Goal: Task Accomplishment & Management: Manage account settings

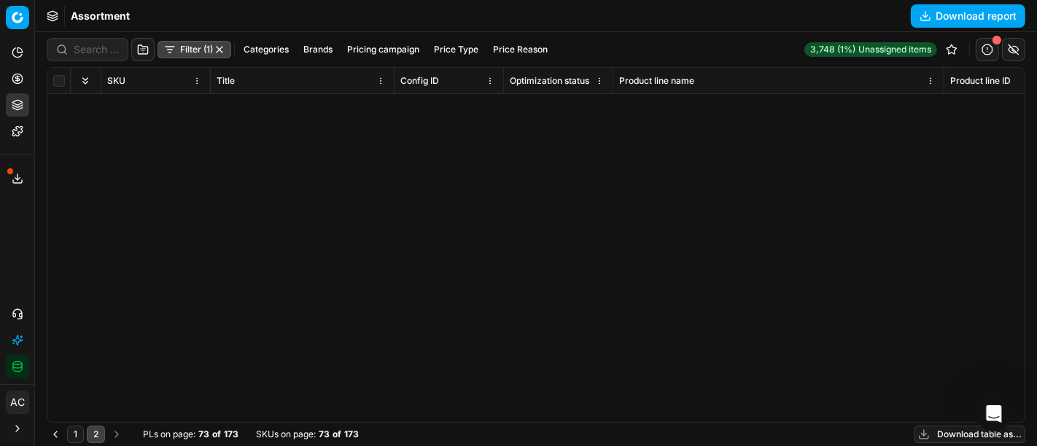
scroll to position [1598, 2938]
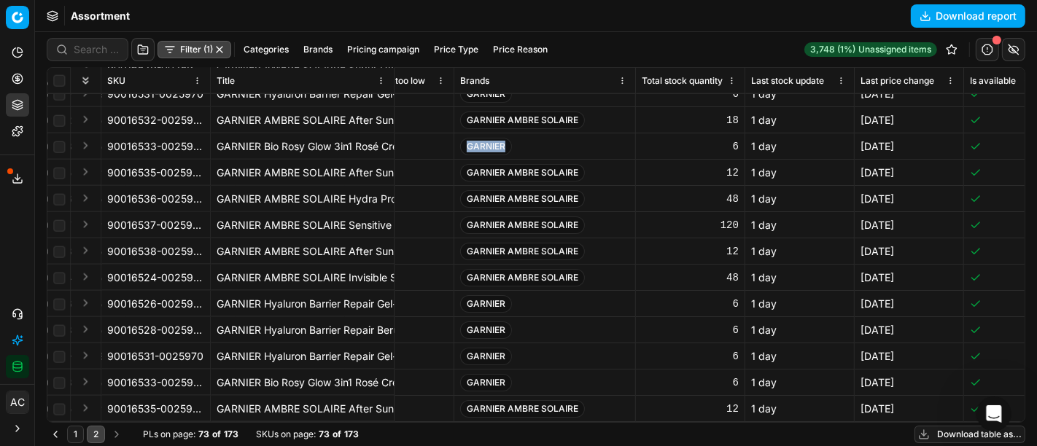
drag, startPoint x: 504, startPoint y: 136, endPoint x: 465, endPoint y: 139, distance: 38.7
click at [465, 139] on span "GARNIER" at bounding box center [486, 147] width 52 height 18
copy span "GARNIER"
drag, startPoint x: 467, startPoint y: 215, endPoint x: 590, endPoint y: 217, distance: 123.3
click at [590, 217] on div "GARNIER AMBRE SOLAIRE" at bounding box center [544, 226] width 169 height 18
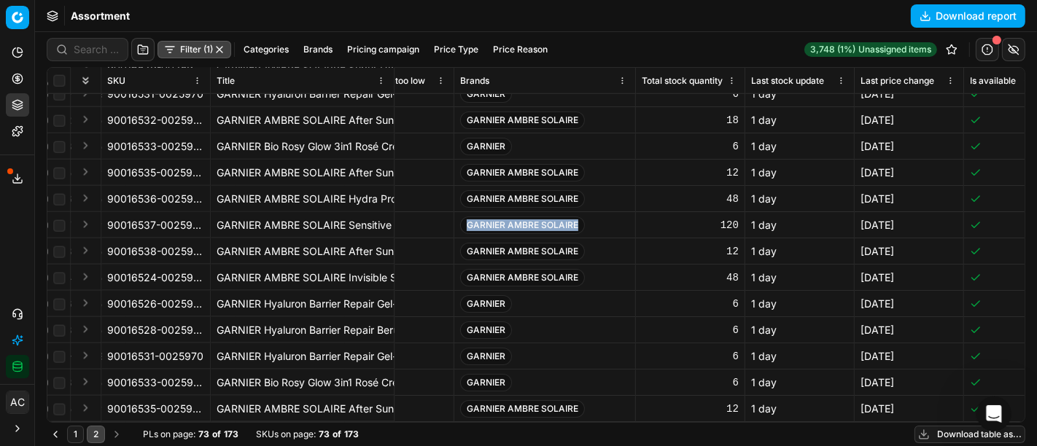
copy span "GARNIER AMBRE SOLAIRE"
click at [594, 149] on td "GARNIER" at bounding box center [545, 147] width 182 height 26
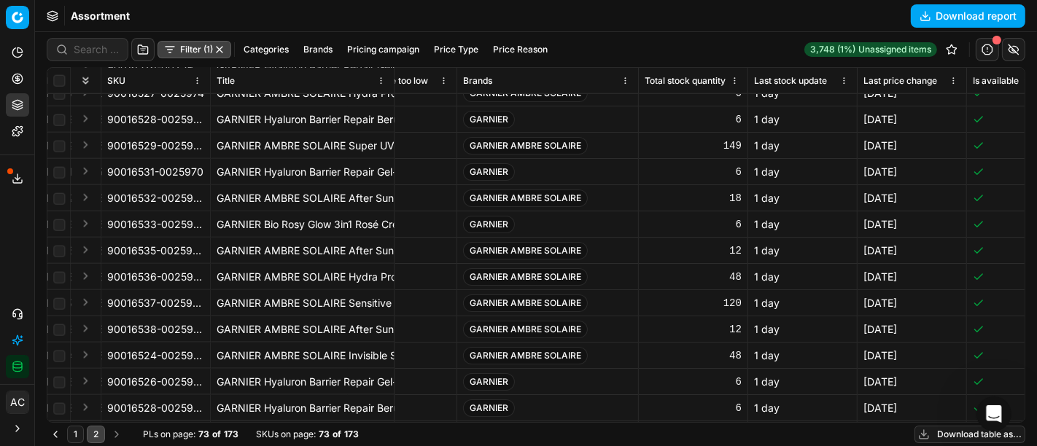
scroll to position [1509, 2936]
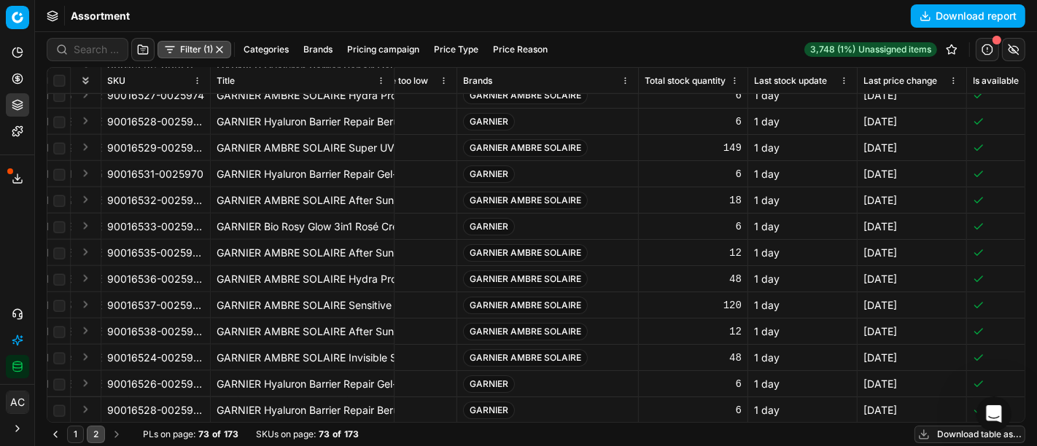
click at [198, 52] on button "Filter (1)" at bounding box center [195, 50] width 74 height 18
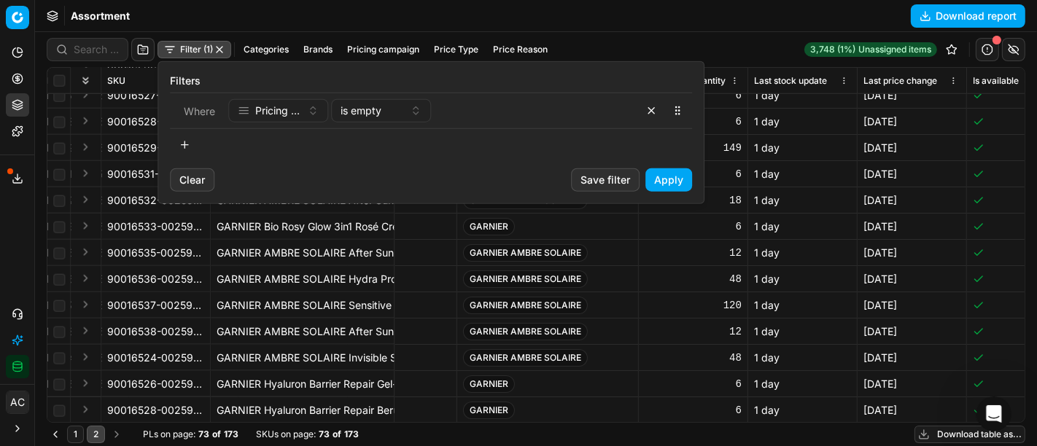
click at [191, 140] on button "button" at bounding box center [184, 145] width 29 height 23
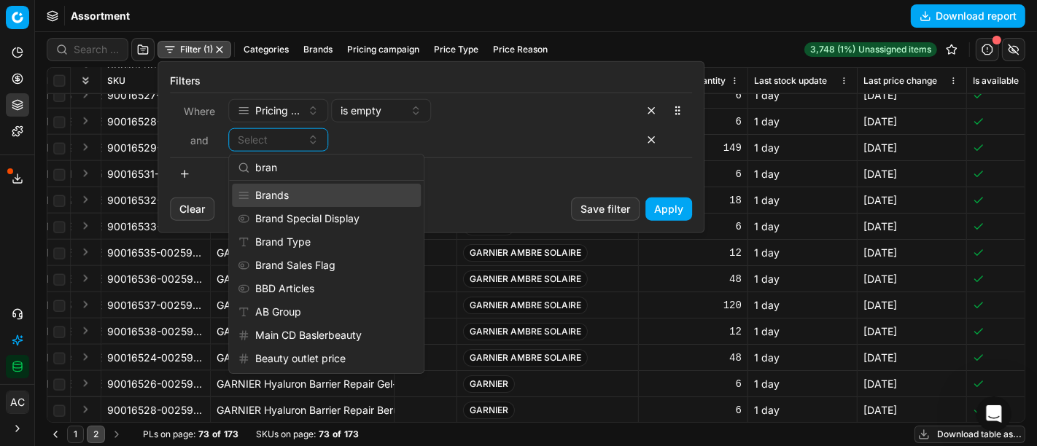
scroll to position [0, 0]
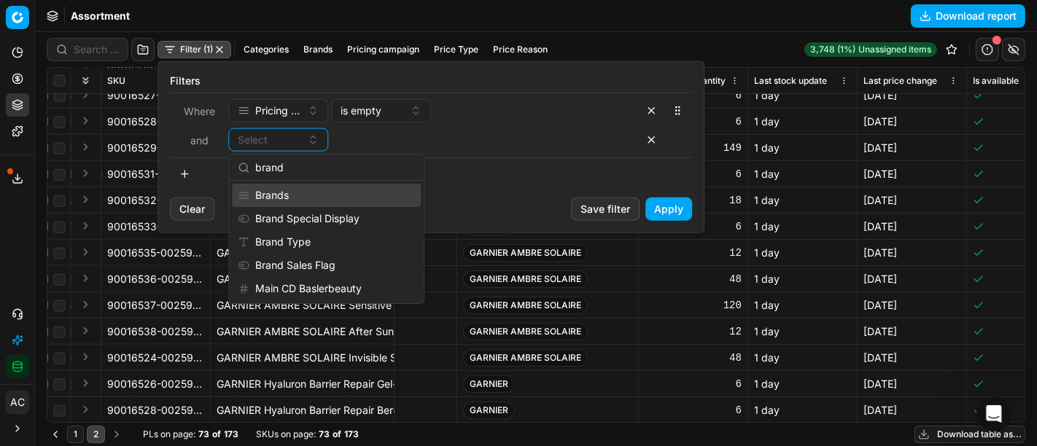
type input "brand"
click at [326, 198] on div "Brands" at bounding box center [326, 195] width 189 height 23
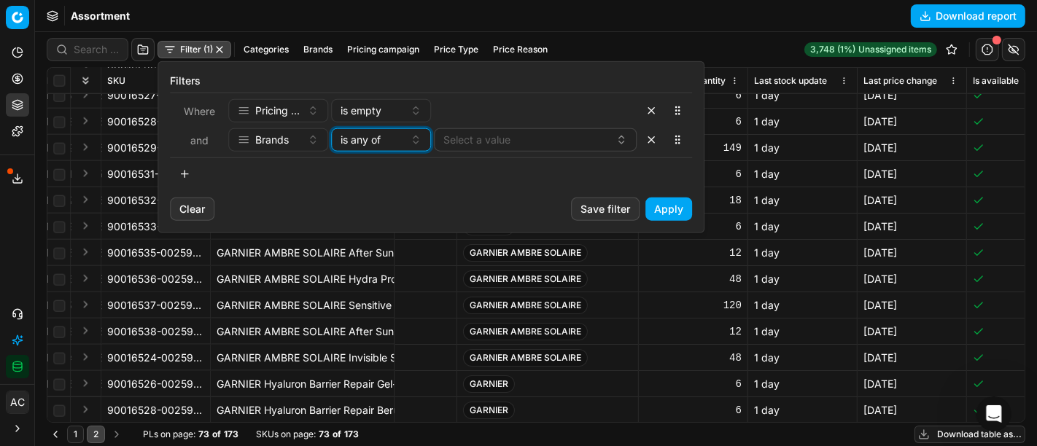
click at [387, 136] on div "is any of" at bounding box center [372, 140] width 63 height 15
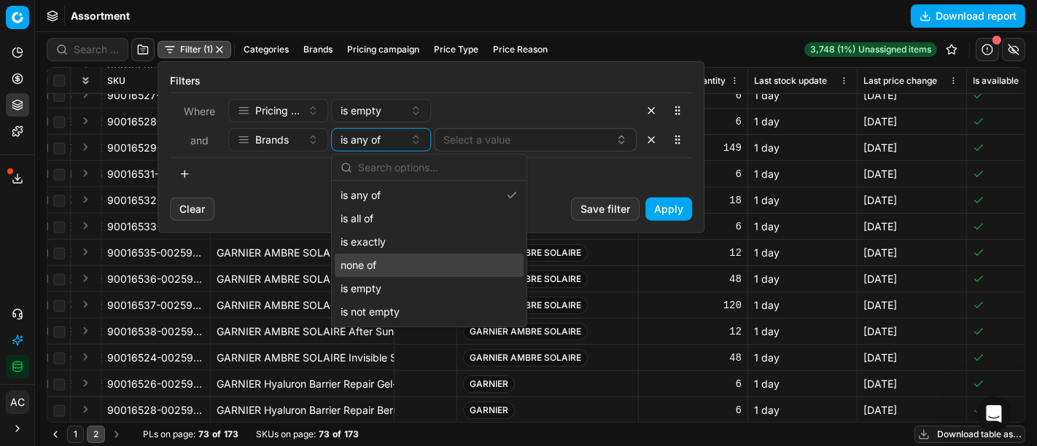
click at [399, 263] on div "none of" at bounding box center [429, 265] width 189 height 23
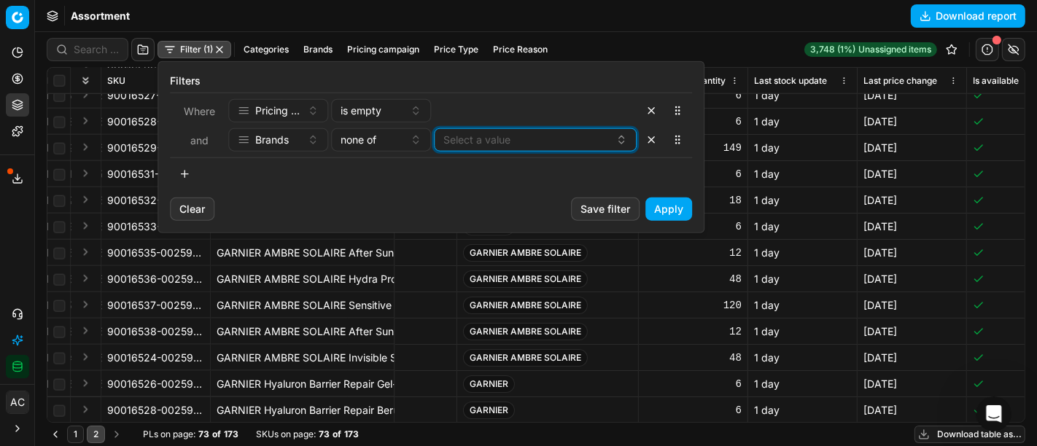
click at [486, 139] on button "Select a value" at bounding box center [535, 139] width 203 height 23
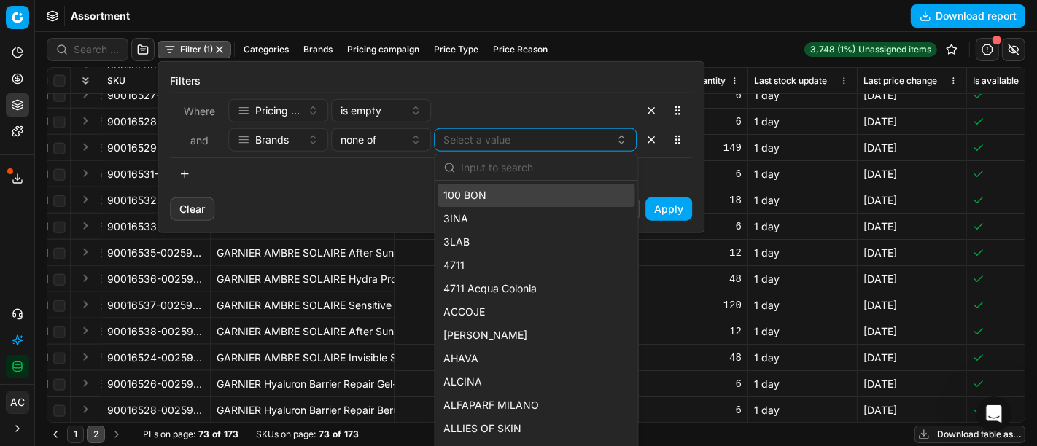
type input "red price All competitors matching + Google Shopping included included yes yes …"
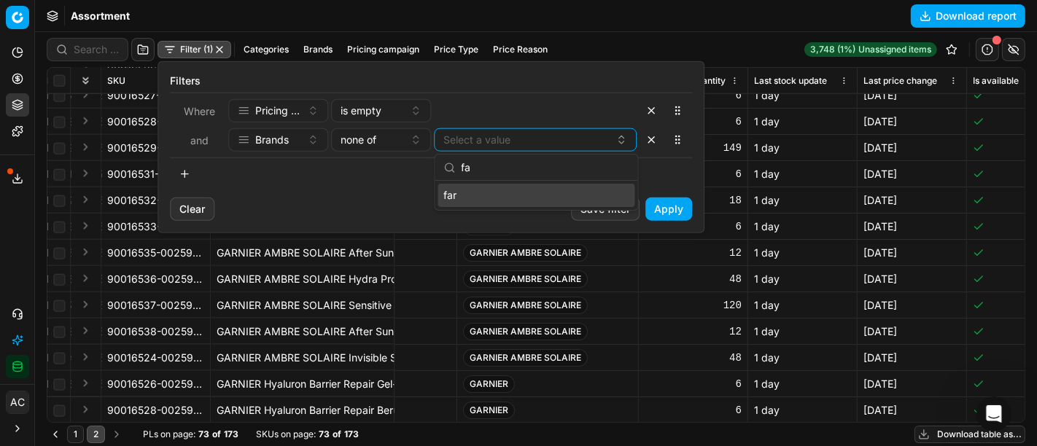
type input "f"
type input "garni"
click at [511, 189] on div "GARNIER" at bounding box center [536, 195] width 197 height 23
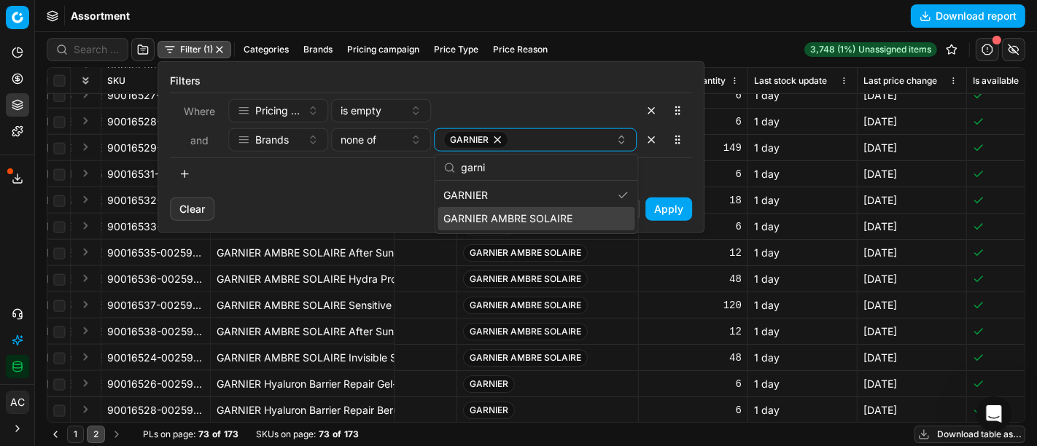
click at [514, 220] on span "GARNIER AMBRE SOLAIRE" at bounding box center [508, 219] width 129 height 15
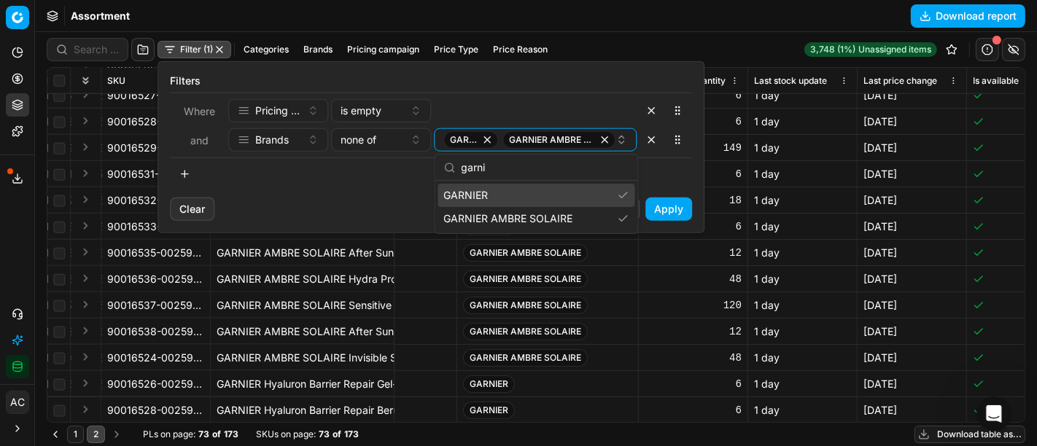
click at [684, 206] on button "Apply" at bounding box center [669, 209] width 47 height 23
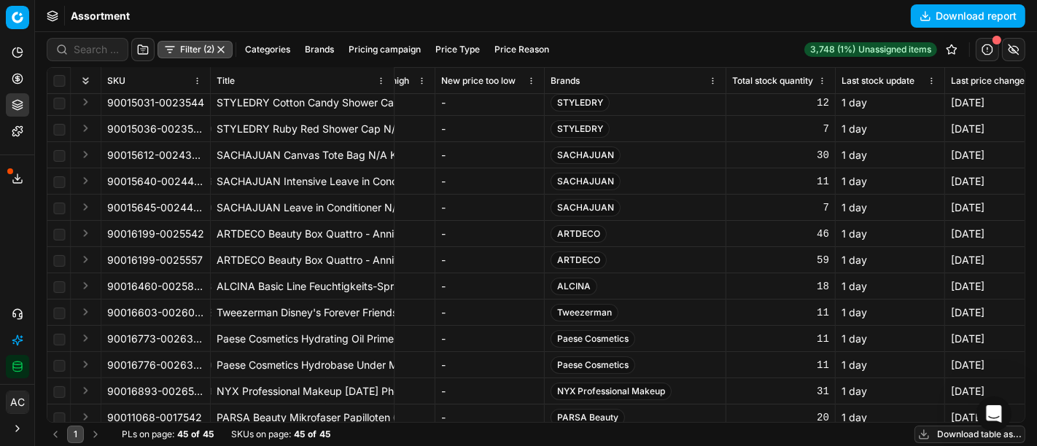
scroll to position [256, 2848]
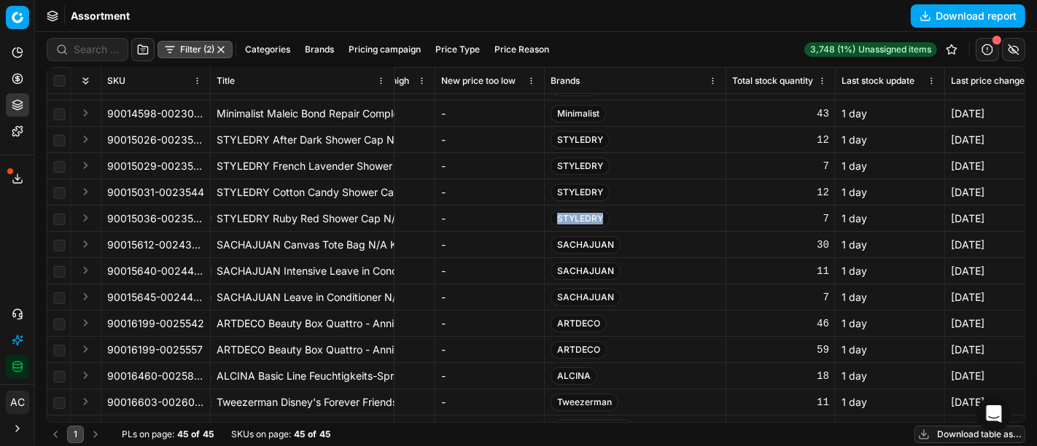
drag, startPoint x: 557, startPoint y: 220, endPoint x: 601, endPoint y: 223, distance: 44.6
click at [601, 223] on span "STYLEDRY" at bounding box center [580, 219] width 59 height 18
copy span "STYLEDRY"
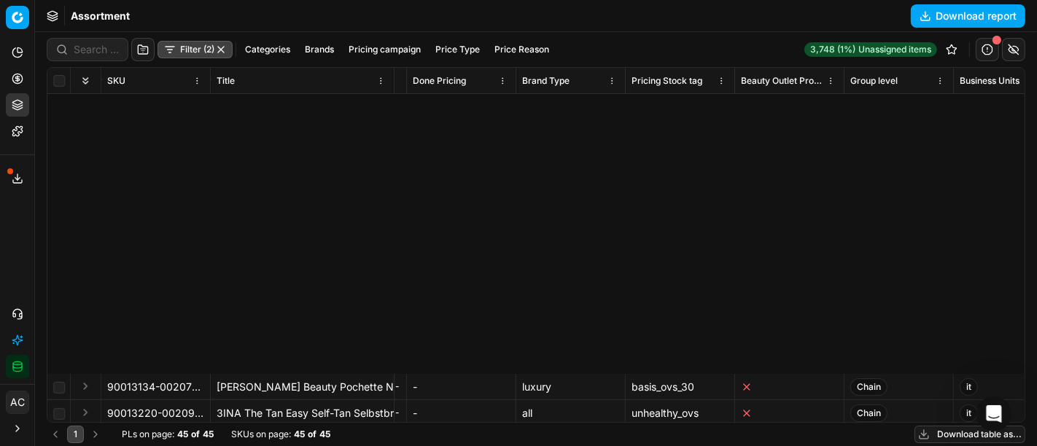
scroll to position [864, 8420]
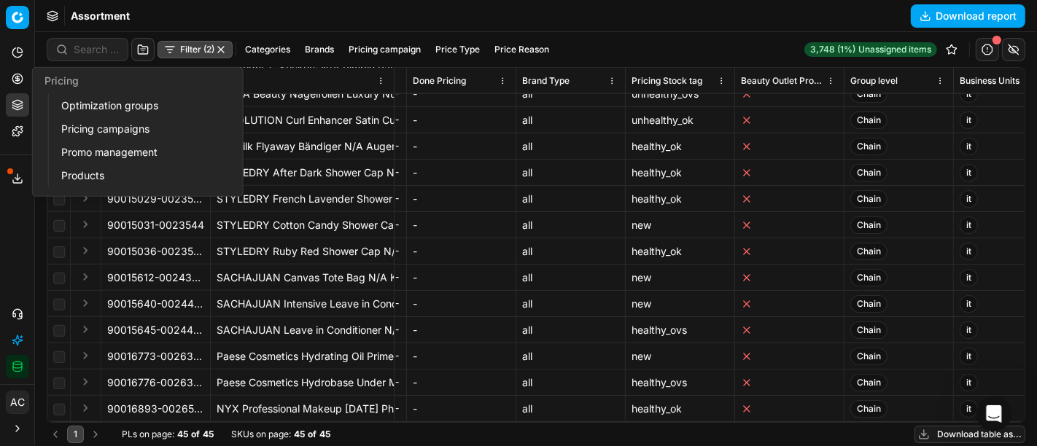
click at [18, 76] on icon at bounding box center [18, 79] width 0 height 6
click at [93, 121] on link "Pricing campaigns" at bounding box center [140, 129] width 170 height 20
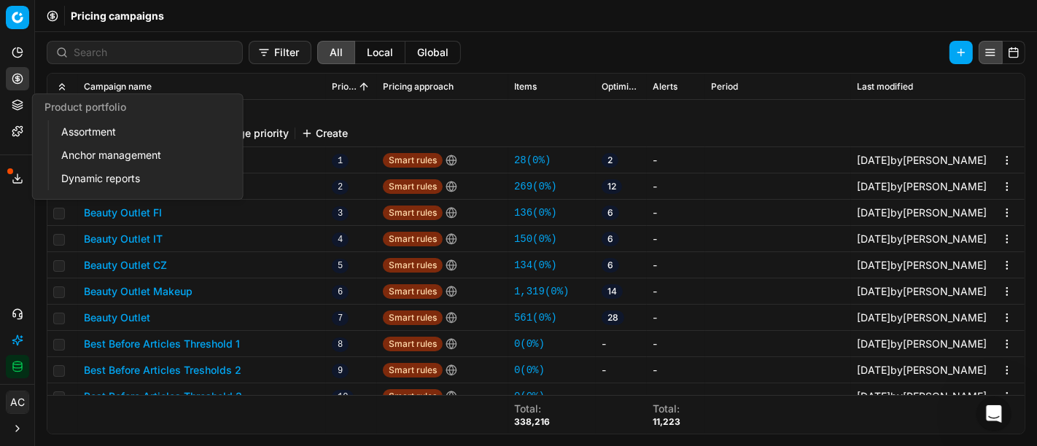
click at [12, 103] on icon at bounding box center [18, 105] width 12 height 12
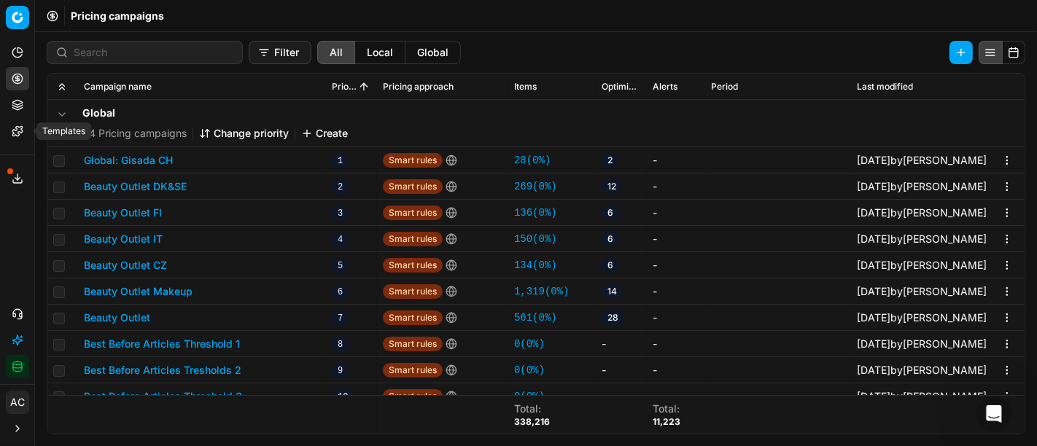
click at [15, 136] on icon at bounding box center [16, 130] width 9 height 9
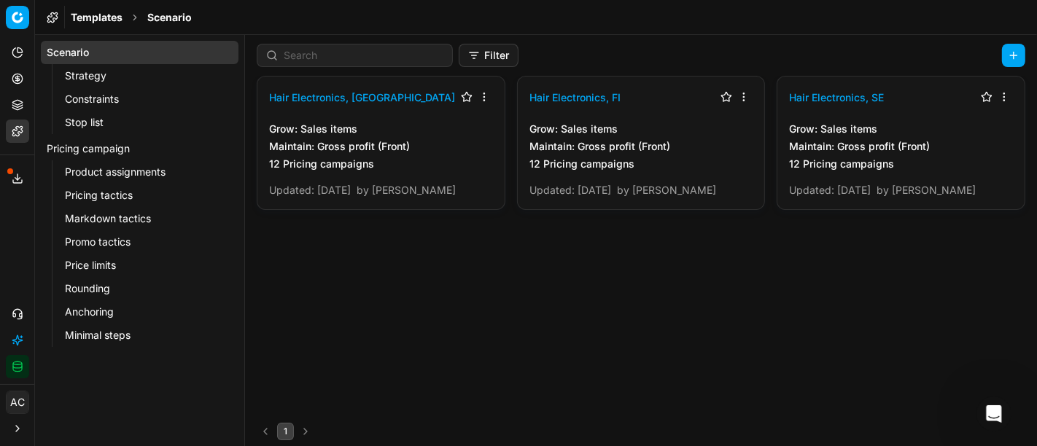
click at [83, 72] on link "Strategy" at bounding box center [140, 76] width 162 height 20
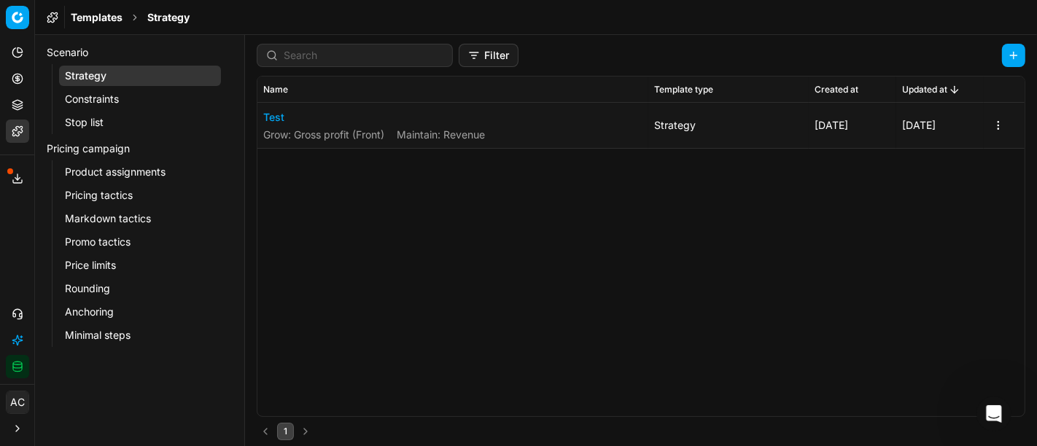
click at [135, 180] on link "Product assignments" at bounding box center [140, 172] width 162 height 20
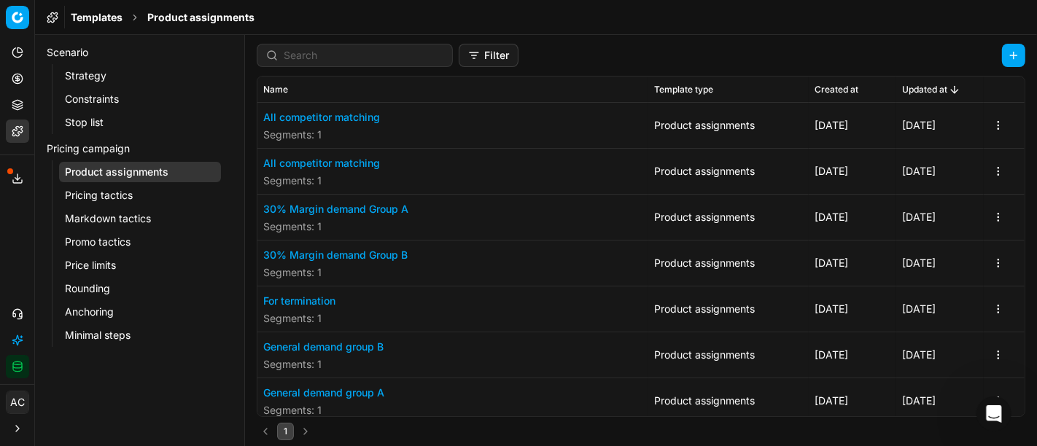
click at [134, 195] on link "Pricing tactics" at bounding box center [140, 195] width 162 height 20
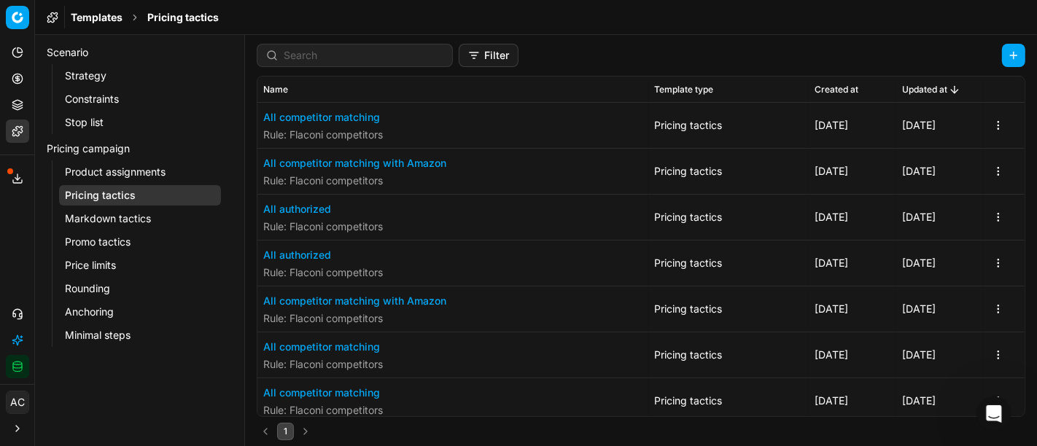
click at [307, 207] on button "All authorized" at bounding box center [323, 209] width 120 height 15
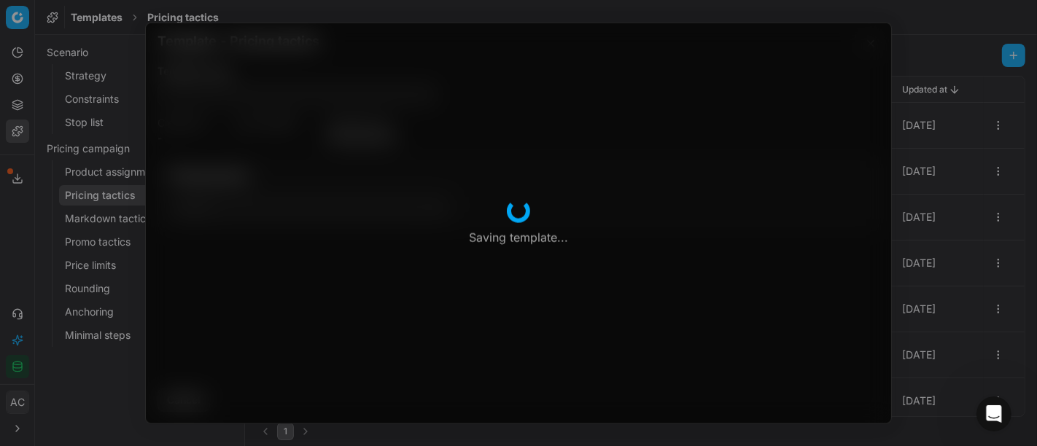
type input "All authorized"
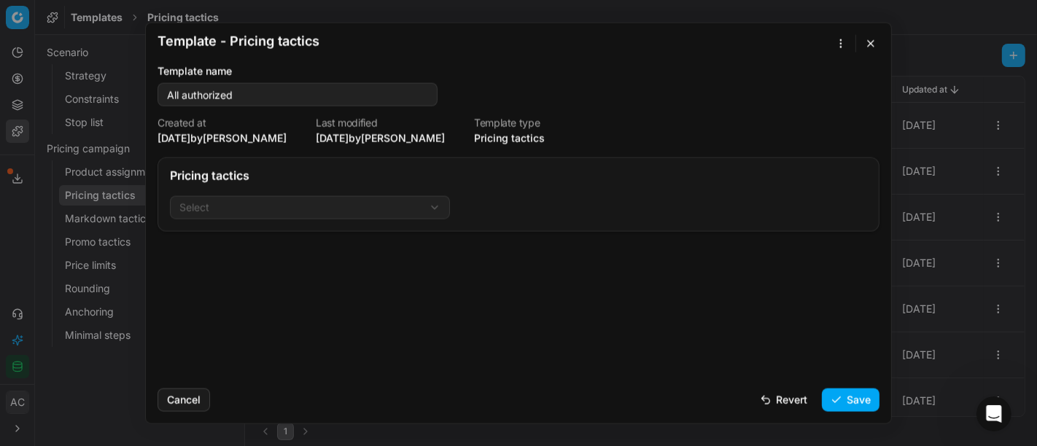
click at [327, 200] on div "Template - Pricing tactics Saving template... Template name All authorized Crea…" at bounding box center [518, 223] width 1037 height 446
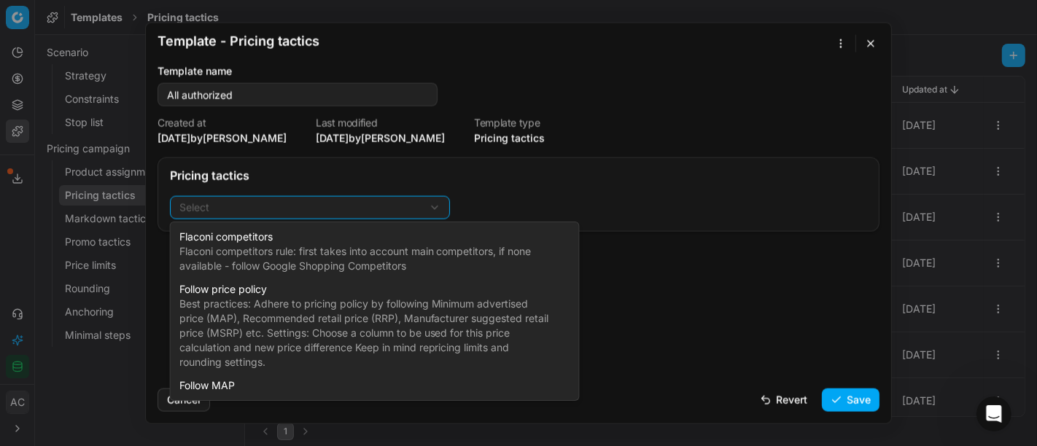
click at [612, 182] on div "Template - Pricing tactics Saving template... Template name All authorized Crea…" at bounding box center [518, 223] width 1037 height 446
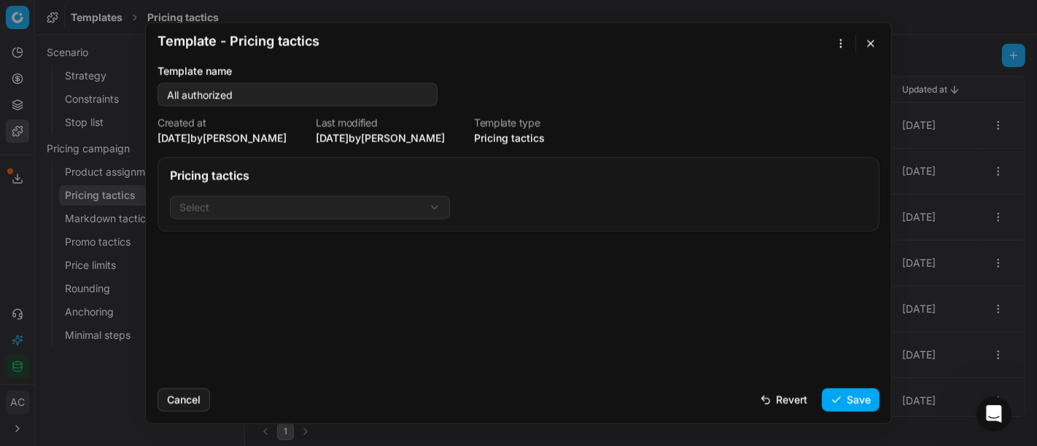
click at [869, 42] on button "button" at bounding box center [871, 44] width 18 height 18
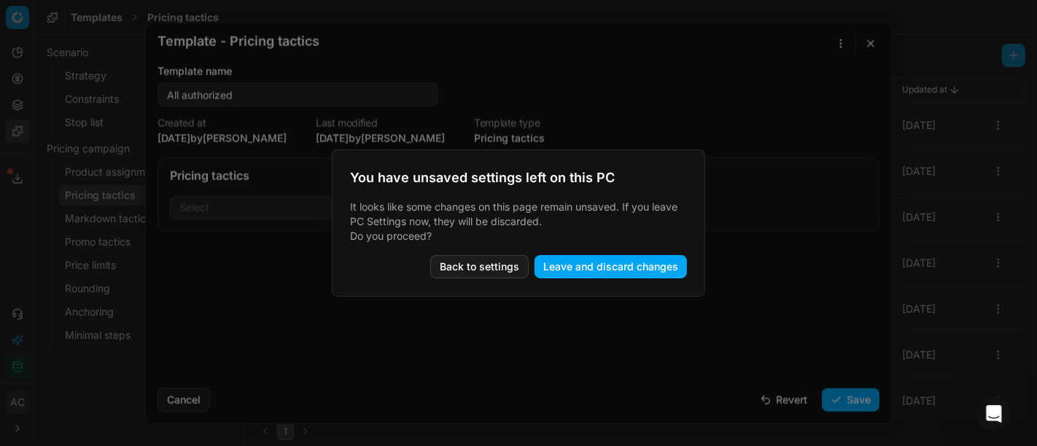
click at [560, 267] on button "Leave and discard changes" at bounding box center [611, 266] width 152 height 23
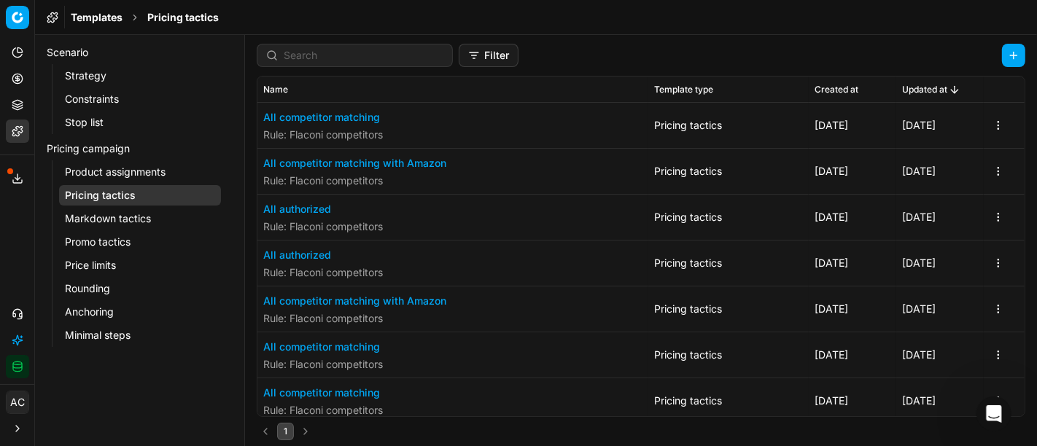
click at [318, 252] on button "All authorized" at bounding box center [323, 255] width 120 height 15
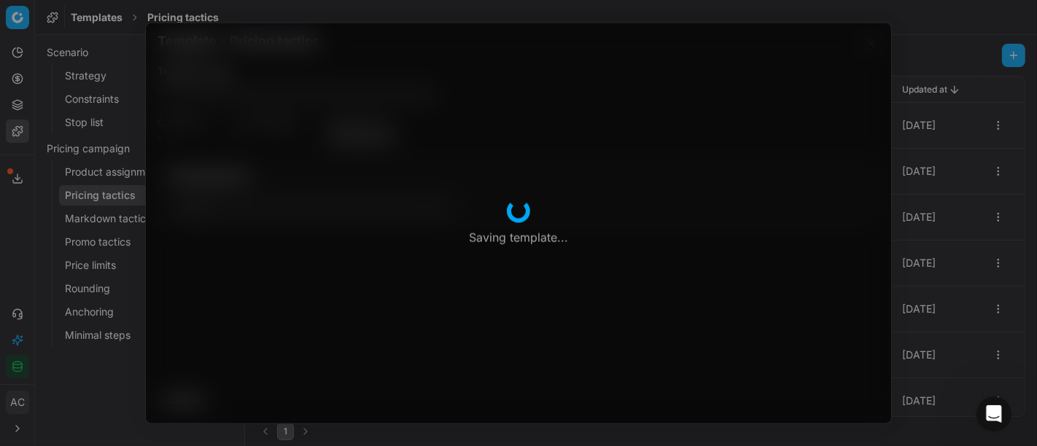
type input "All authorized"
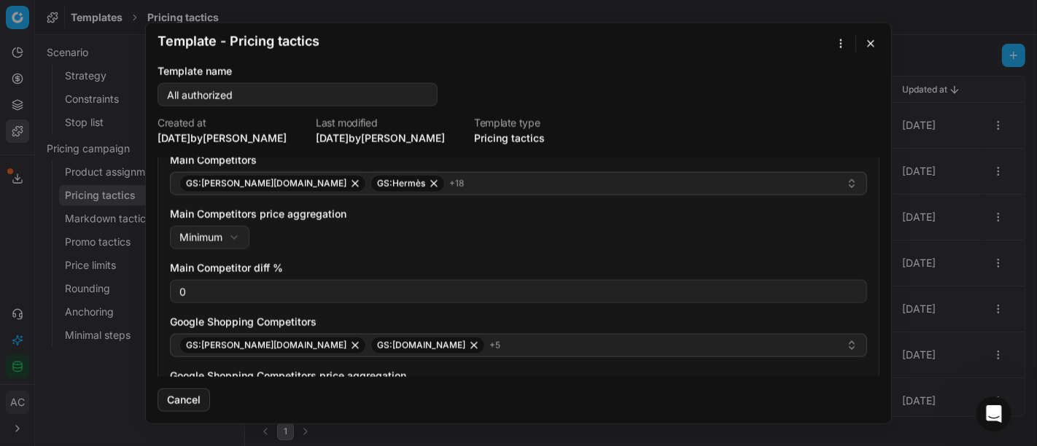
scroll to position [74, 0]
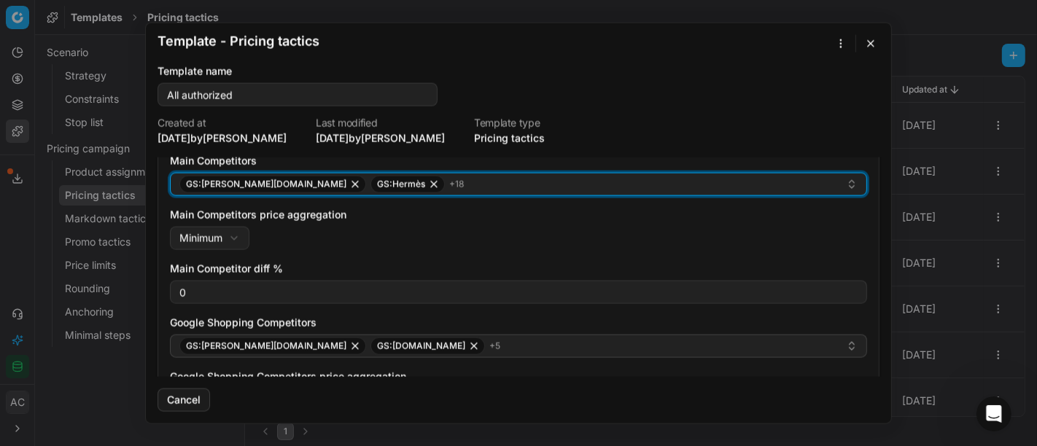
click at [417, 194] on button "GS:[PERSON_NAME][DOMAIN_NAME] GS:Hermès + 18" at bounding box center [518, 184] width 697 height 23
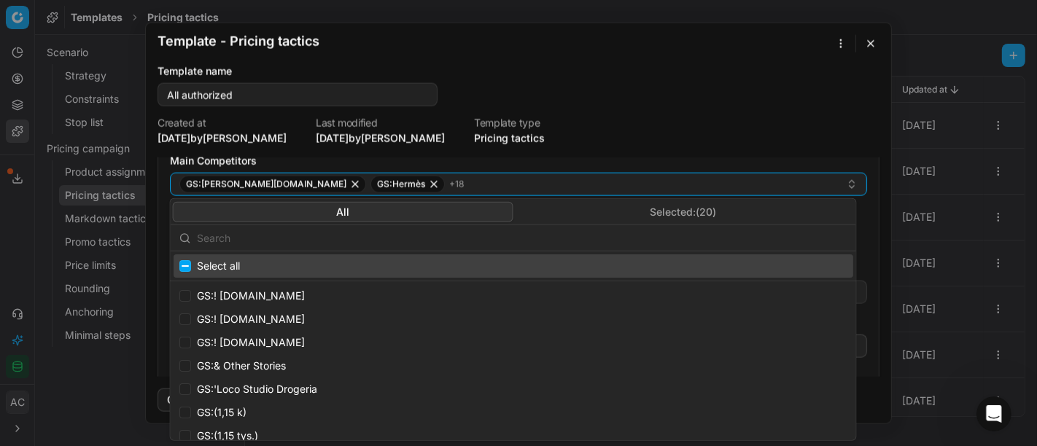
click at [404, 239] on input "text" at bounding box center [522, 237] width 651 height 29
type input "b"
click at [878, 41] on button "button" at bounding box center [871, 44] width 18 height 18
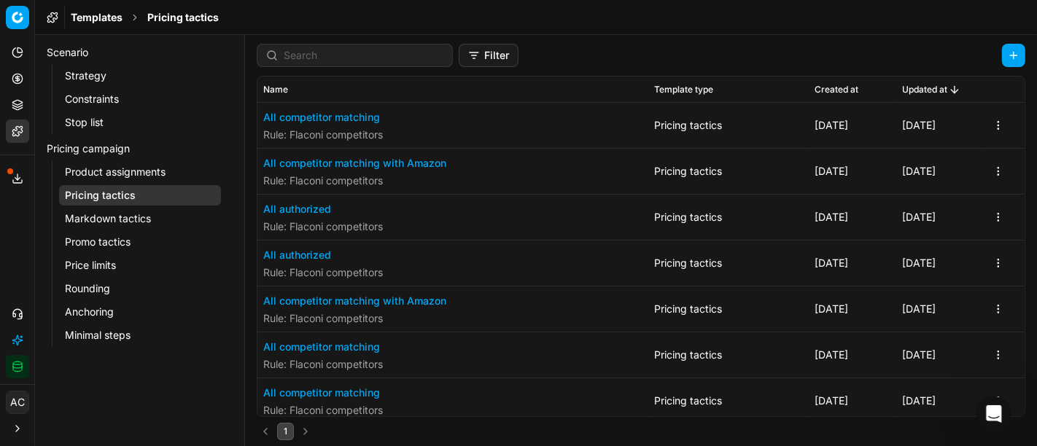
click at [351, 116] on button "All competitor matching" at bounding box center [323, 117] width 120 height 15
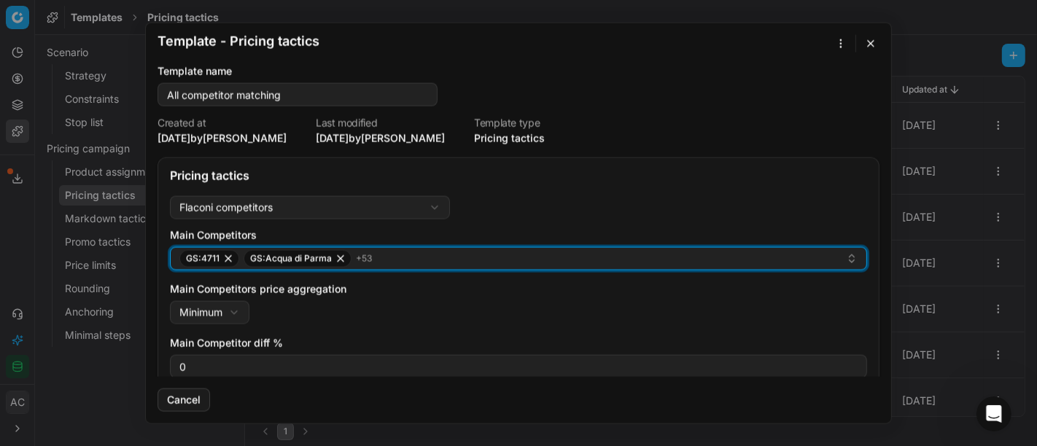
click at [443, 257] on div "GS:4711 GS:Acqua di Parma + 53" at bounding box center [512, 259] width 667 height 18
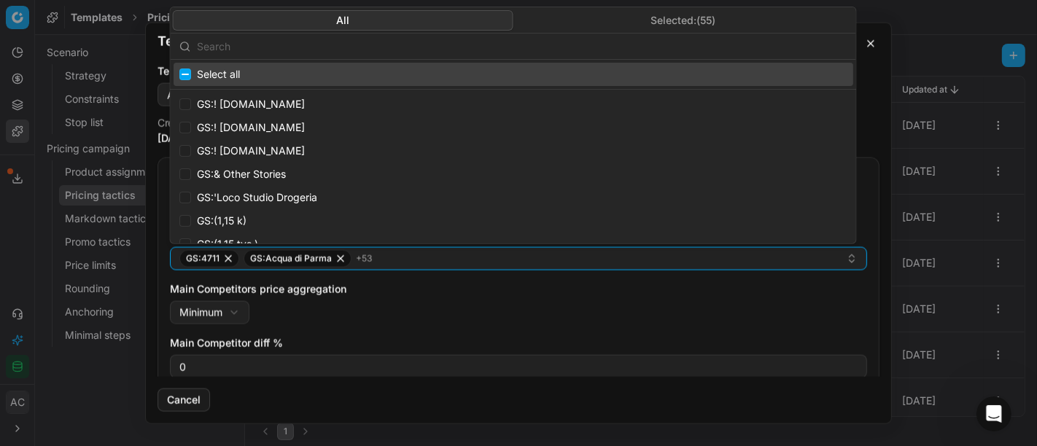
click at [445, 46] on input "text" at bounding box center [522, 45] width 651 height 29
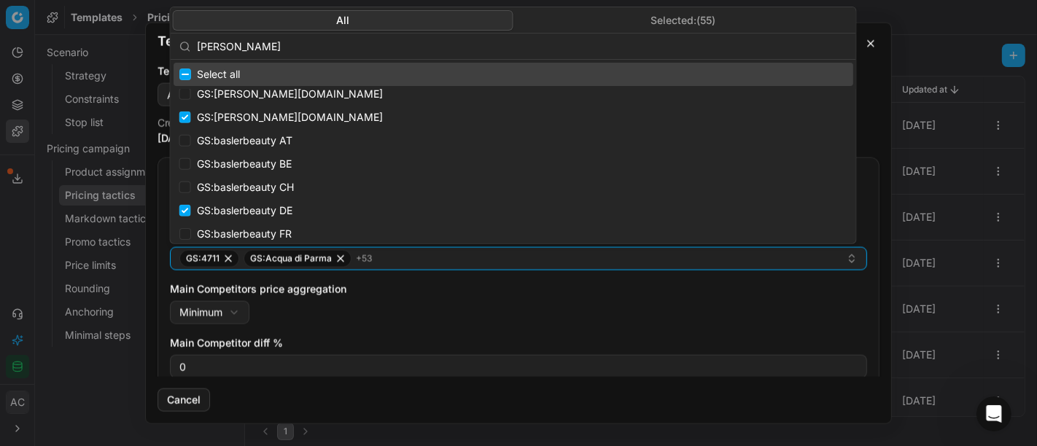
scroll to position [56, 0]
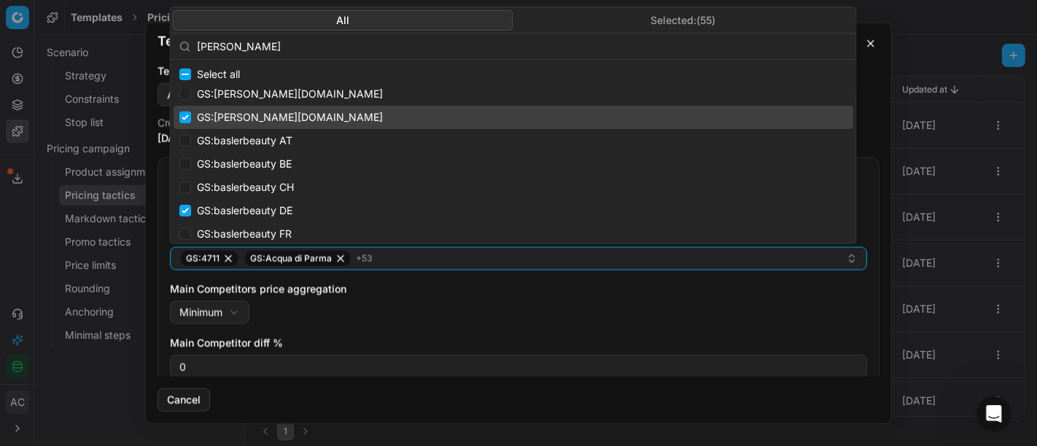
type input "[PERSON_NAME]"
click at [187, 116] on input "Suggestions" at bounding box center [185, 118] width 12 height 12
checkbox input "false"
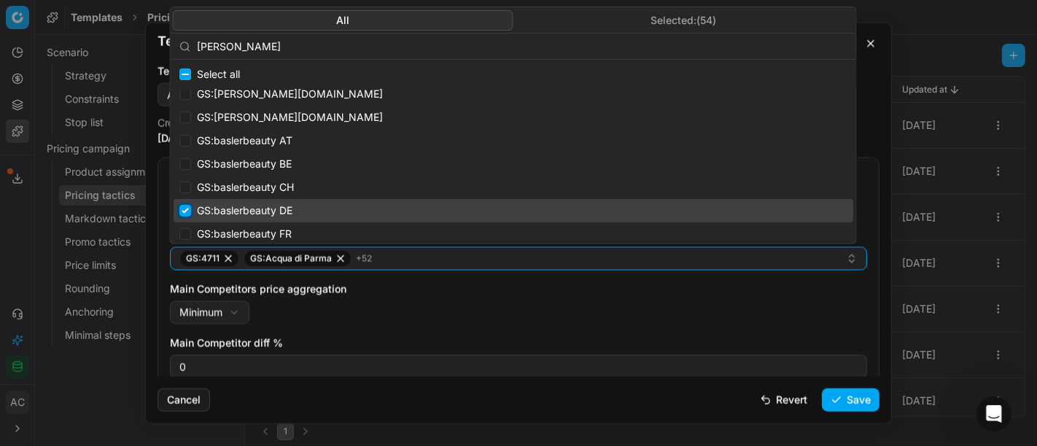
click at [183, 212] on input "Suggestions" at bounding box center [185, 211] width 12 height 12
checkbox input "false"
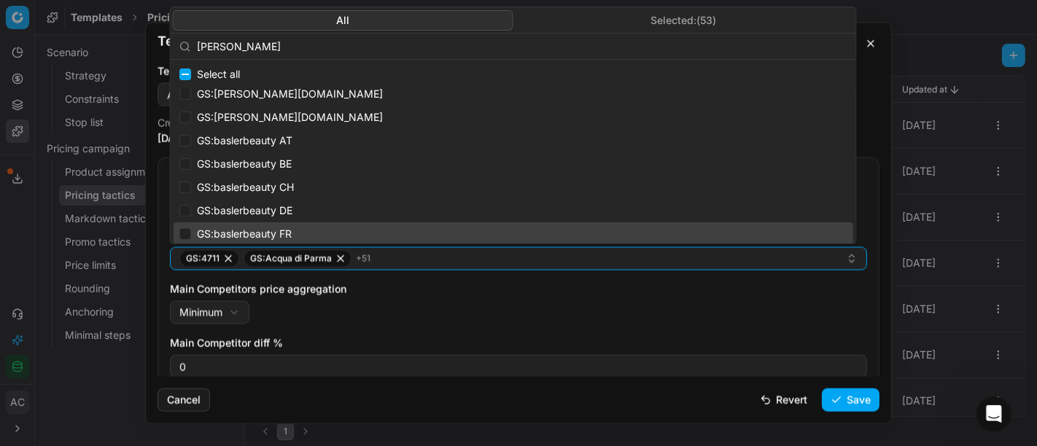
click at [423, 290] on label "Main Competitors price aggregation" at bounding box center [518, 289] width 697 height 15
click at [249, 301] on button "Minimum" at bounding box center [210, 312] width 80 height 23
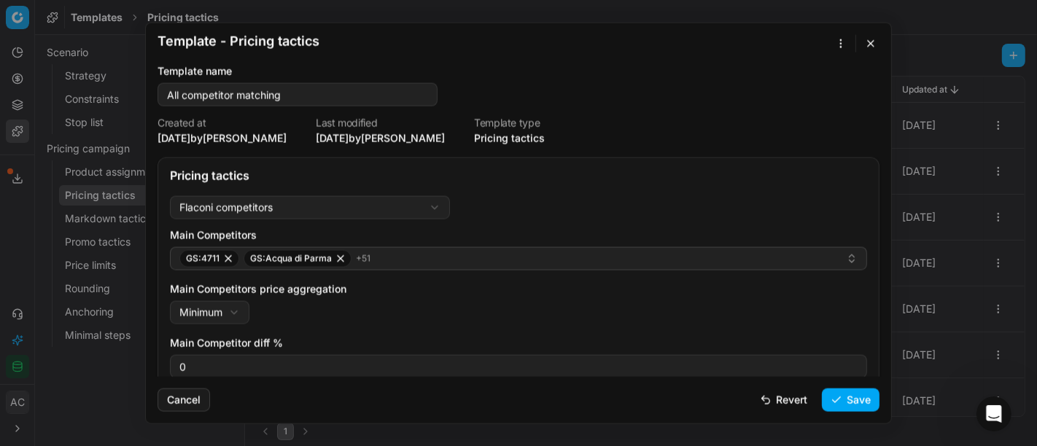
click at [548, 169] on div "Template - Pricing tactics Saving template... Template name All competitor matc…" at bounding box center [518, 223] width 1037 height 446
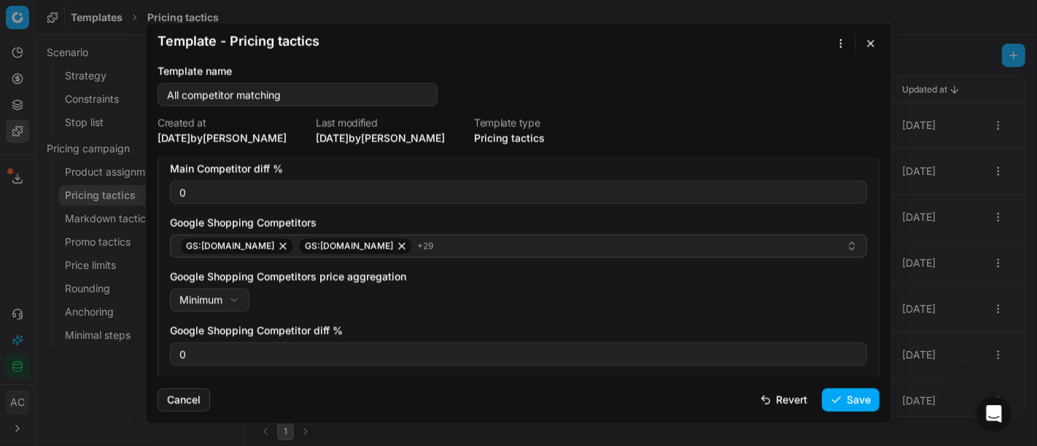
scroll to position [183, 0]
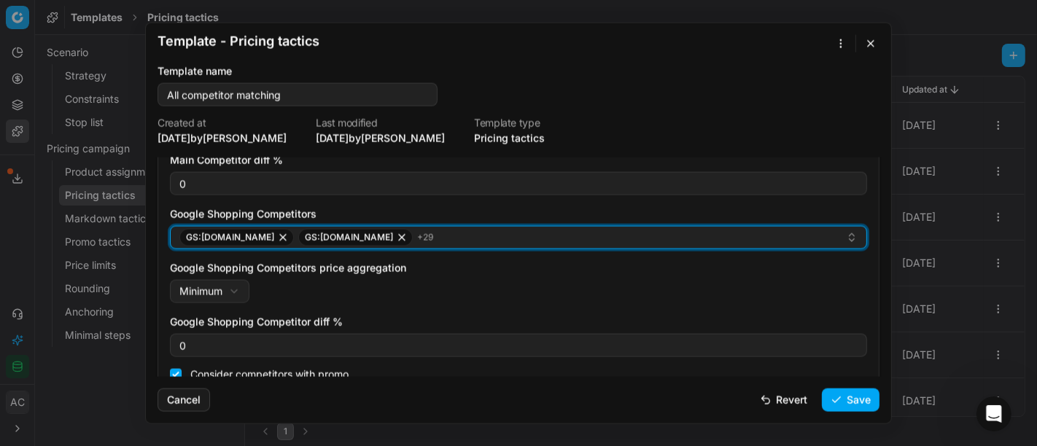
click at [444, 243] on div "GS:[DOMAIN_NAME] GS:[DOMAIN_NAME] + 29" at bounding box center [512, 238] width 667 height 18
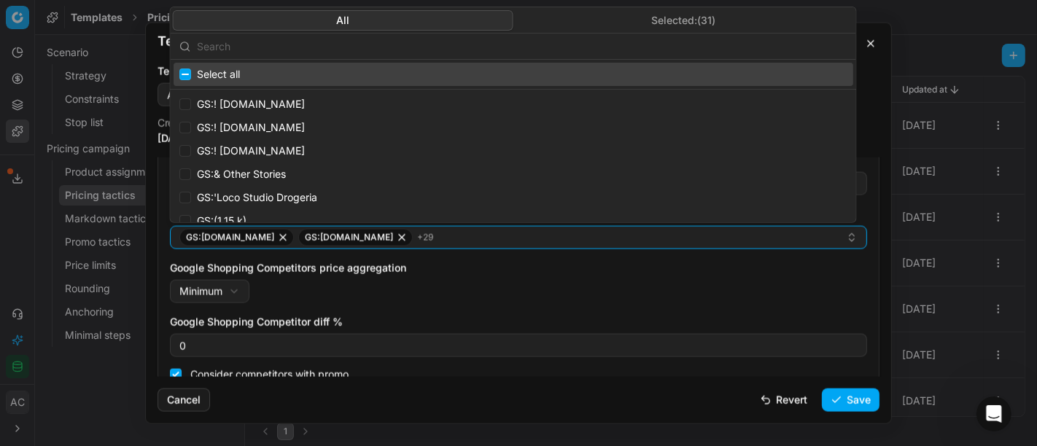
click at [315, 50] on input "text" at bounding box center [522, 45] width 651 height 29
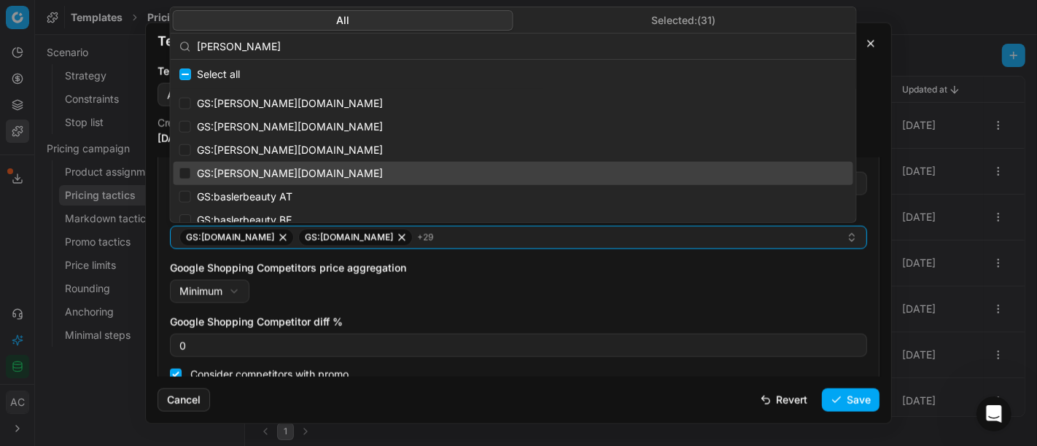
type input "[PERSON_NAME]"
click at [185, 172] on input "Suggestions" at bounding box center [185, 174] width 12 height 12
checkbox input "true"
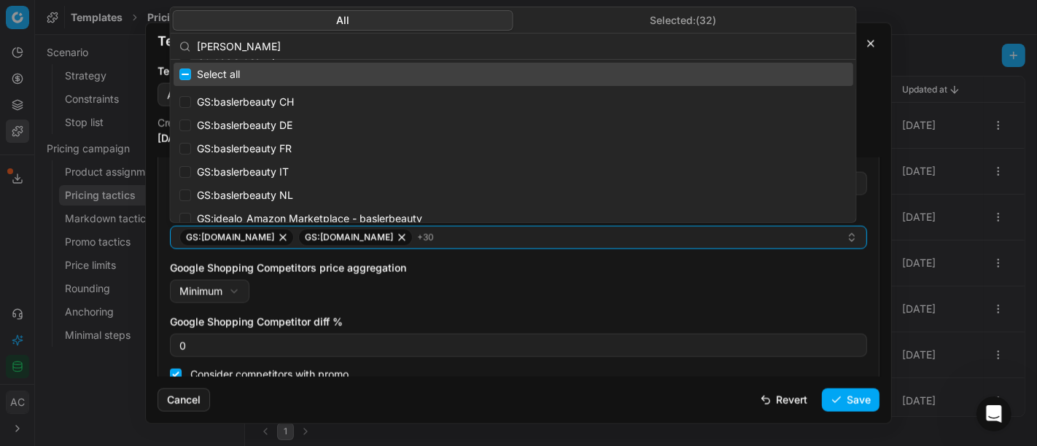
scroll to position [134, 0]
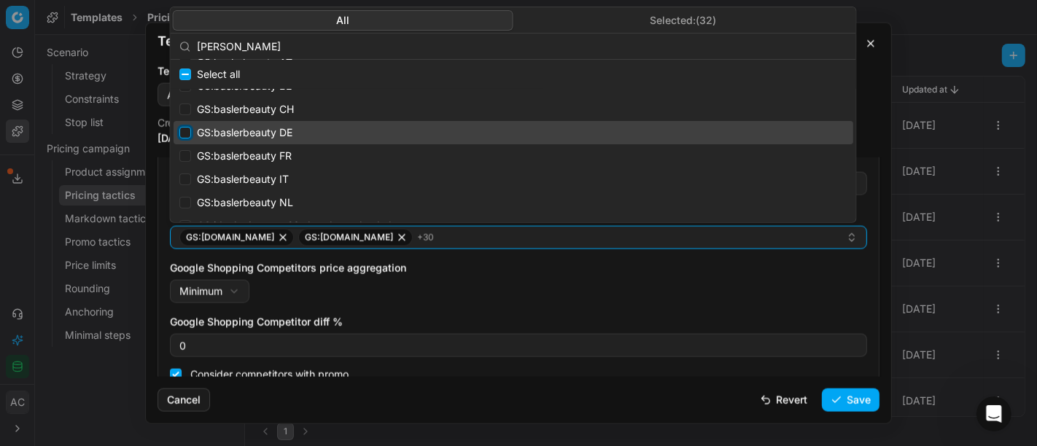
click at [183, 130] on input "Suggestions" at bounding box center [185, 133] width 12 height 12
checkbox input "true"
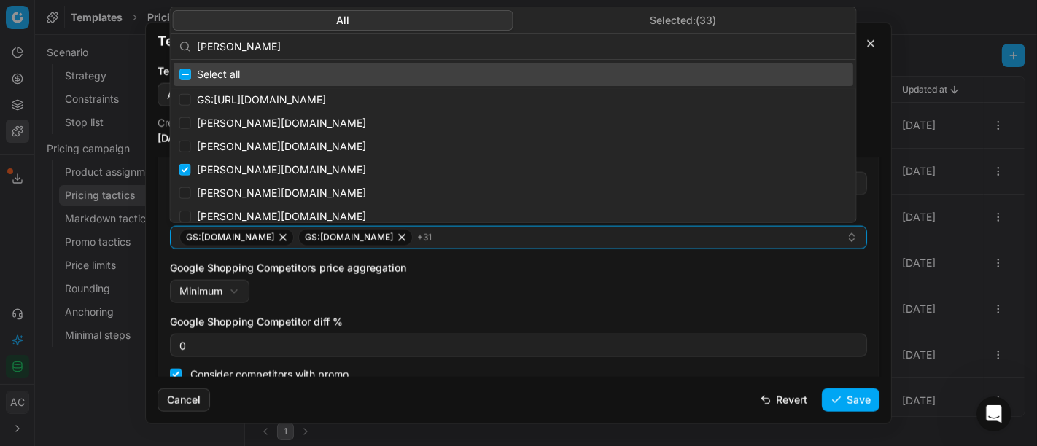
scroll to position [338, 0]
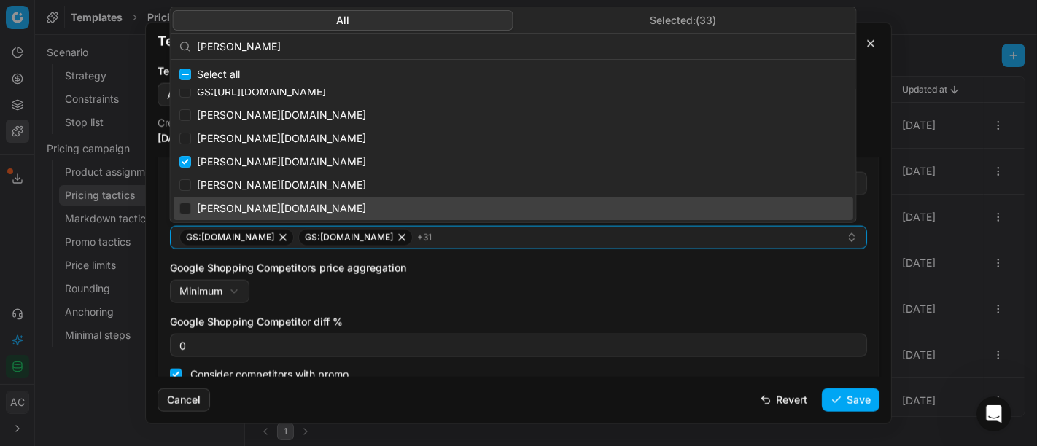
click at [813, 297] on div "Google Shopping Competitors price aggregation Minimum Minimum Maximum" at bounding box center [518, 282] width 697 height 42
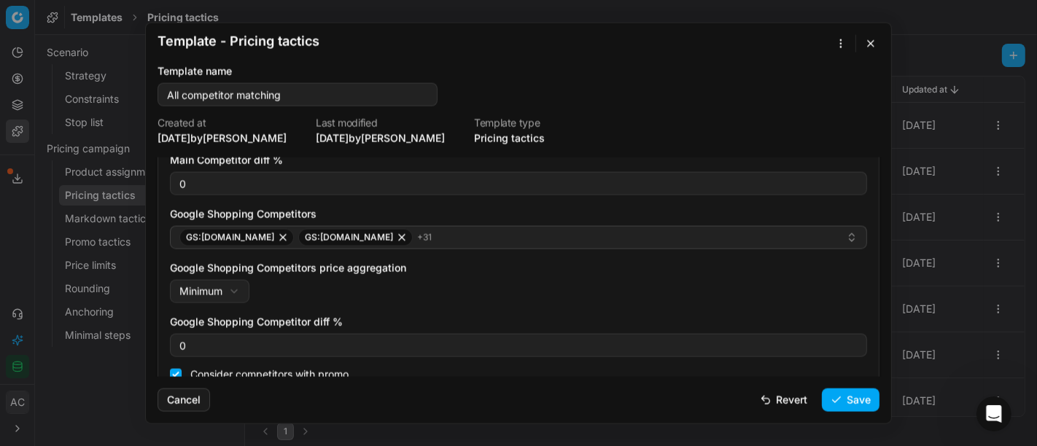
click at [854, 403] on button "Save" at bounding box center [851, 399] width 58 height 23
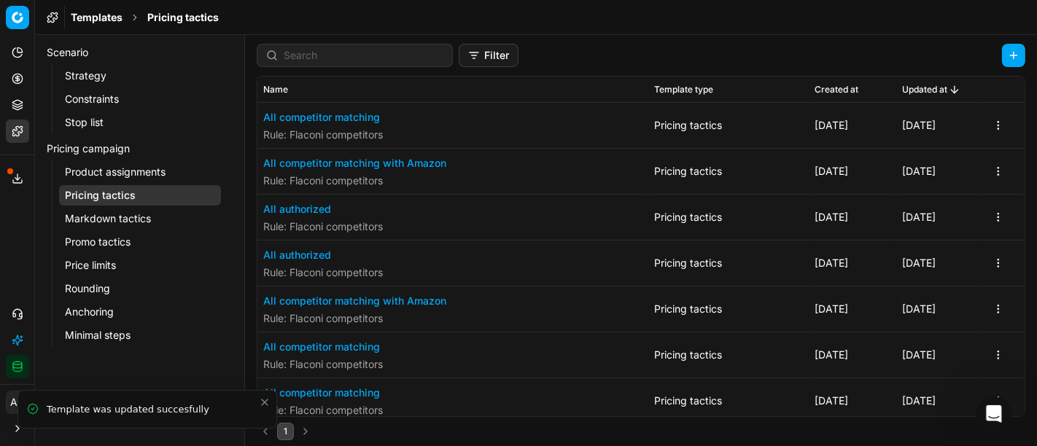
click at [344, 111] on button "All competitor matching" at bounding box center [323, 117] width 120 height 15
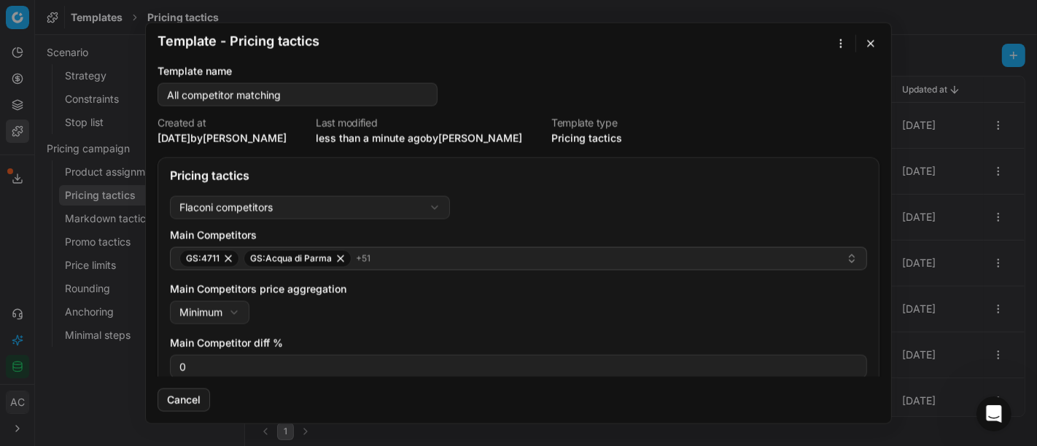
click at [840, 40] on div "Template - Pricing tactics Saving template... Template name All competitor matc…" at bounding box center [518, 223] width 1037 height 446
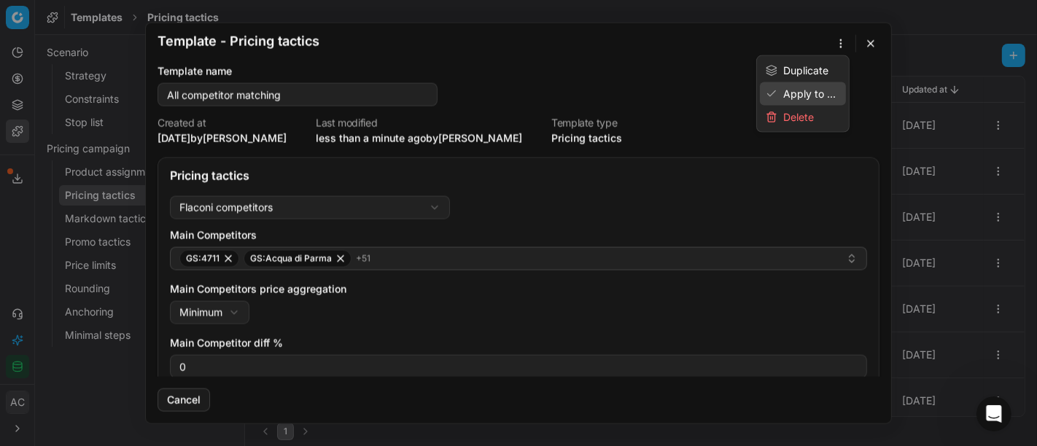
click at [803, 95] on div "Apply to ..." at bounding box center [803, 93] width 86 height 23
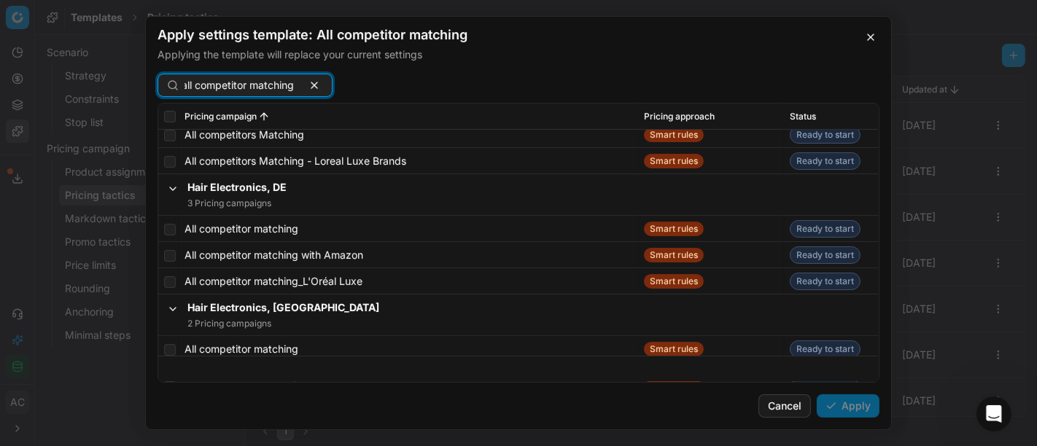
scroll to position [341, 0]
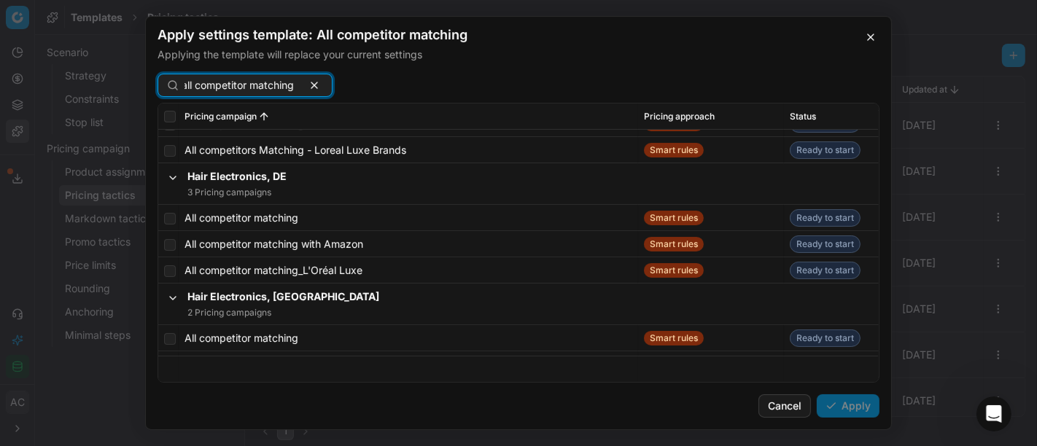
type input "all competitor matching"
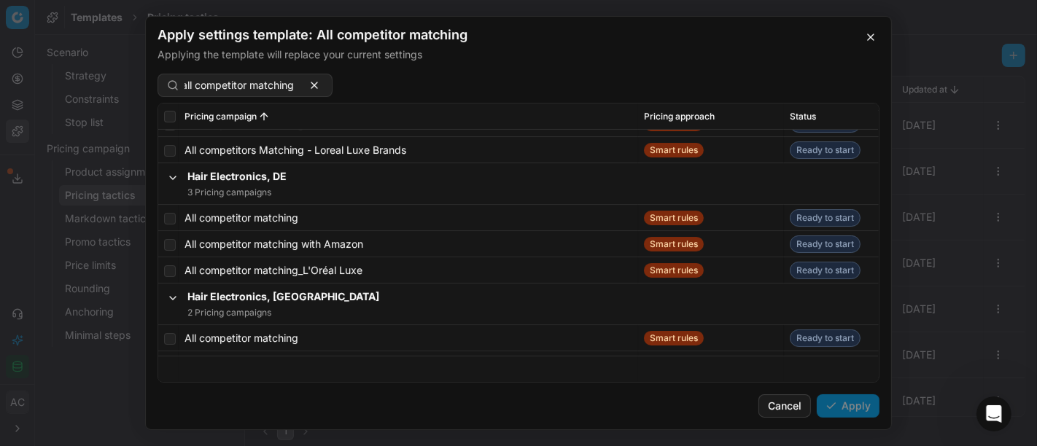
click at [163, 217] on td at bounding box center [168, 218] width 20 height 26
click at [170, 218] on input "checkbox" at bounding box center [170, 219] width 12 height 12
checkbox input "true"
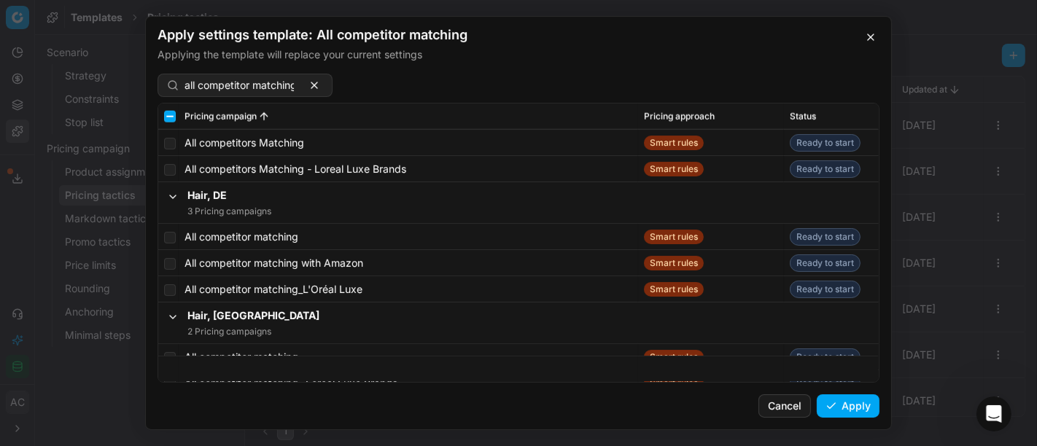
scroll to position [1636, 0]
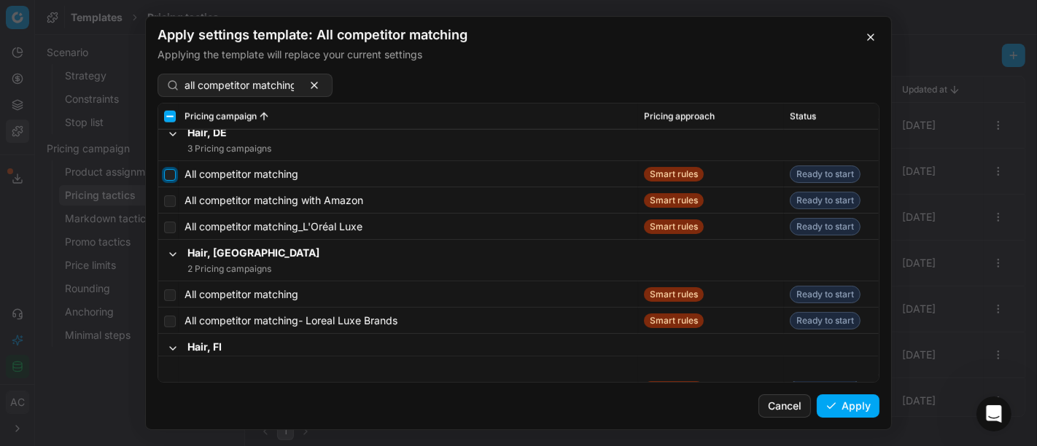
click at [170, 176] on input "checkbox" at bounding box center [170, 175] width 12 height 12
checkbox input "true"
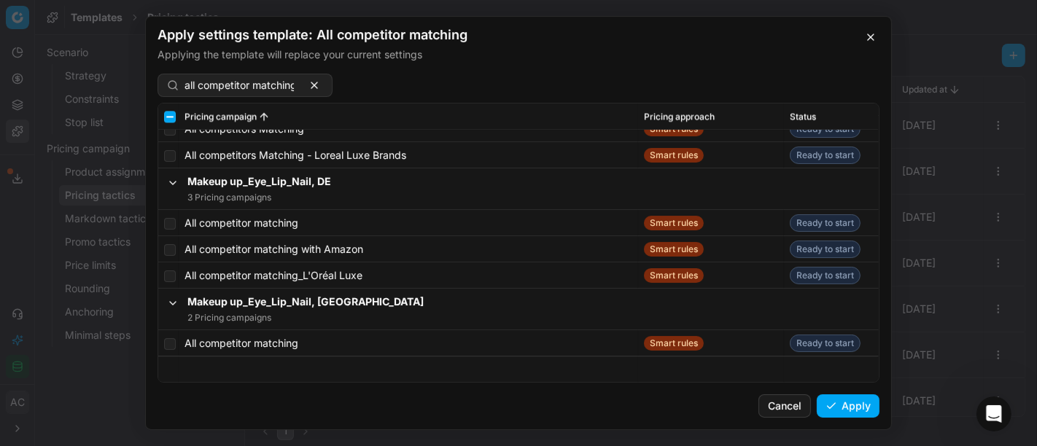
scroll to position [2847, 0]
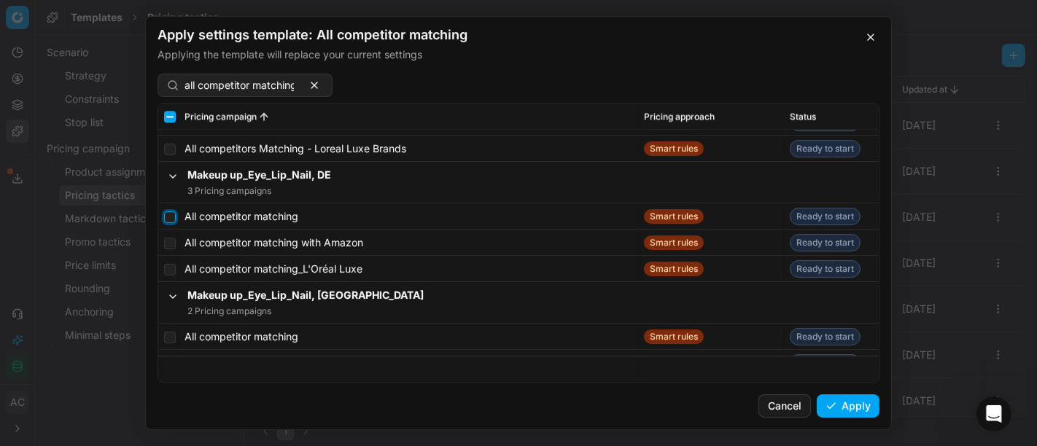
click at [164, 218] on input "checkbox" at bounding box center [170, 218] width 12 height 12
checkbox input "true"
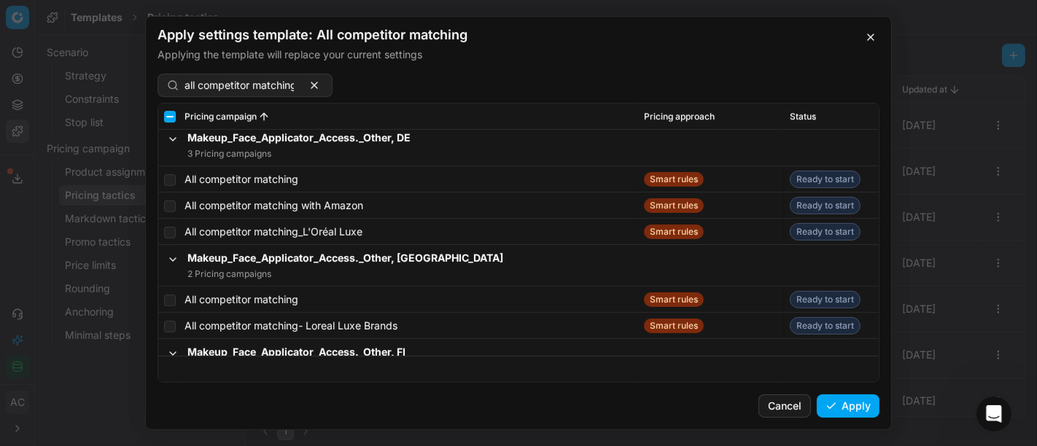
scroll to position [4190, 0]
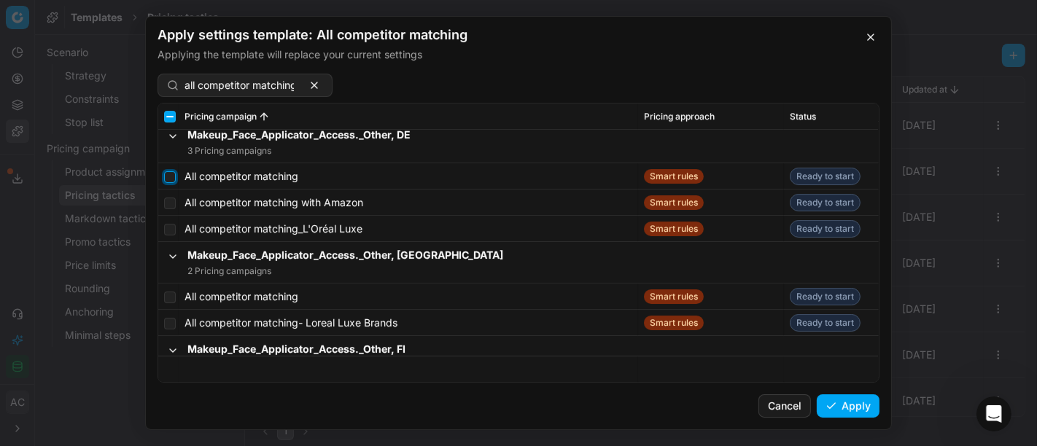
click at [169, 174] on input "checkbox" at bounding box center [170, 177] width 12 height 12
checkbox input "true"
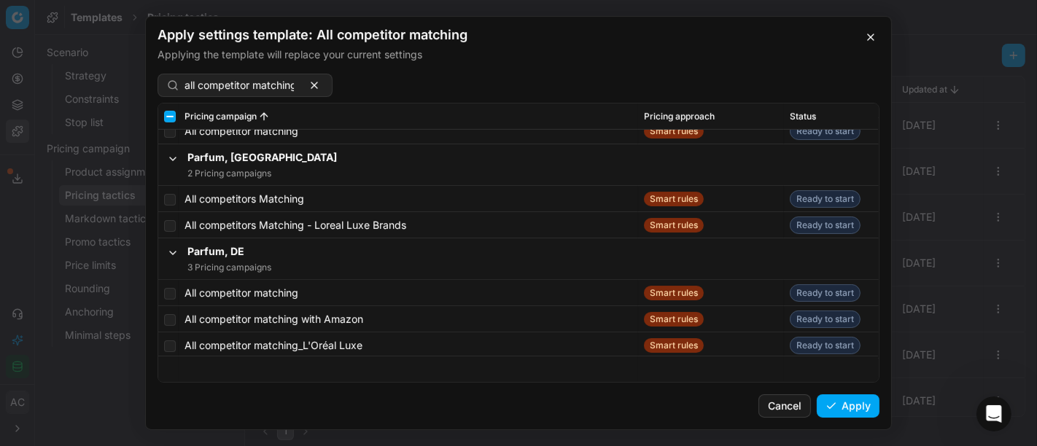
scroll to position [5378, 0]
click at [177, 292] on td at bounding box center [168, 294] width 20 height 26
click at [171, 292] on input "checkbox" at bounding box center [170, 295] width 12 height 12
checkbox input "true"
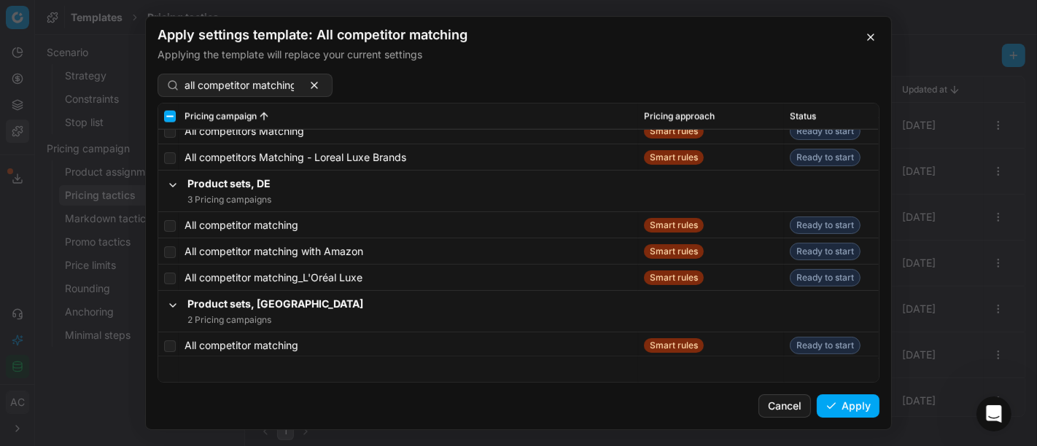
scroll to position [6698, 0]
click at [171, 225] on input "checkbox" at bounding box center [170, 227] width 12 height 12
checkbox input "true"
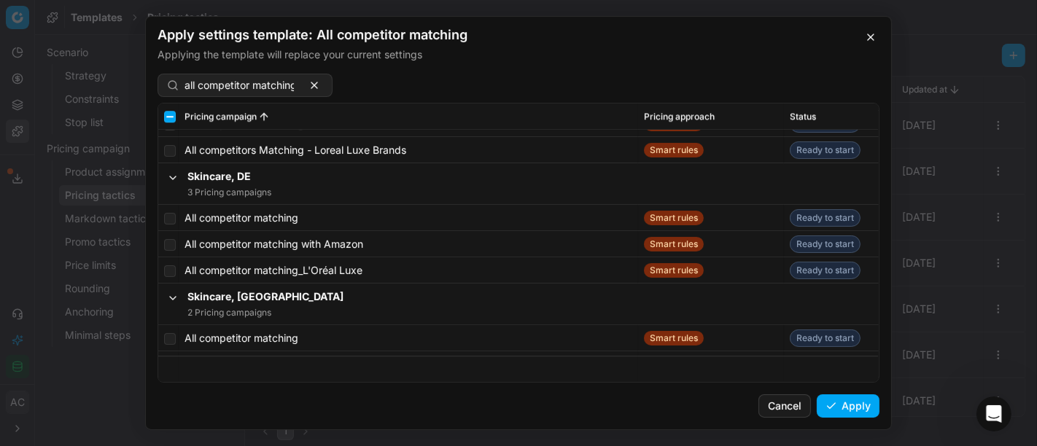
scroll to position [8103, 0]
click at [170, 217] on input "checkbox" at bounding box center [170, 219] width 12 height 12
checkbox input "true"
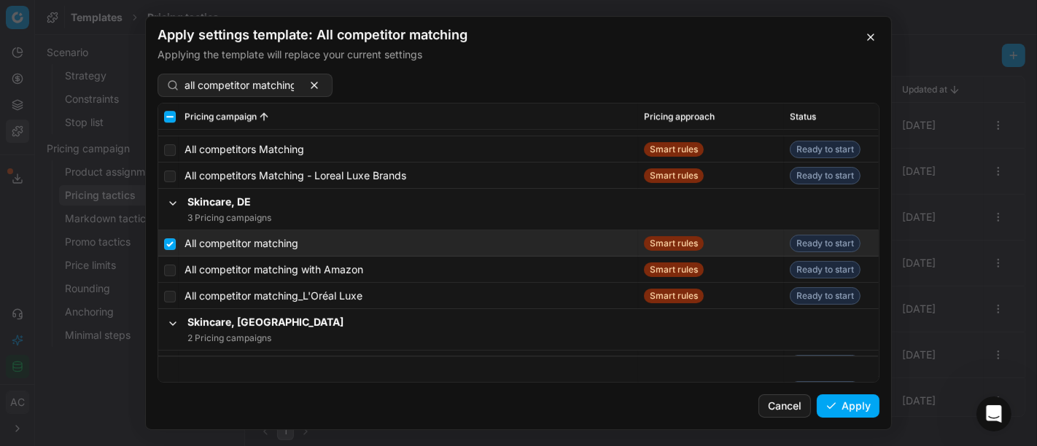
scroll to position [8076, 0]
click at [843, 401] on button "Apply" at bounding box center [848, 406] width 63 height 23
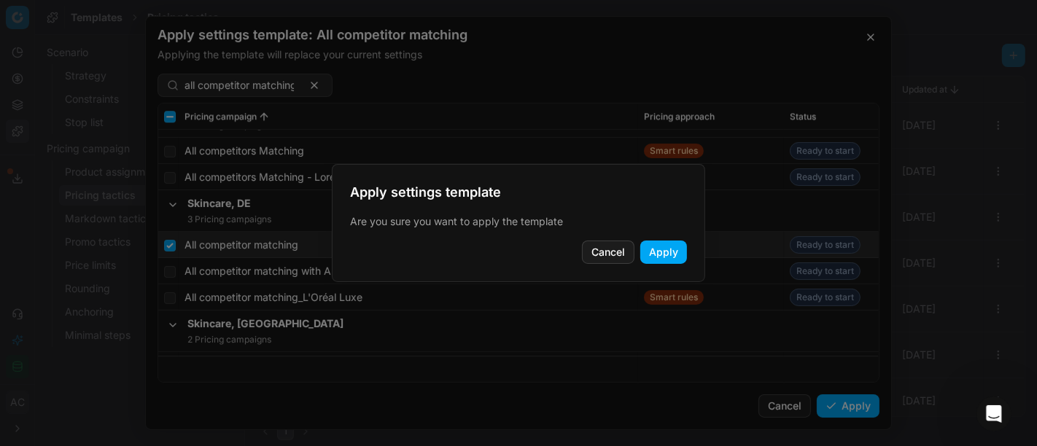
click at [672, 253] on button "Apply" at bounding box center [664, 252] width 47 height 23
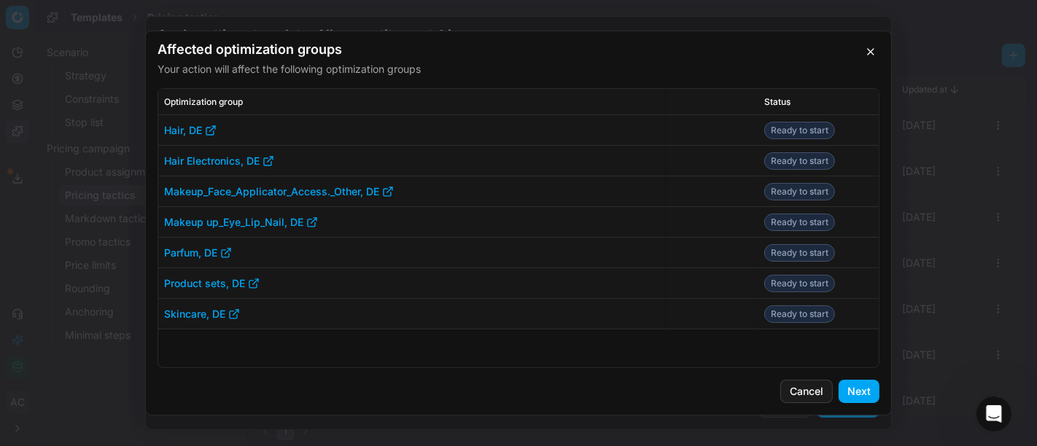
click at [864, 390] on button "Next" at bounding box center [859, 391] width 41 height 23
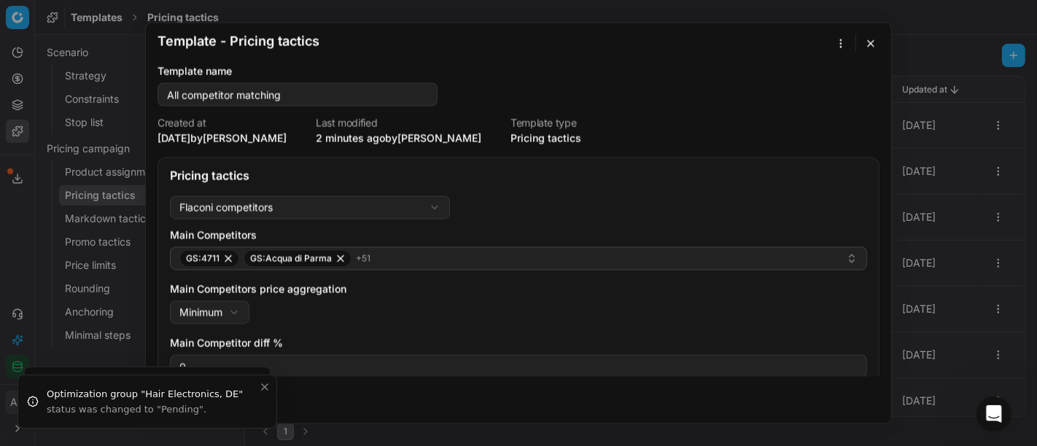
click at [867, 47] on button "button" at bounding box center [871, 44] width 18 height 18
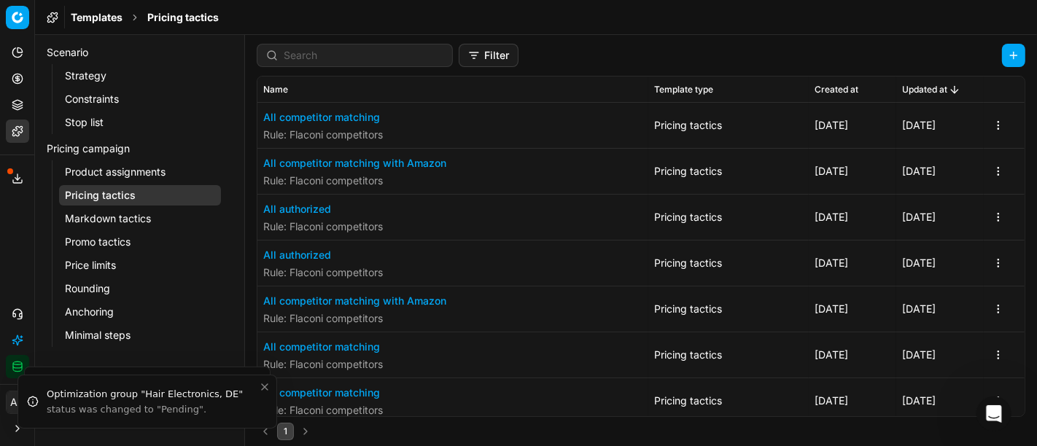
click at [371, 161] on button "All competitor matching with Amazon" at bounding box center [354, 163] width 183 height 15
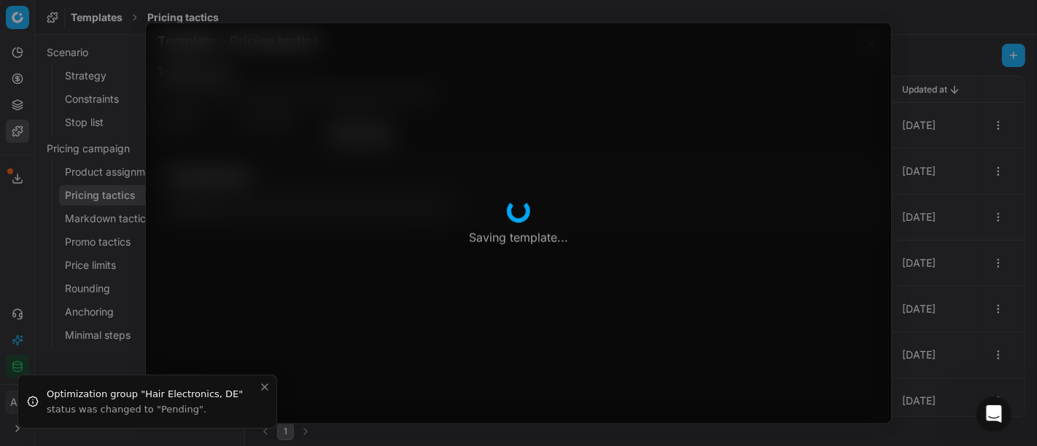
type input "All competitor matching with Amazon"
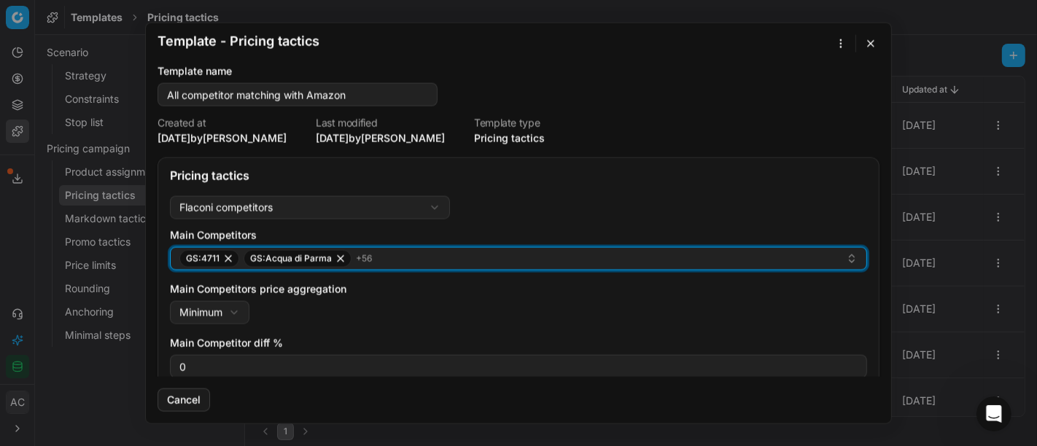
click at [410, 255] on div "GS:4711 GS:Acqua di Parma + 56" at bounding box center [512, 259] width 667 height 18
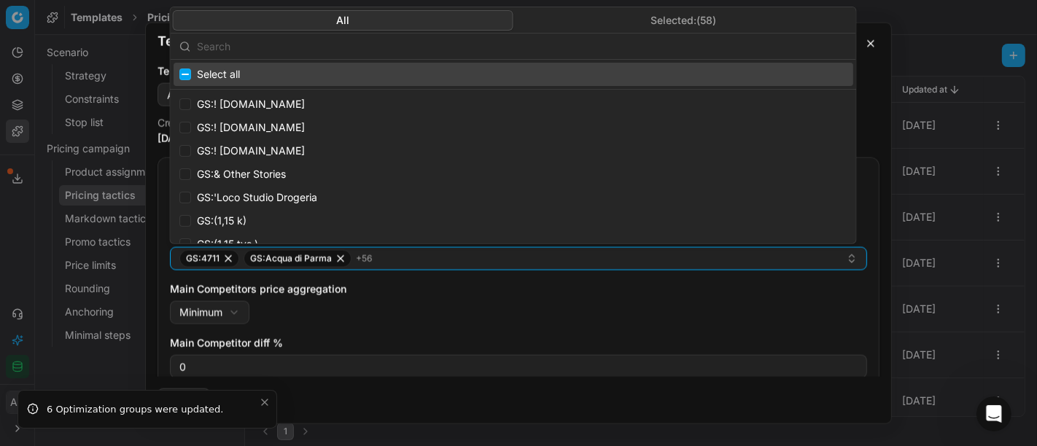
click at [363, 45] on input "text" at bounding box center [522, 45] width 651 height 29
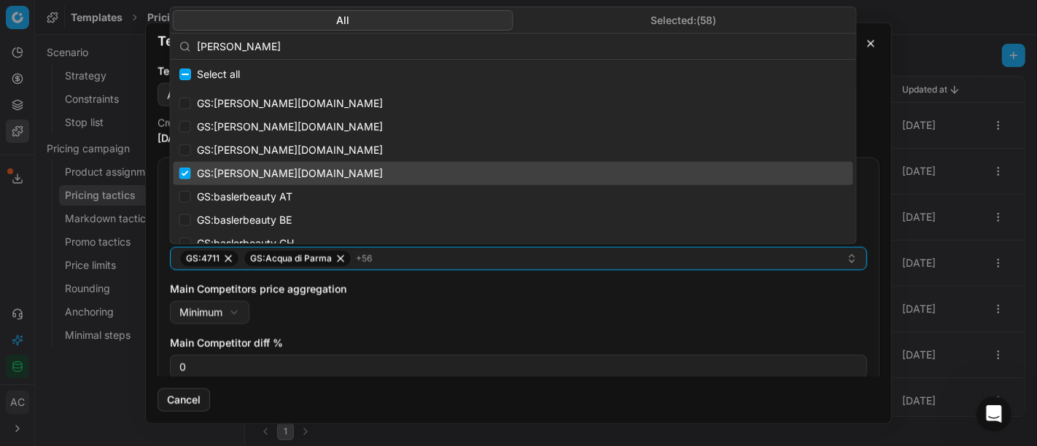
type input "[PERSON_NAME]"
click at [183, 168] on input "Suggestions" at bounding box center [185, 174] width 12 height 12
checkbox input "false"
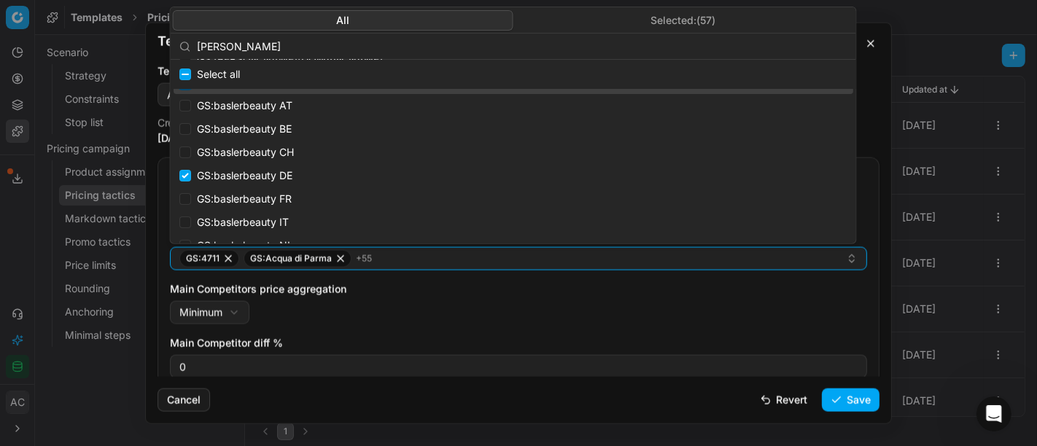
scroll to position [90, 0]
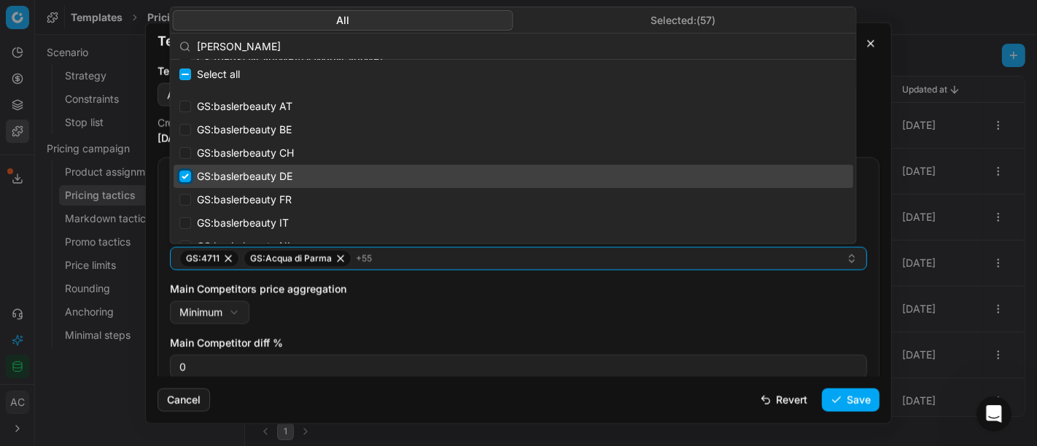
click at [179, 180] on input "Suggestions" at bounding box center [185, 177] width 12 height 12
checkbox input "false"
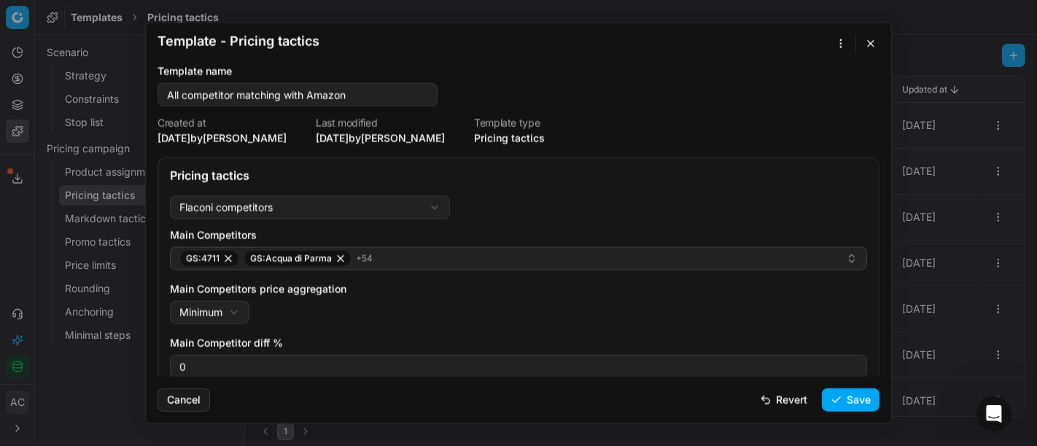
click at [425, 307] on div "Main Competitors price aggregation Minimum Minimum Maximum" at bounding box center [518, 303] width 697 height 42
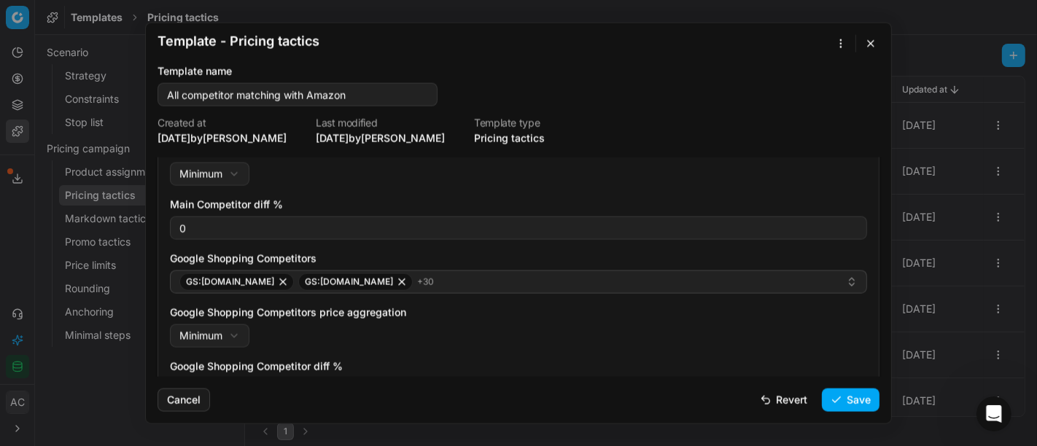
scroll to position [141, 0]
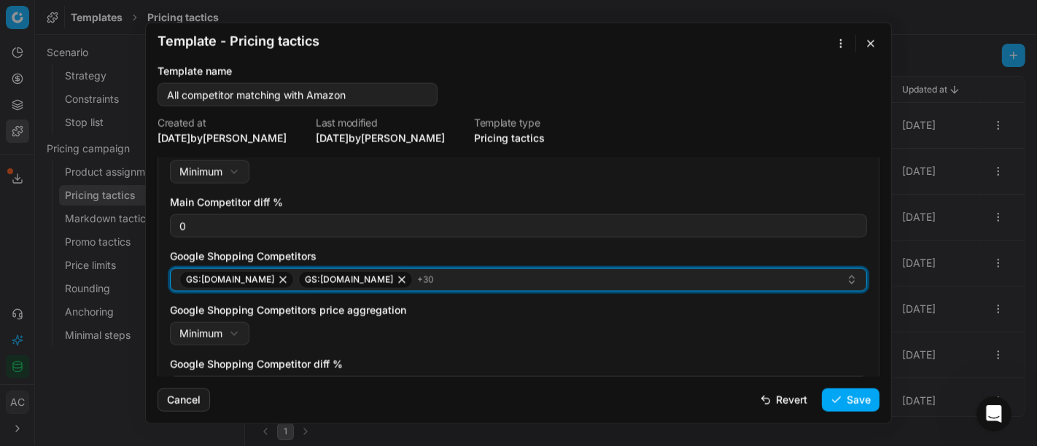
click at [424, 278] on div "GS:[DOMAIN_NAME] GS:[DOMAIN_NAME] + 30" at bounding box center [512, 280] width 667 height 18
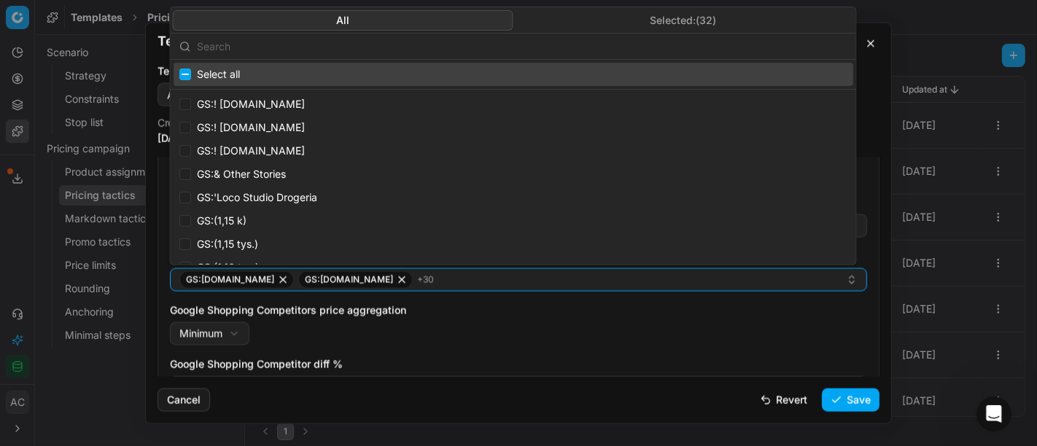
click at [339, 45] on input "text" at bounding box center [522, 45] width 651 height 29
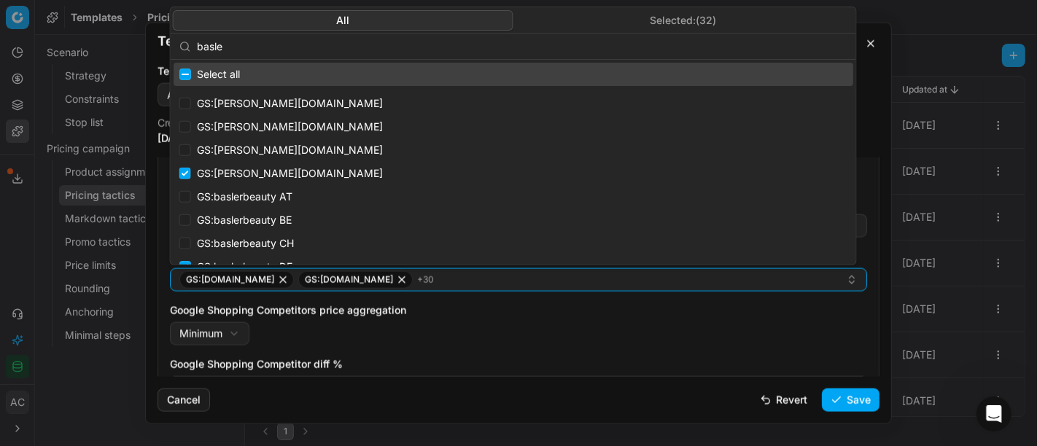
type input "[PERSON_NAME]"
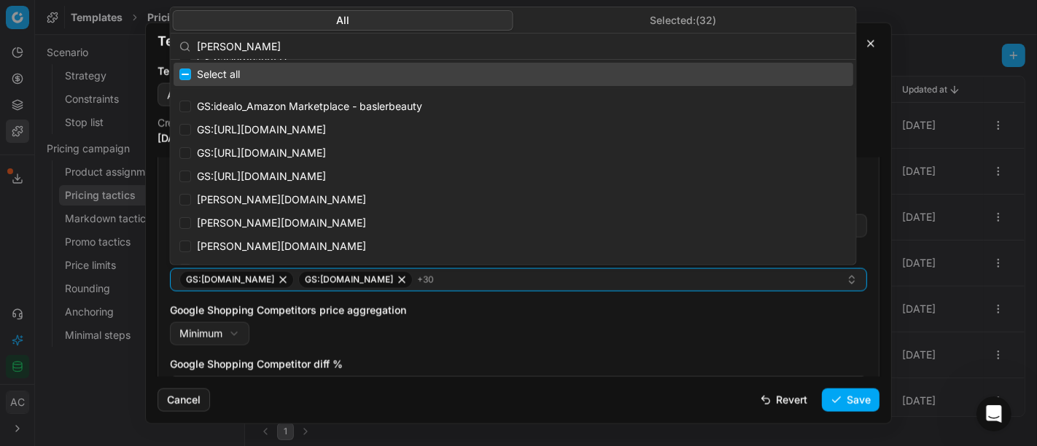
scroll to position [296, 0]
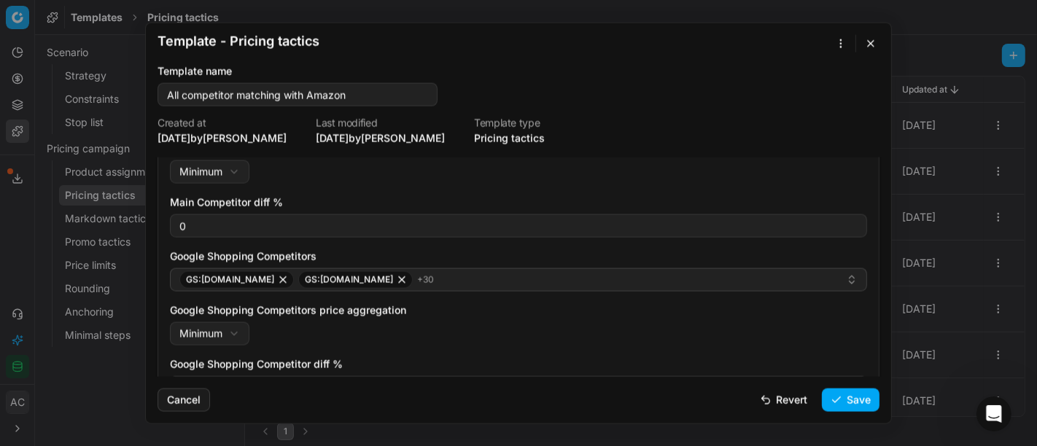
click at [576, 317] on div "Google Shopping Competitors price aggregation Minimum Minimum Maximum" at bounding box center [518, 324] width 697 height 42
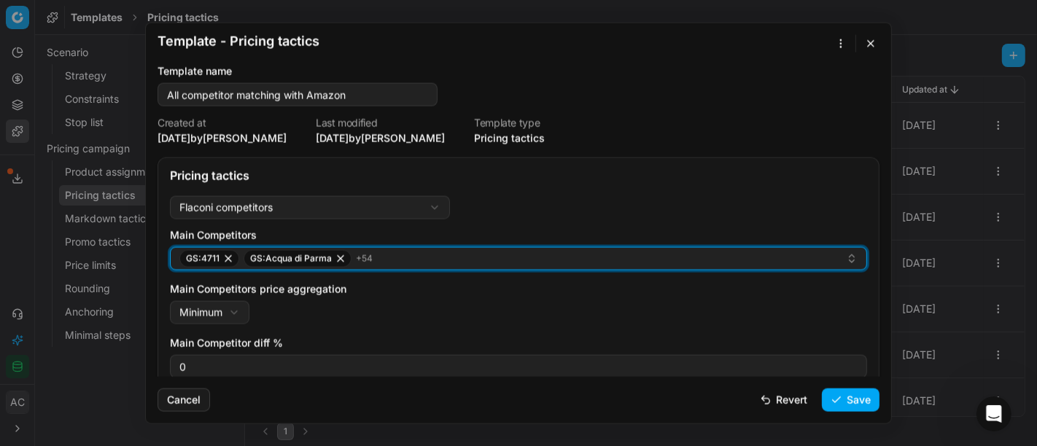
click at [479, 248] on button "GS:4711 GS:Acqua di Parma + 54" at bounding box center [518, 258] width 697 height 23
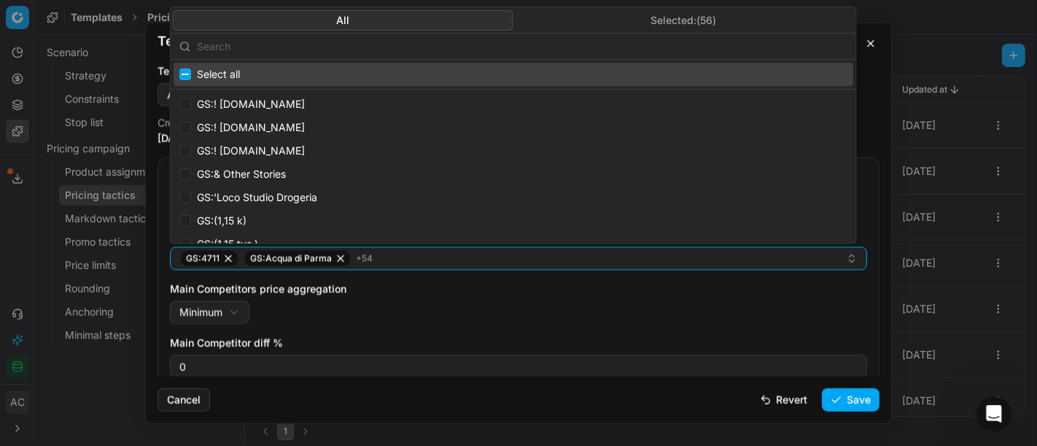
click at [683, 14] on button "Selected: ( 56 )" at bounding box center [684, 19] width 341 height 20
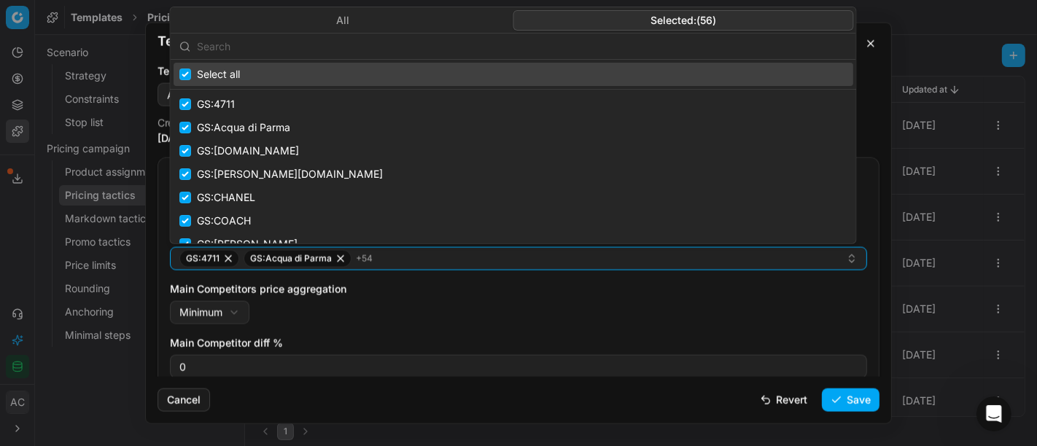
click at [562, 46] on input "text" at bounding box center [522, 45] width 651 height 29
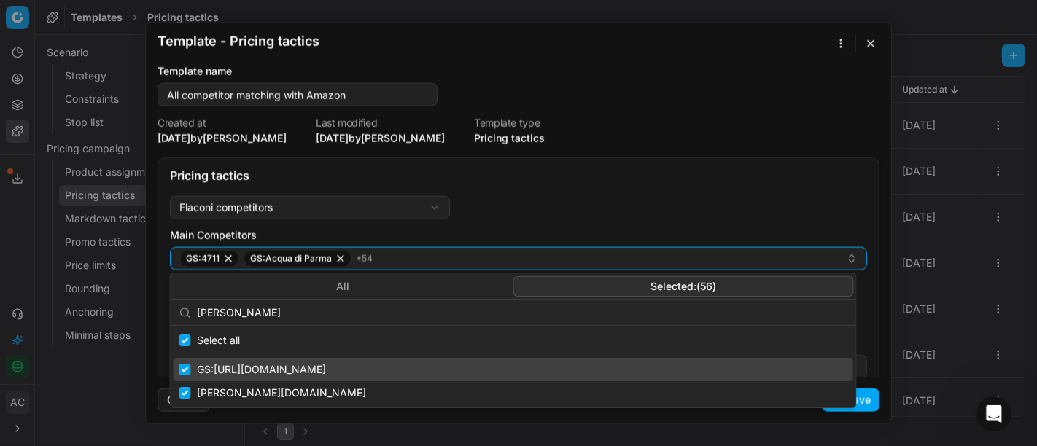
type input "[PERSON_NAME]"
click at [185, 367] on input "Suggestions" at bounding box center [185, 370] width 12 height 12
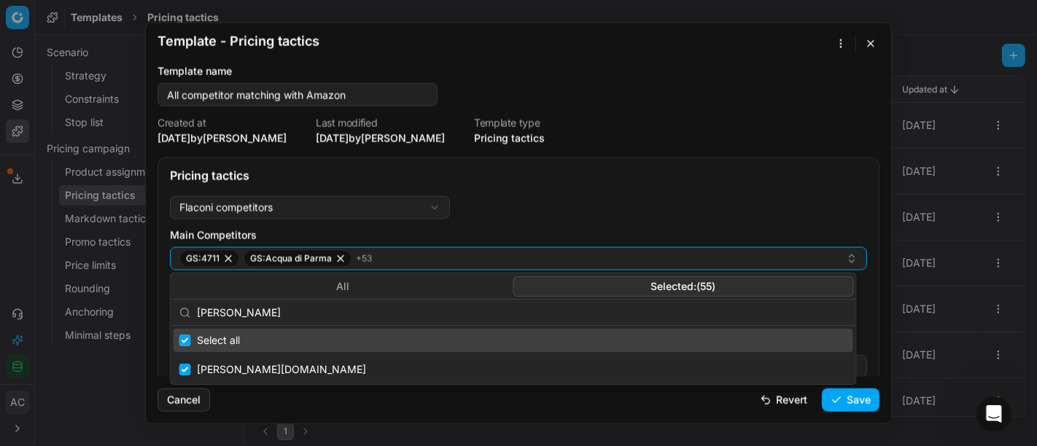
click at [775, 193] on div "Flaconi competitors Flaconi competitorsFlaconi competitors rule: first takes in…" at bounding box center [518, 409] width 721 height 439
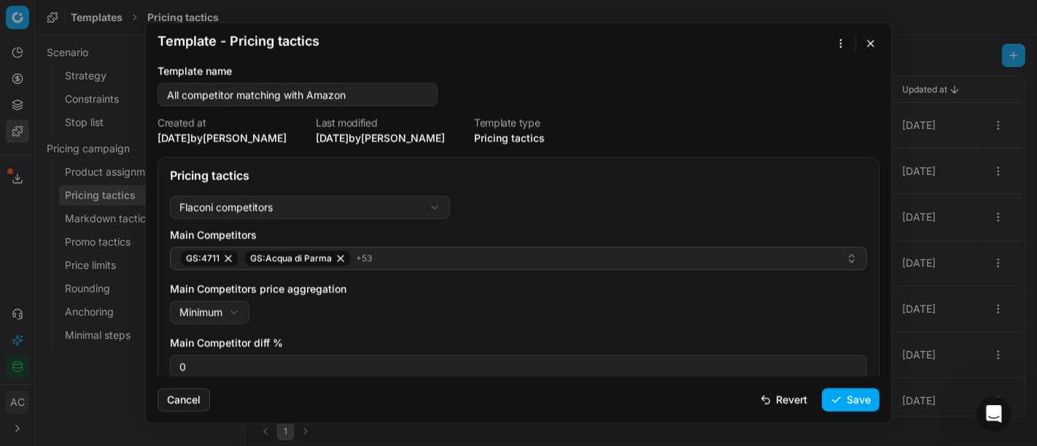
click at [859, 395] on button "Save" at bounding box center [851, 399] width 58 height 23
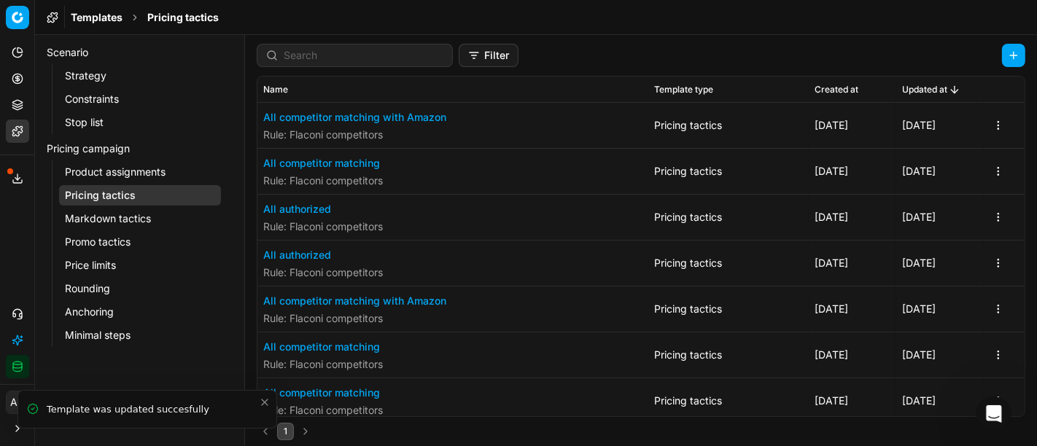
click at [400, 122] on button "All competitor matching with Amazon" at bounding box center [354, 117] width 183 height 15
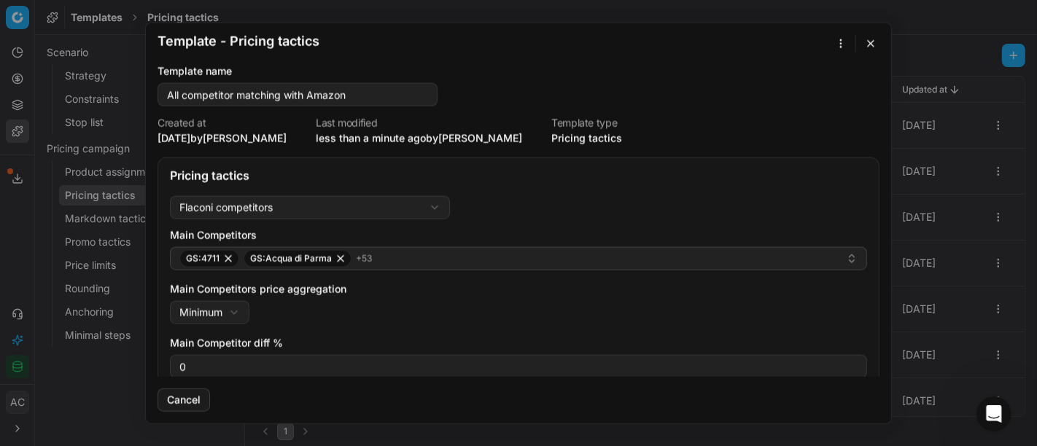
click at [834, 47] on div "Template - Pricing tactics Saving template... Template name All competitor matc…" at bounding box center [518, 223] width 1037 height 446
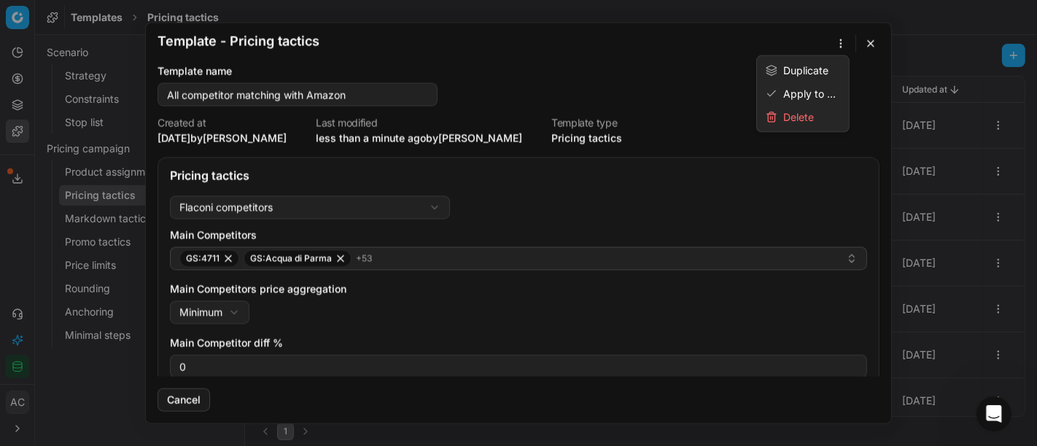
click at [355, 93] on div "Template - Pricing tactics Saving template... Template name All competitor matc…" at bounding box center [518, 223] width 1037 height 446
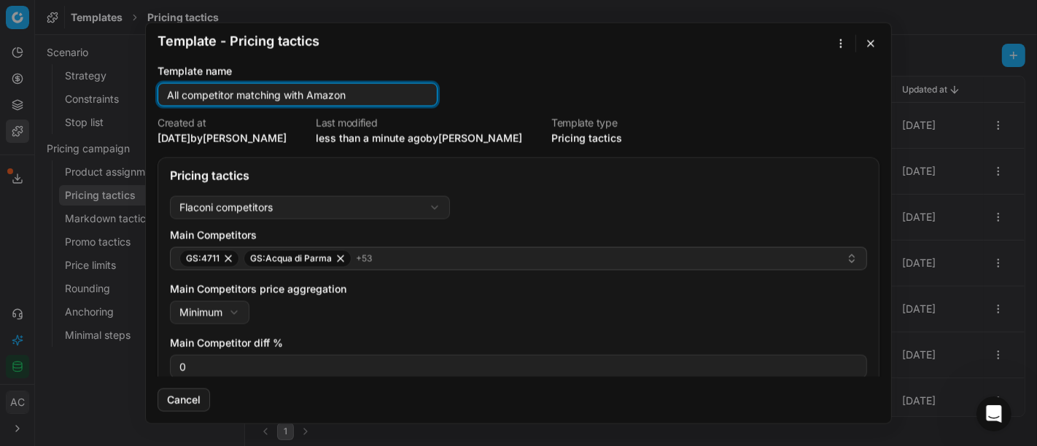
click at [355, 93] on input "All competitor matching with Amazon" at bounding box center [297, 95] width 267 height 22
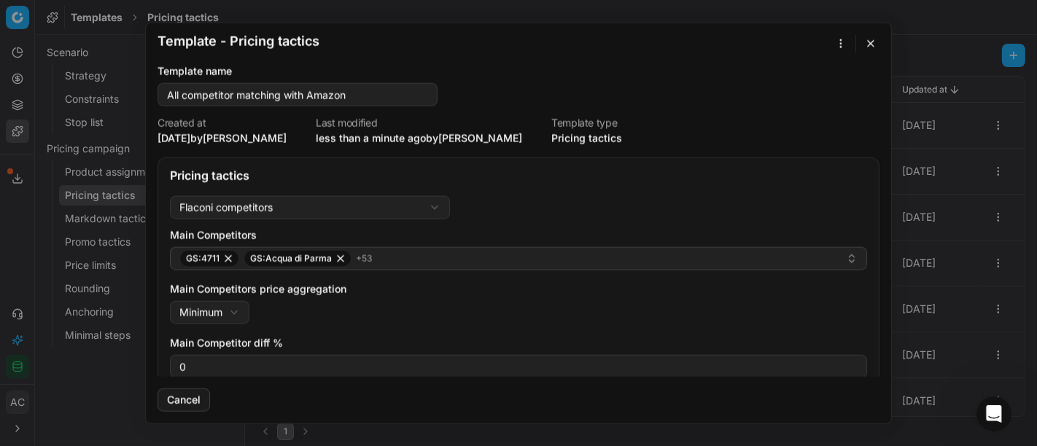
click at [843, 53] on form "Template - Pricing tactics Saving template... Template name All competitor matc…" at bounding box center [519, 223] width 746 height 401
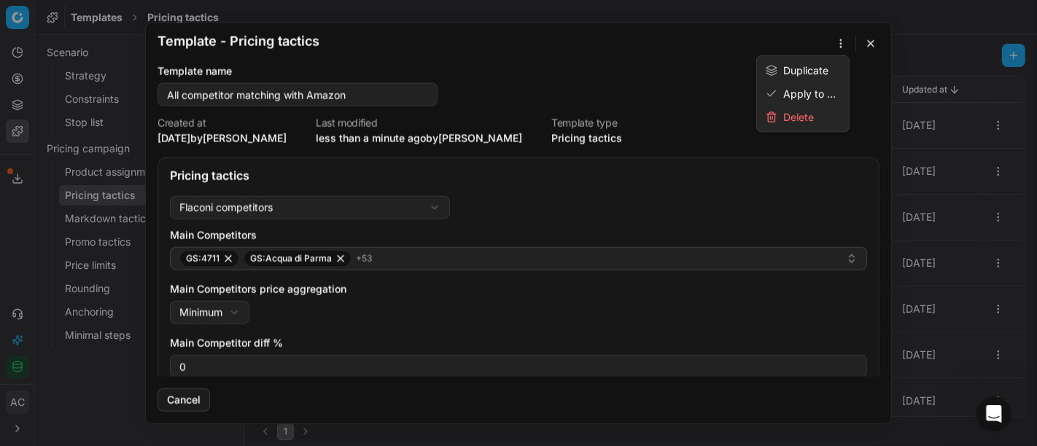
click at [840, 43] on div "Template - Pricing tactics Saving template... Template name All competitor matc…" at bounding box center [518, 223] width 1037 height 446
click at [786, 90] on div "Apply to ..." at bounding box center [803, 93] width 86 height 23
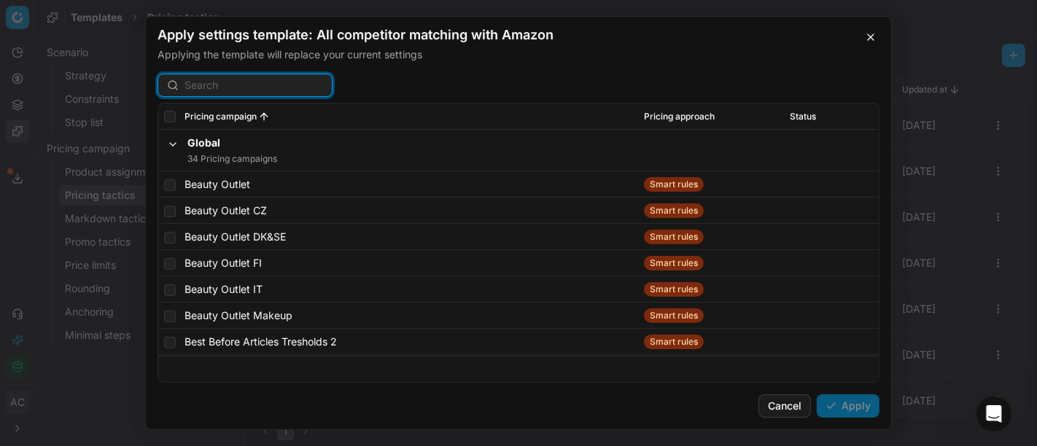
paste input "All competitor matching with Amazon"
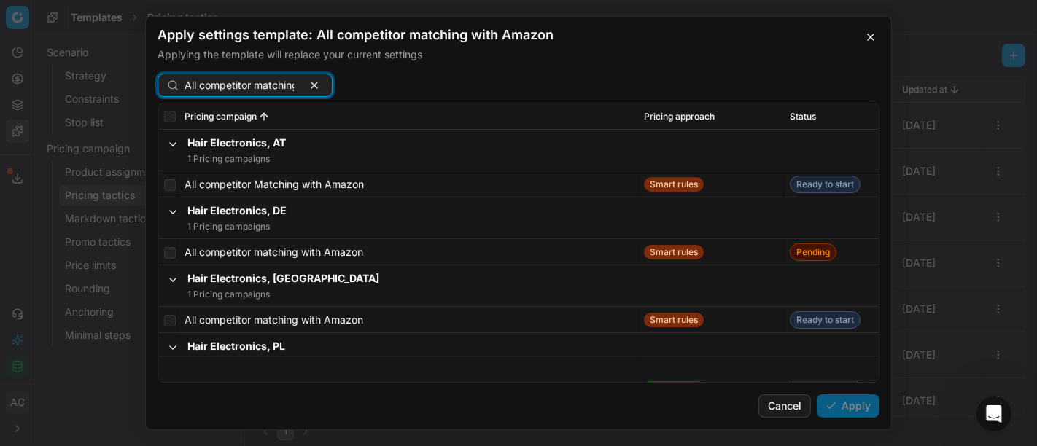
scroll to position [0, 70]
type input "All competitor matching with Amazon"
click at [170, 251] on input "checkbox" at bounding box center [170, 253] width 12 height 12
checkbox input "true"
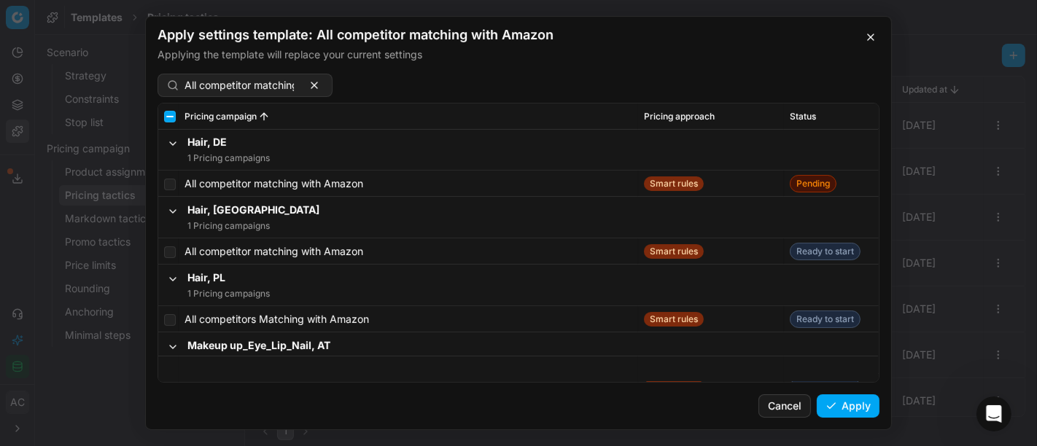
scroll to position [336, 0]
click at [169, 188] on input "checkbox" at bounding box center [170, 186] width 12 height 12
checkbox input "true"
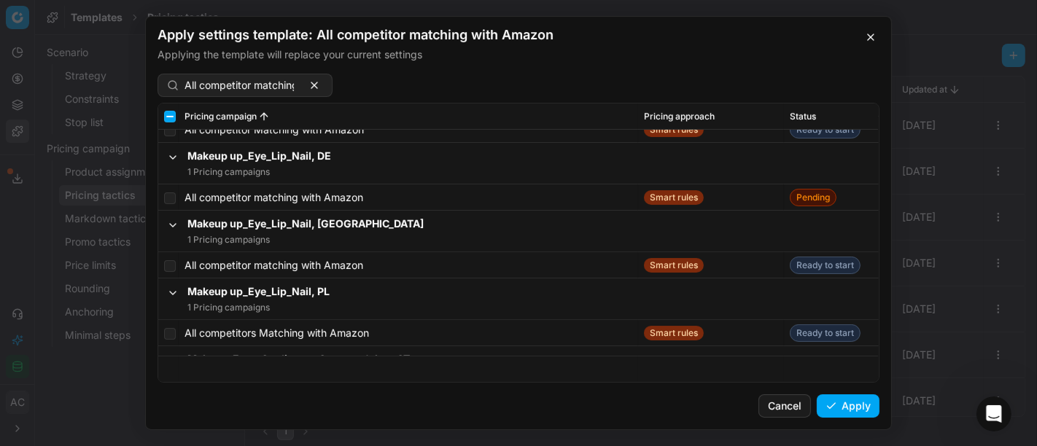
scroll to position [592, 0]
click at [168, 198] on input "checkbox" at bounding box center [170, 199] width 12 height 12
checkbox input "true"
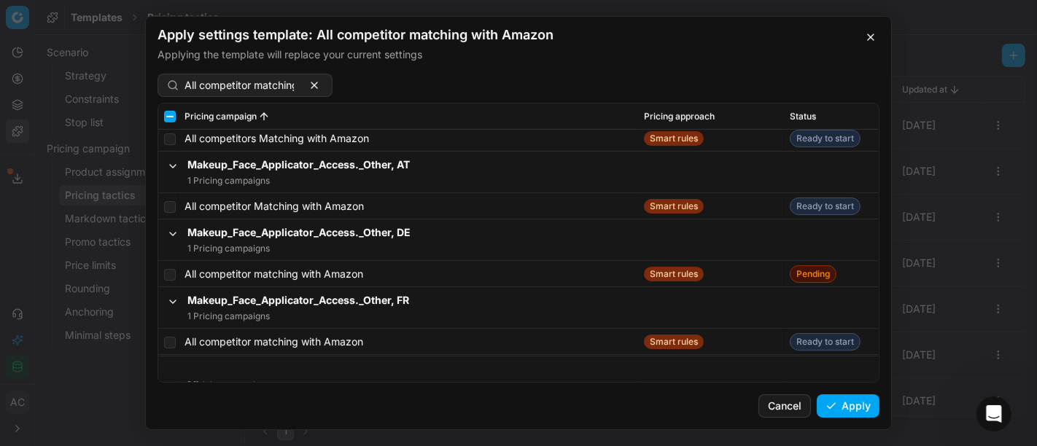
scroll to position [827, 0]
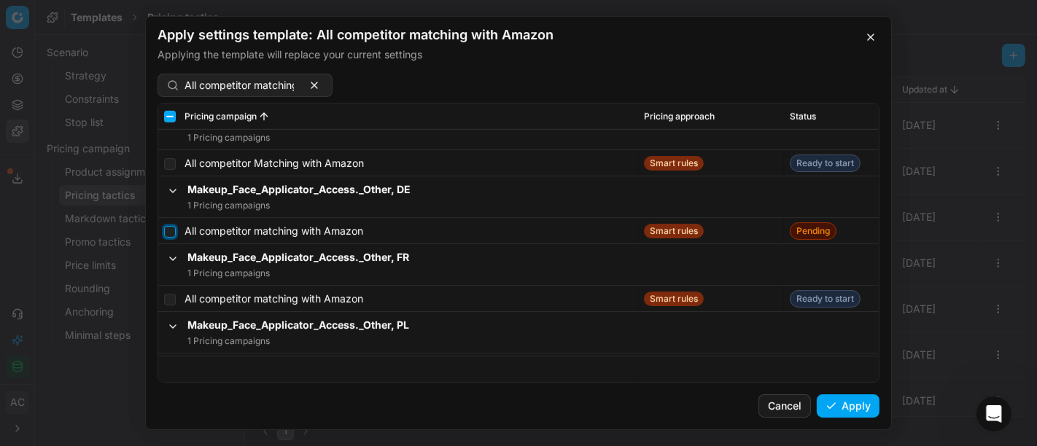
click at [170, 229] on input "checkbox" at bounding box center [170, 232] width 12 height 12
checkbox input "true"
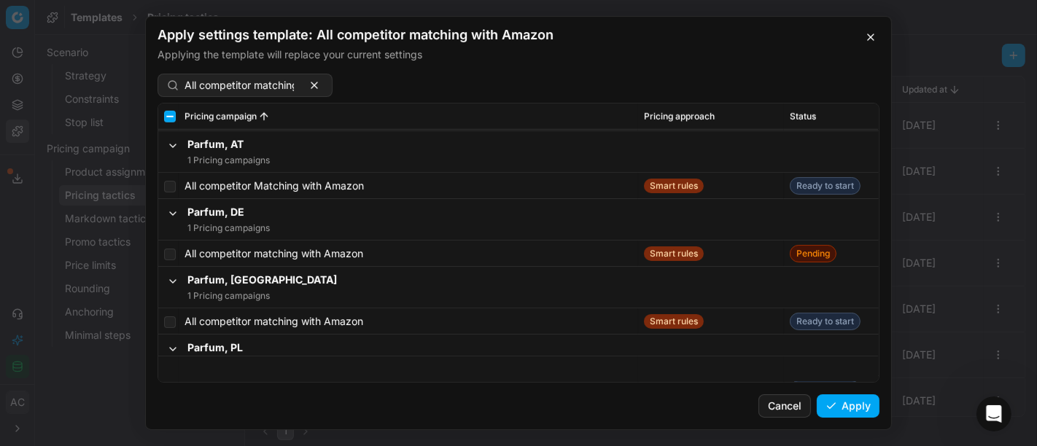
scroll to position [1077, 0]
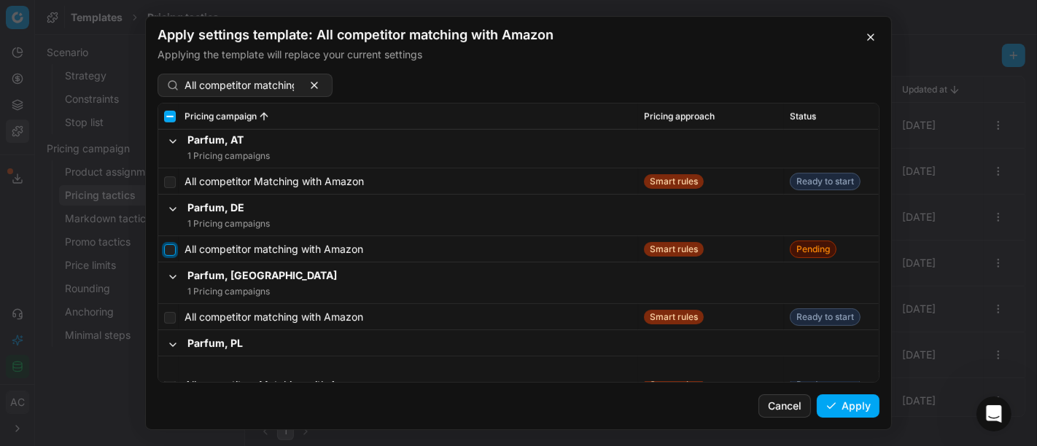
click at [171, 244] on input "checkbox" at bounding box center [170, 250] width 12 height 12
checkbox input "true"
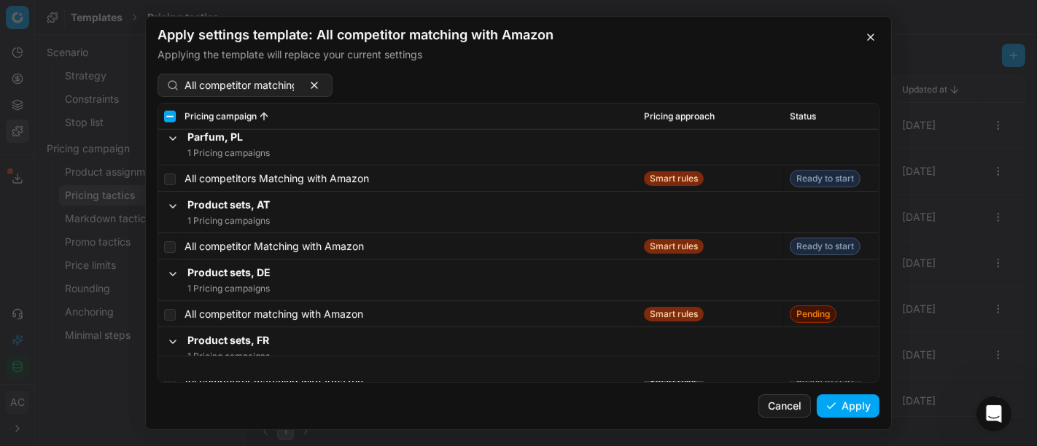
scroll to position [1284, 0]
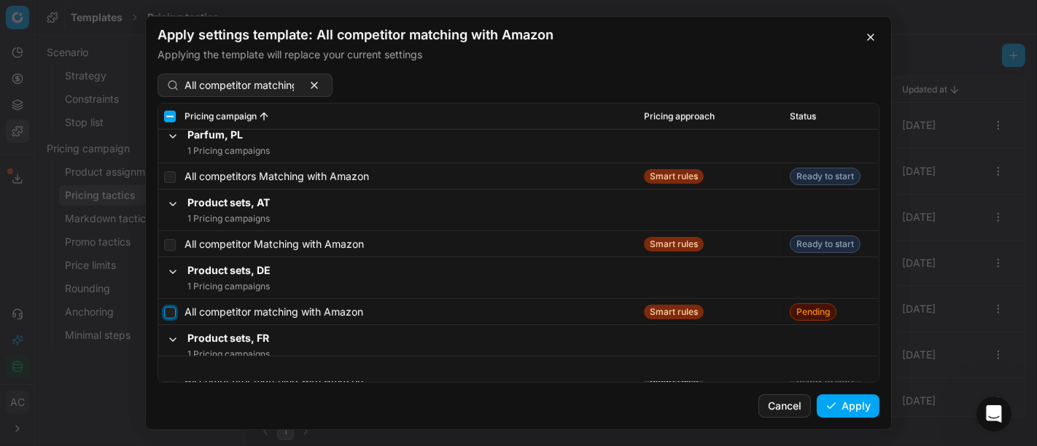
click at [173, 311] on input "checkbox" at bounding box center [170, 313] width 12 height 12
checkbox input "true"
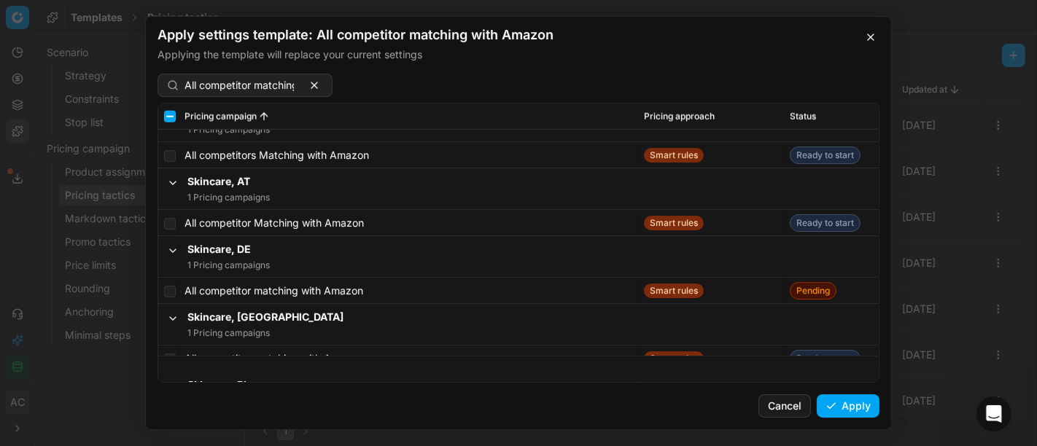
scroll to position [1585, 0]
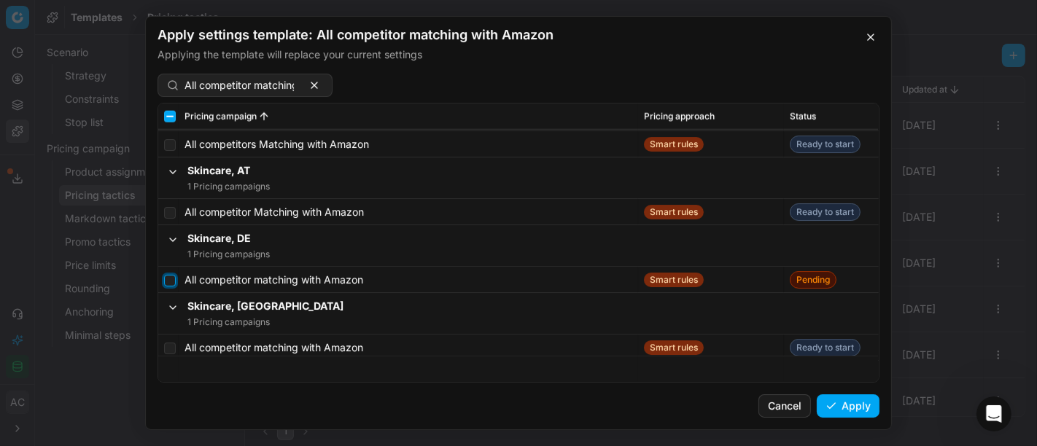
click at [171, 282] on input "checkbox" at bounding box center [170, 281] width 12 height 12
checkbox input "true"
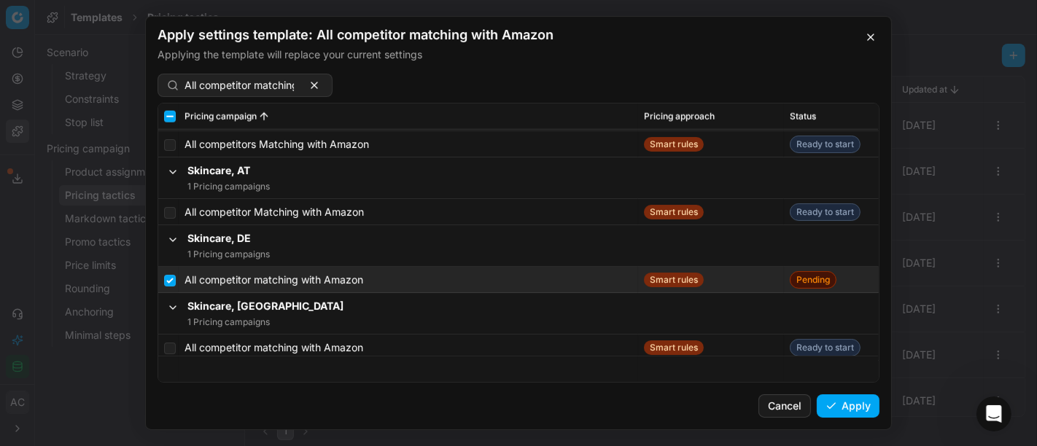
click at [869, 406] on button "Apply" at bounding box center [848, 406] width 63 height 23
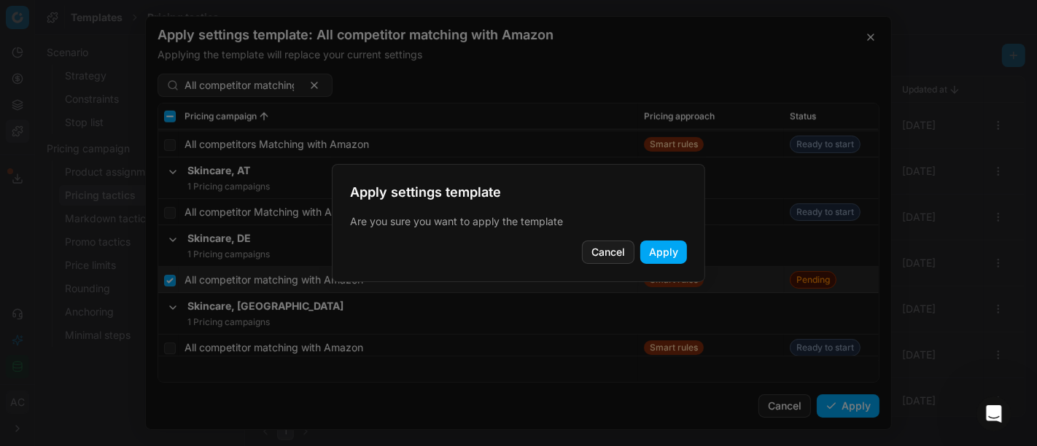
click at [669, 251] on button "Apply" at bounding box center [664, 252] width 47 height 23
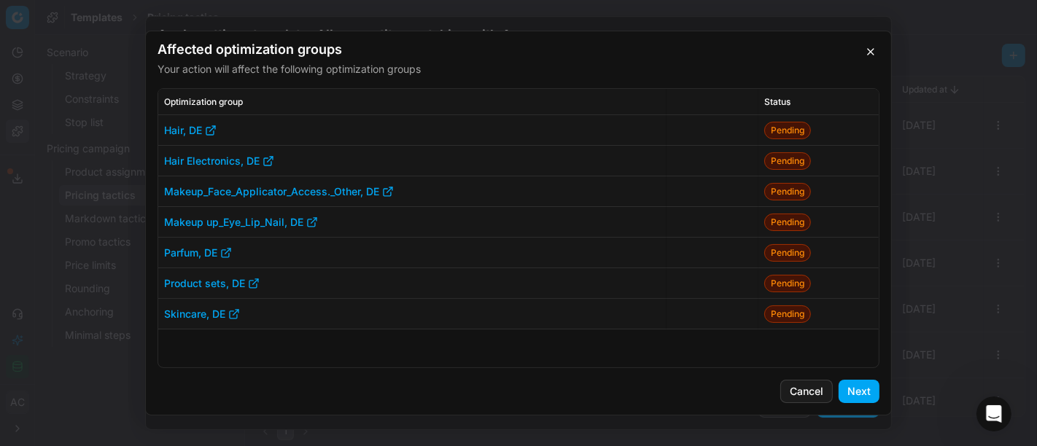
click at [861, 386] on button "Next" at bounding box center [859, 391] width 41 height 23
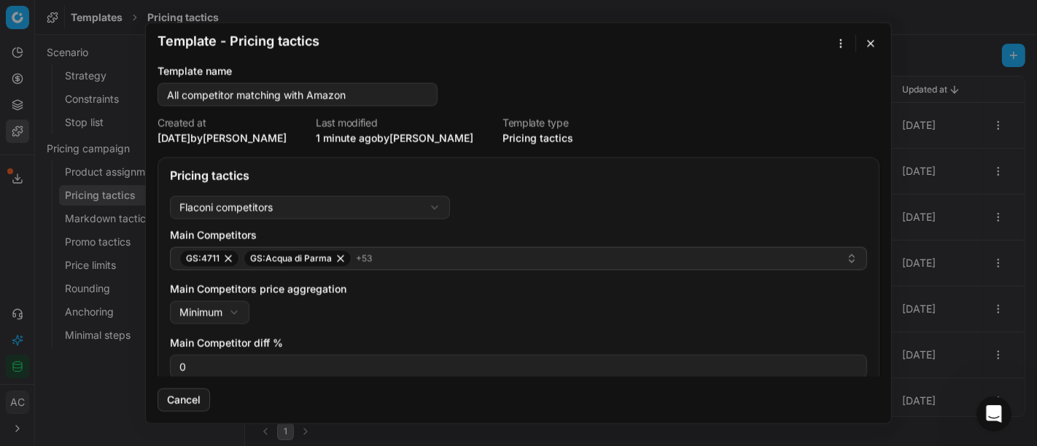
click at [868, 46] on button "button" at bounding box center [871, 44] width 18 height 18
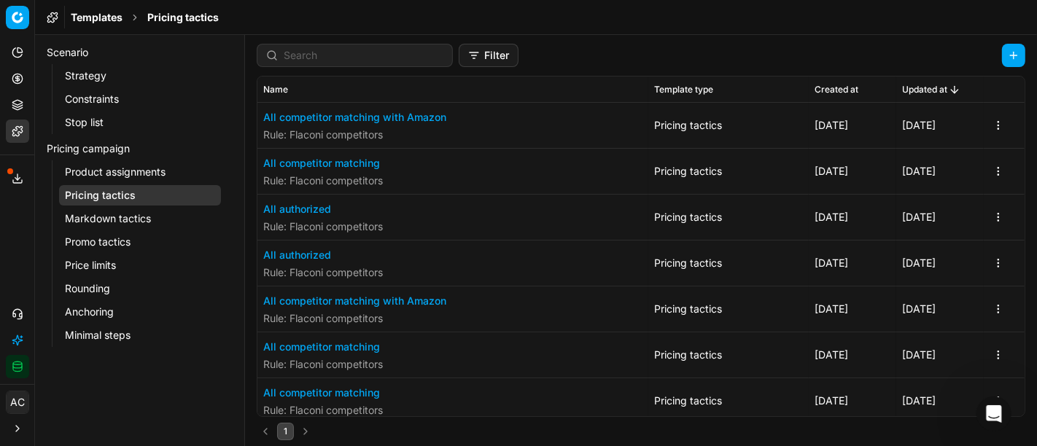
click at [302, 212] on button "All authorized" at bounding box center [323, 209] width 120 height 15
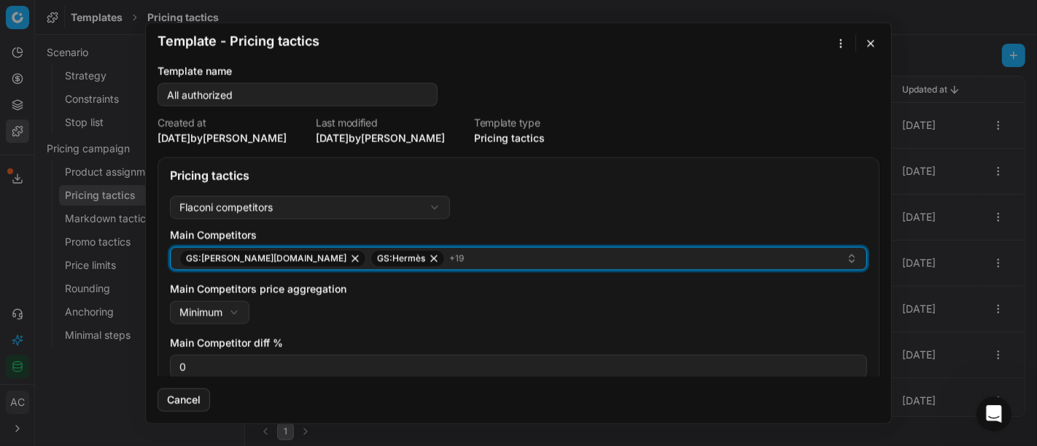
click at [450, 269] on button "GS:[PERSON_NAME][DOMAIN_NAME] GS:Hermès + 19" at bounding box center [518, 258] width 697 height 23
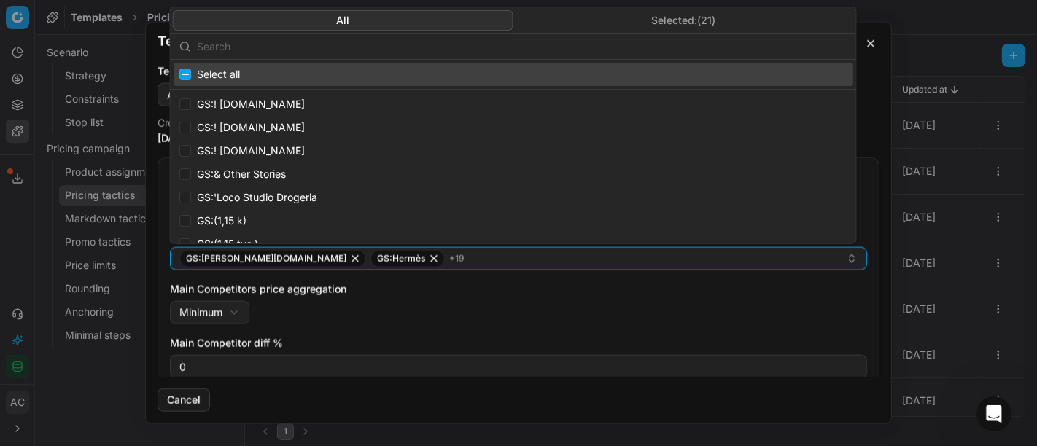
click at [649, 14] on button "Selected: ( 21 )" at bounding box center [684, 19] width 341 height 20
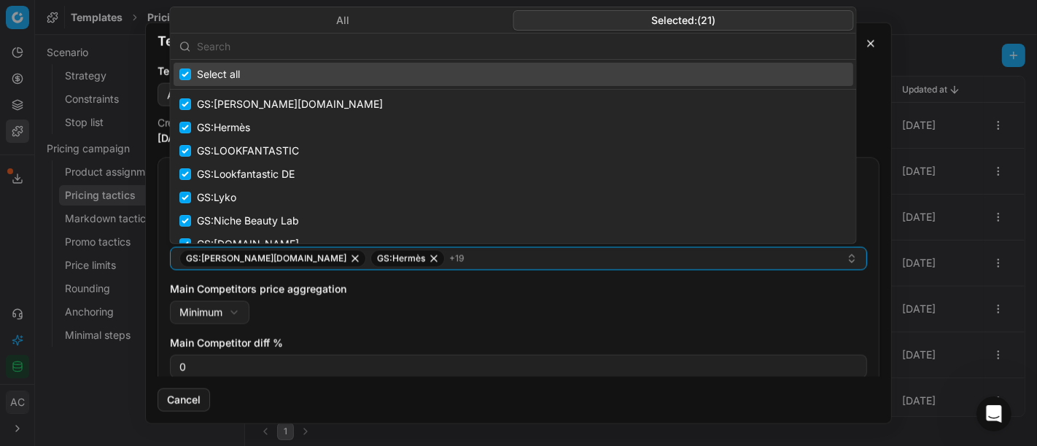
click at [601, 40] on input "text" at bounding box center [522, 45] width 651 height 29
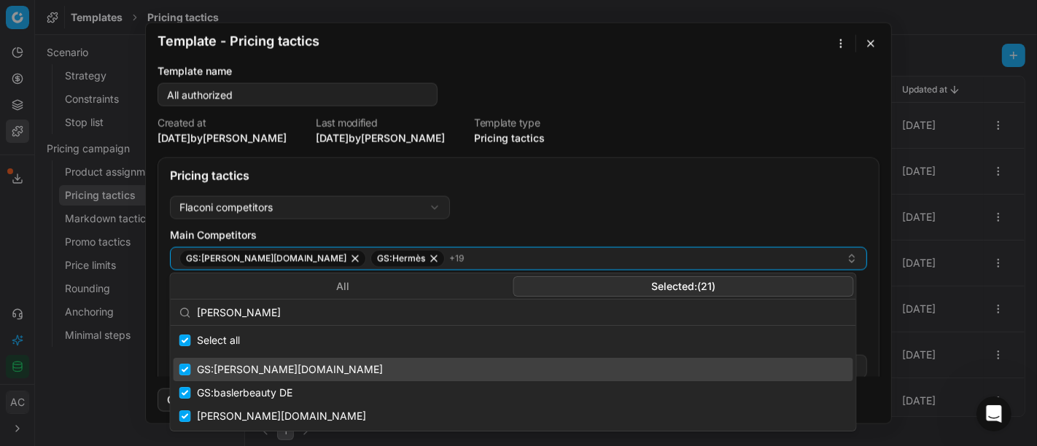
type input "[PERSON_NAME]"
click at [183, 368] on input "Suggestions" at bounding box center [185, 370] width 12 height 12
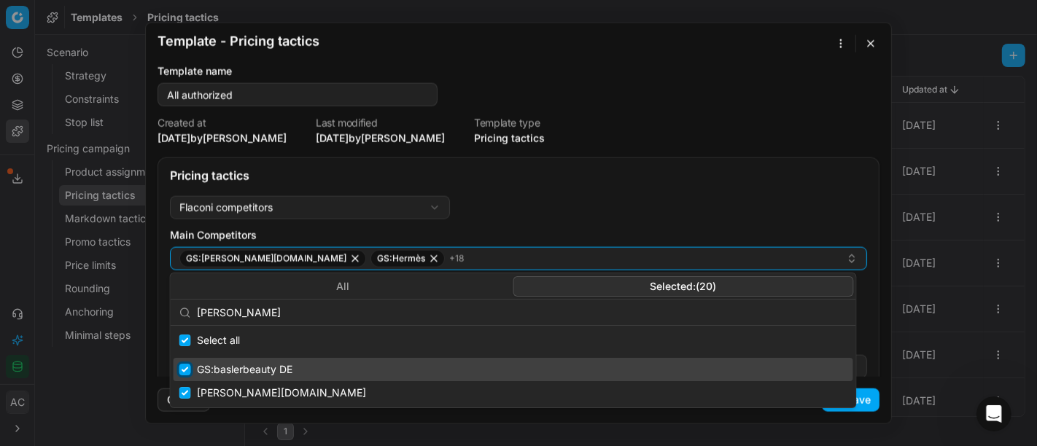
click at [186, 374] on input "Suggestions" at bounding box center [185, 370] width 12 height 12
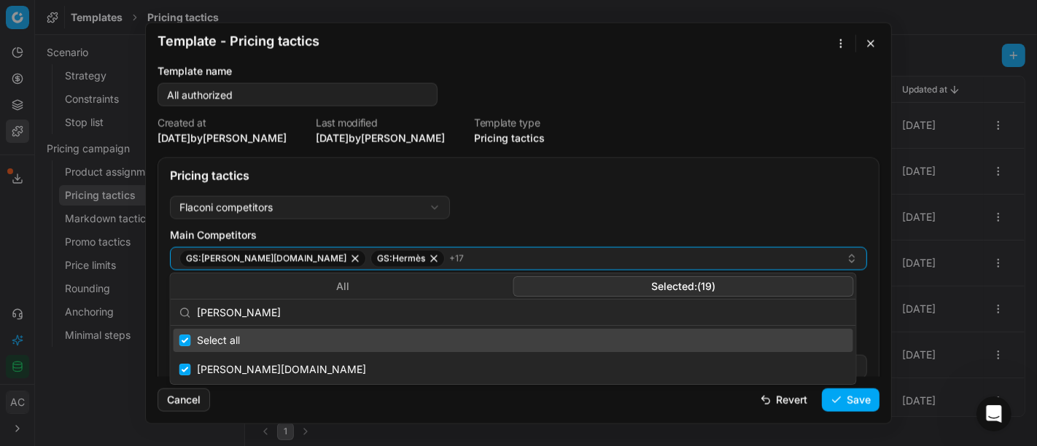
click at [688, 176] on div "Pricing tactics" at bounding box center [518, 176] width 697 height 12
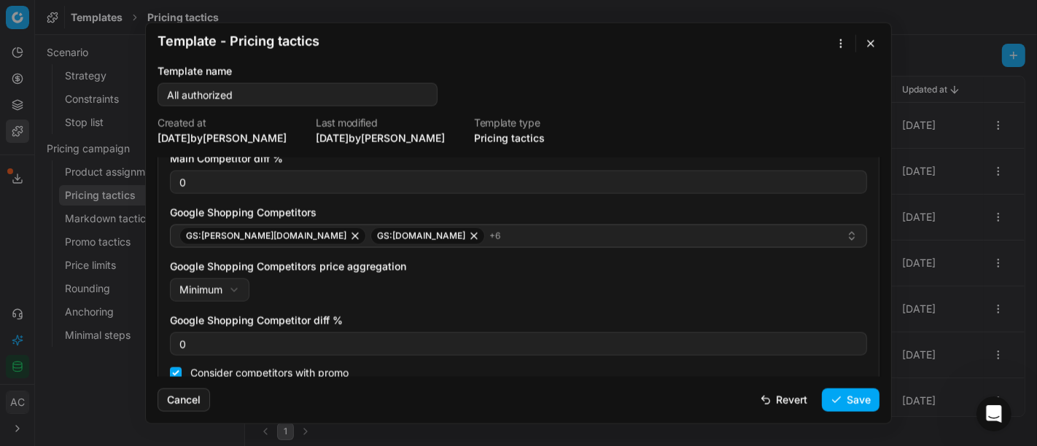
scroll to position [202, 0]
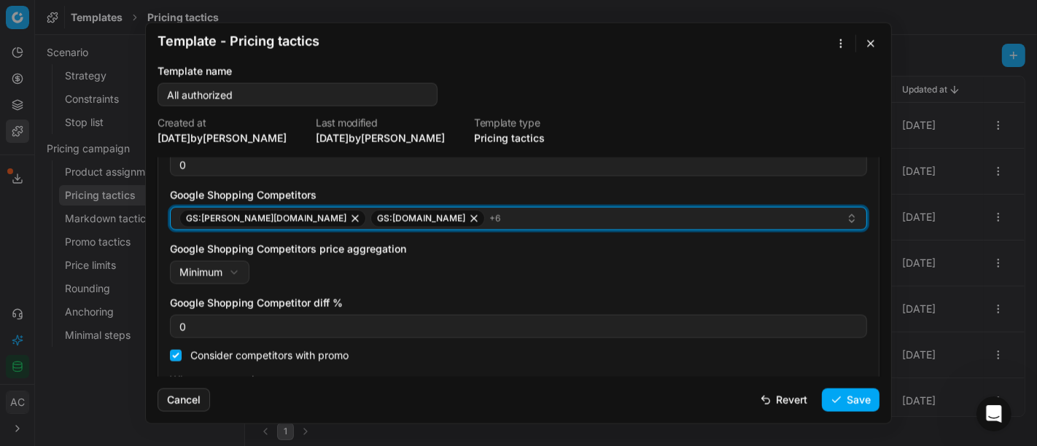
click at [474, 219] on div "GS:[PERSON_NAME][DOMAIN_NAME] GS:[DOMAIN_NAME] + 6" at bounding box center [512, 219] width 667 height 18
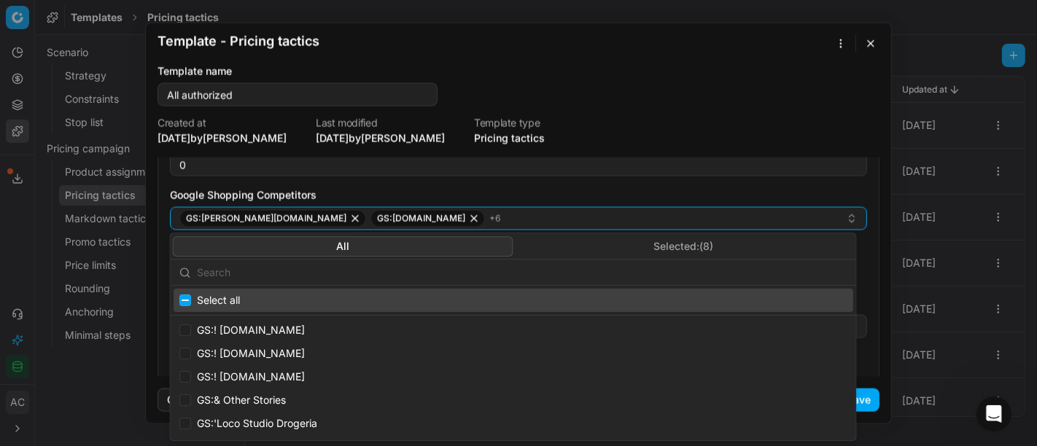
click at [591, 247] on button "Selected: ( 8 )" at bounding box center [684, 246] width 341 height 20
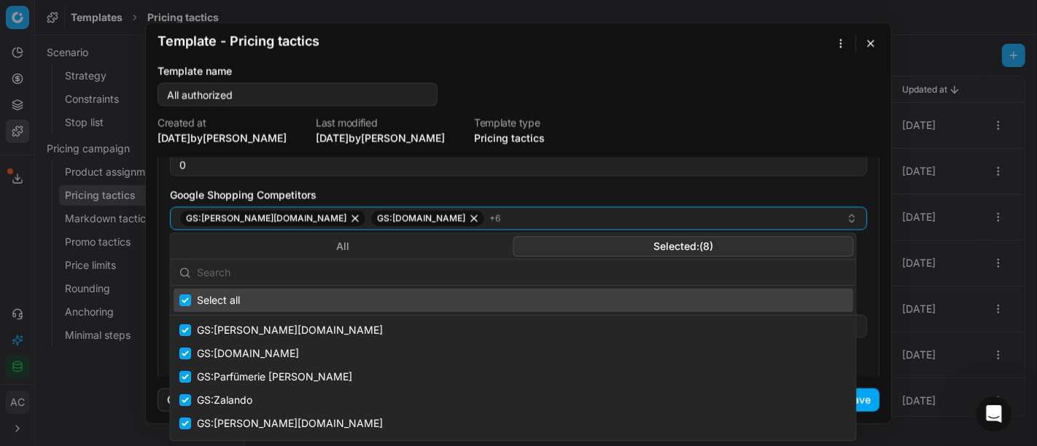
click at [491, 268] on input "text" at bounding box center [522, 272] width 651 height 29
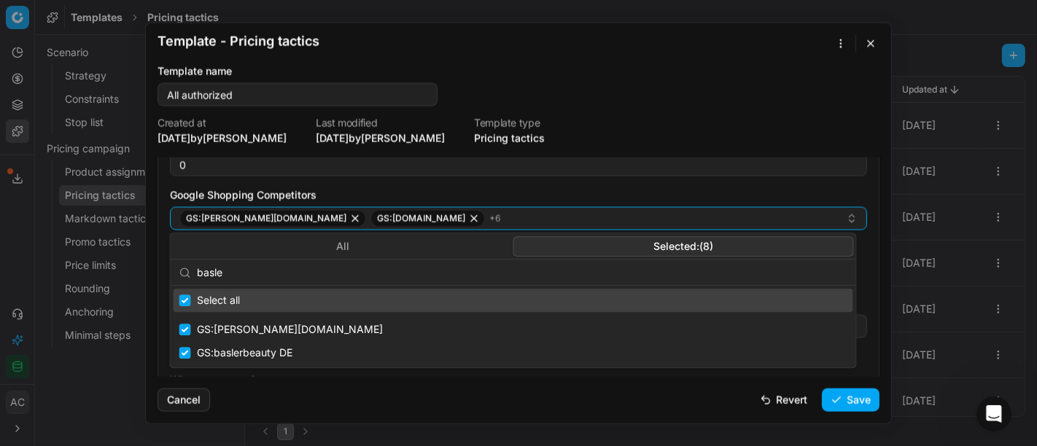
type input "[PERSON_NAME]"
click at [715, 90] on div "Template name All authorized" at bounding box center [519, 85] width 722 height 42
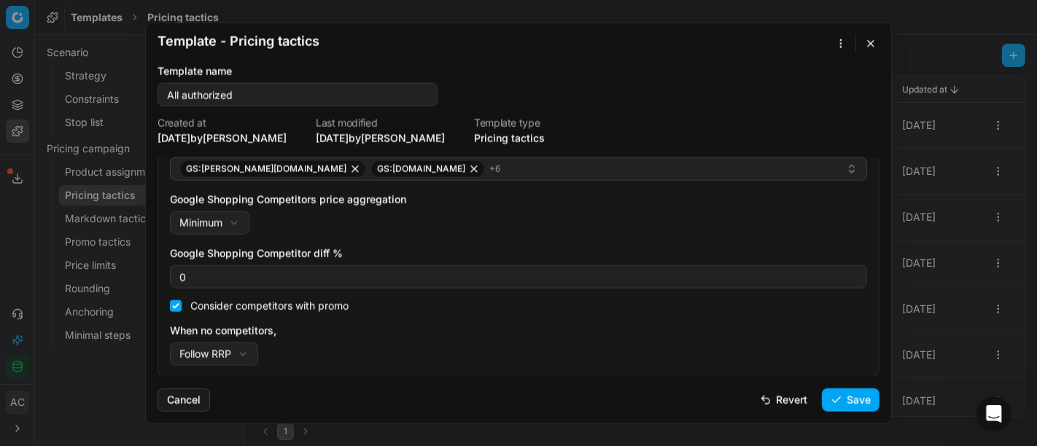
scroll to position [0, 0]
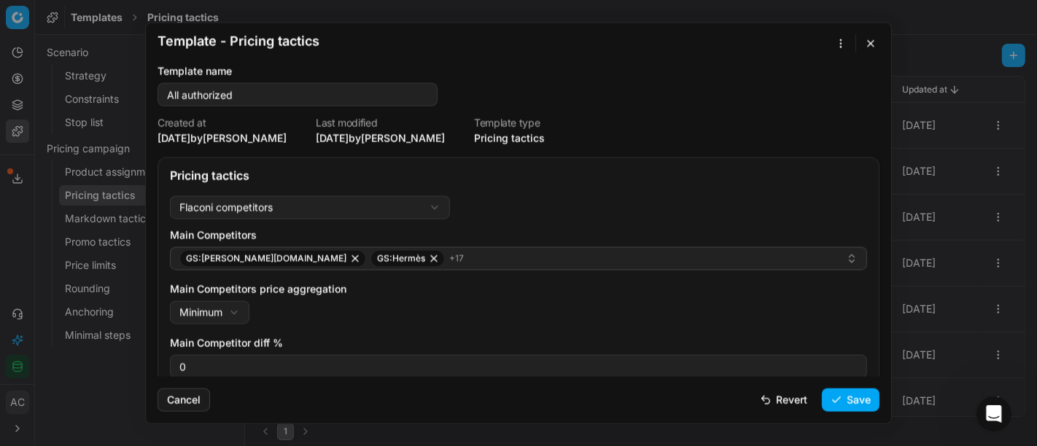
click at [858, 399] on button "Save" at bounding box center [851, 399] width 58 height 23
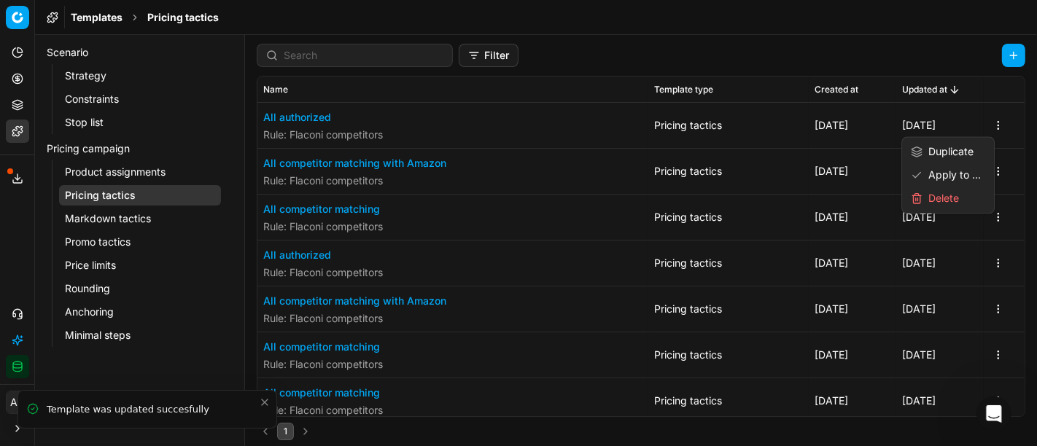
click at [981, 124] on html "Pricing platform Analytics Pricing Product portfolio Templates Export service 1…" at bounding box center [518, 223] width 1037 height 446
click at [955, 169] on div "Apply to ..." at bounding box center [948, 174] width 86 height 23
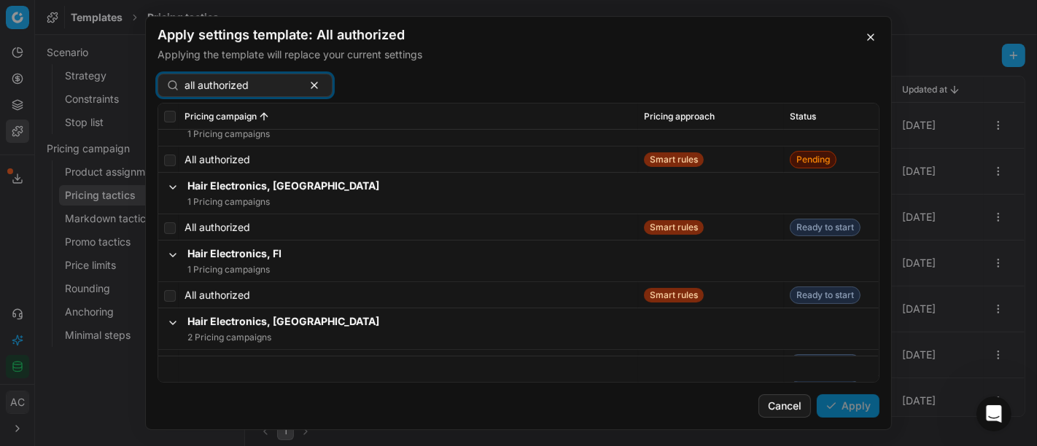
scroll to position [252, 0]
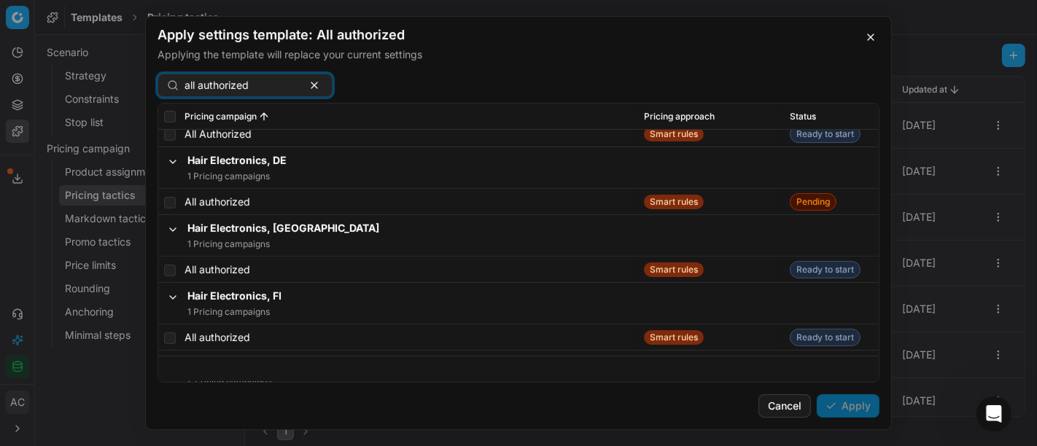
type input "all authorized"
click at [173, 201] on input "checkbox" at bounding box center [170, 203] width 12 height 12
checkbox input "true"
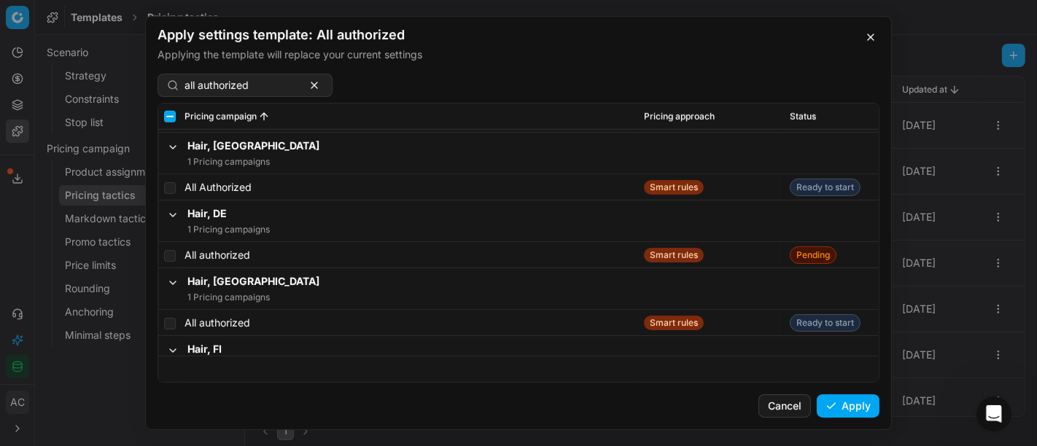
scroll to position [1034, 0]
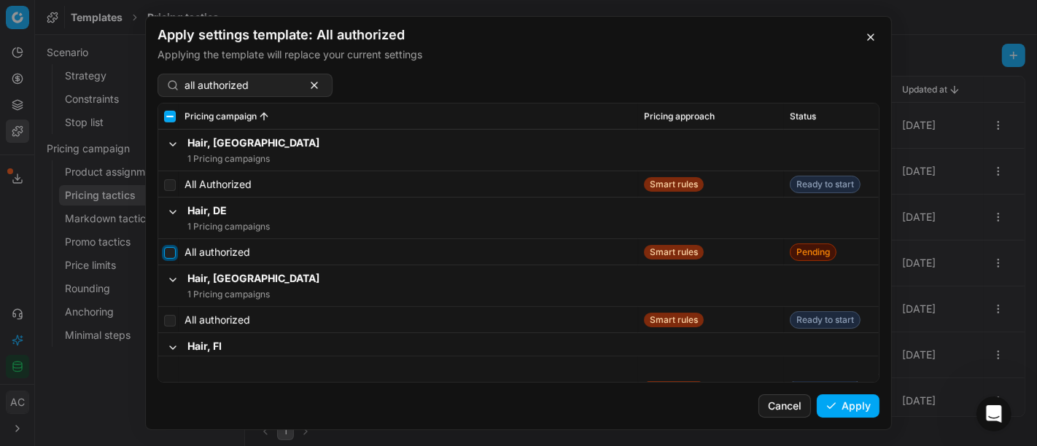
click at [170, 249] on input "checkbox" at bounding box center [170, 253] width 12 height 12
checkbox input "true"
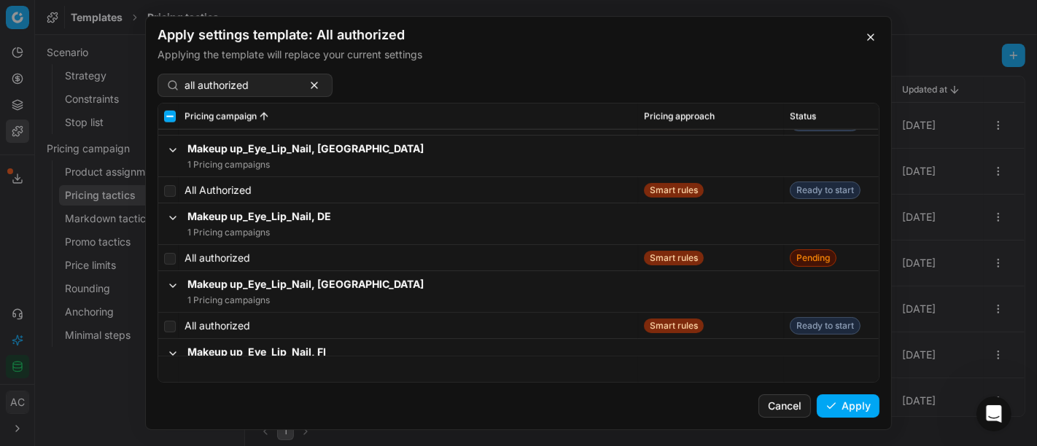
scroll to position [1898, 0]
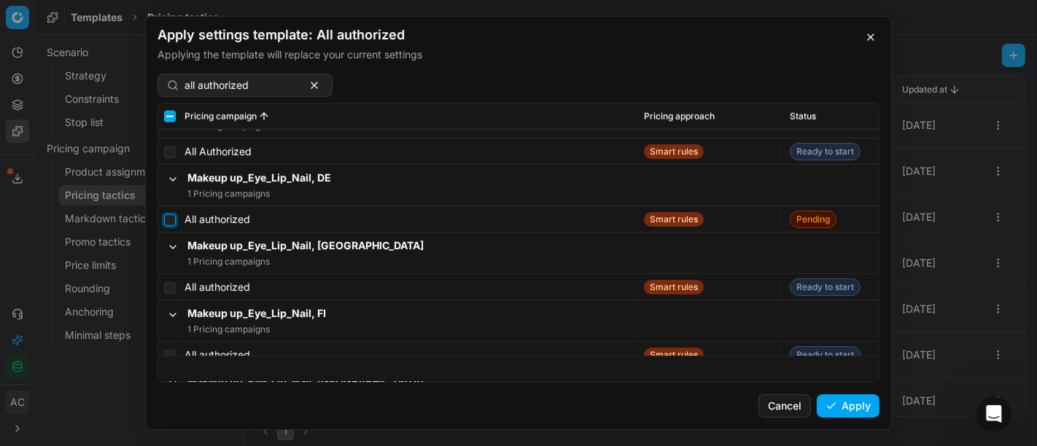
click at [169, 217] on input "checkbox" at bounding box center [170, 220] width 12 height 12
checkbox input "true"
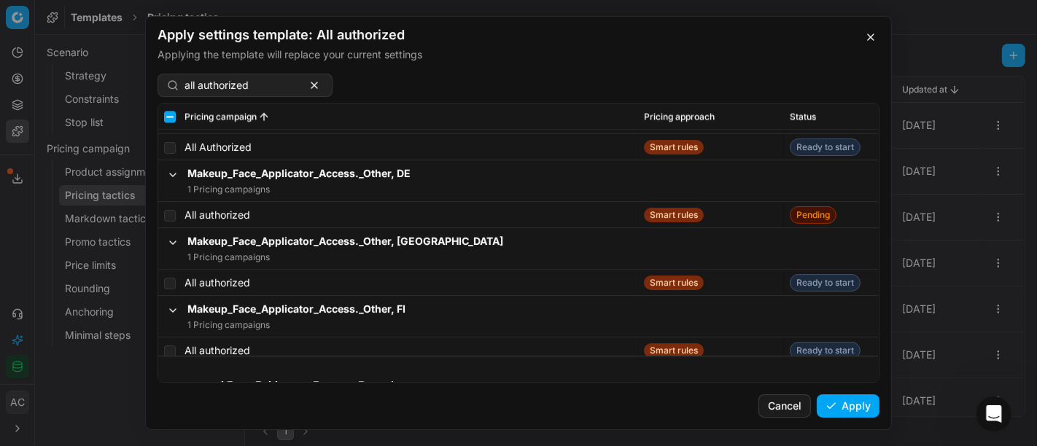
scroll to position [2734, 0]
click at [174, 213] on input "checkbox" at bounding box center [170, 216] width 12 height 12
checkbox input "true"
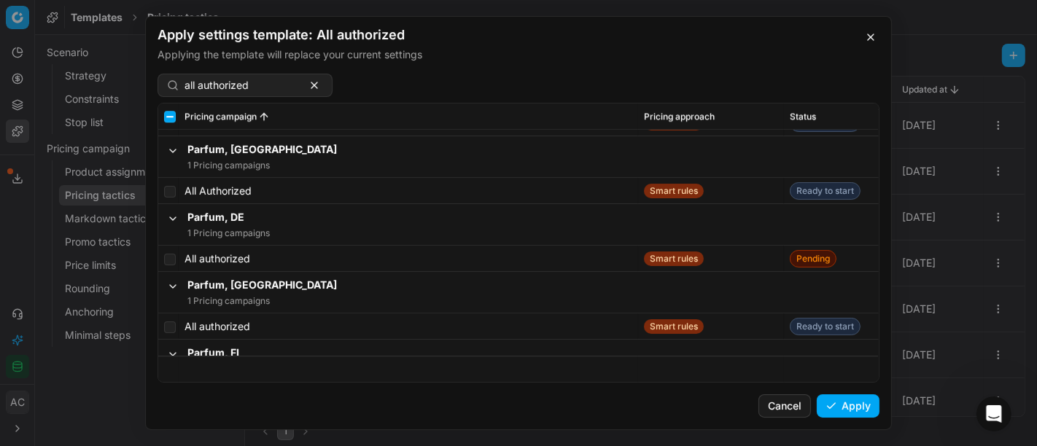
scroll to position [3524, 0]
click at [175, 255] on td at bounding box center [168, 258] width 20 height 26
click at [171, 255] on input "checkbox" at bounding box center [170, 259] width 12 height 12
checkbox input "true"
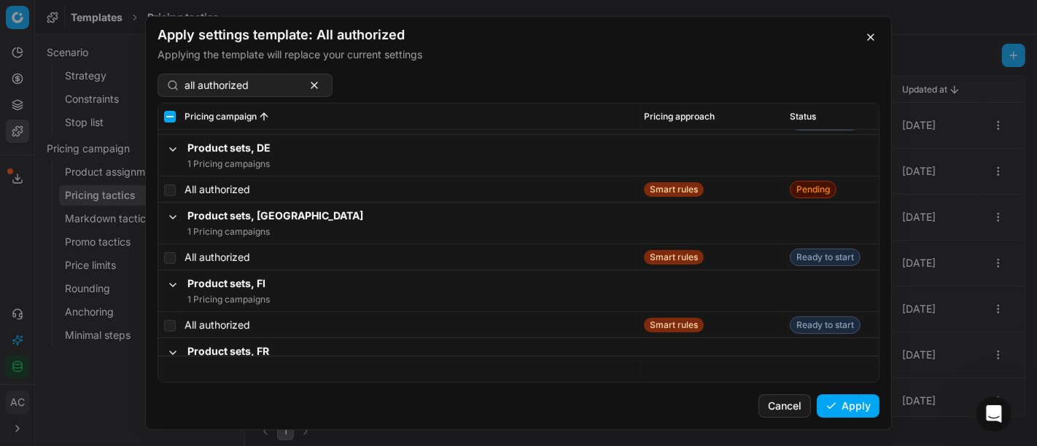
scroll to position [4419, 0]
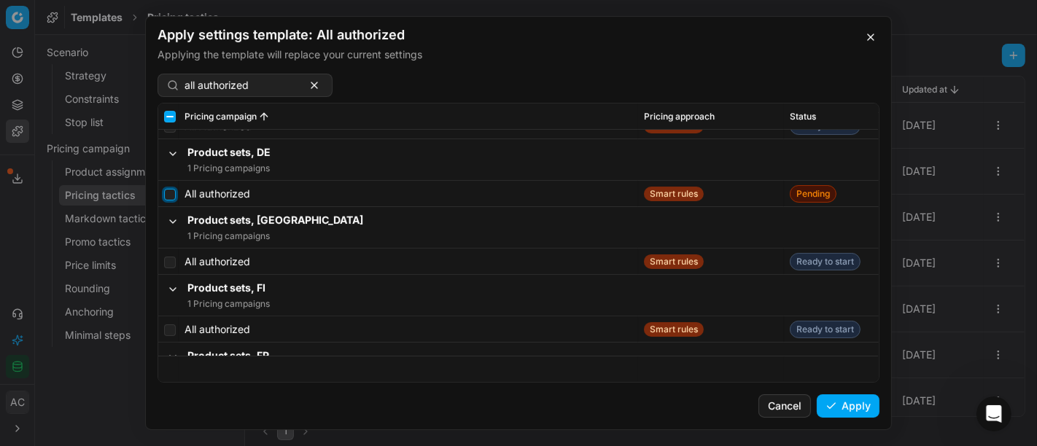
click at [166, 194] on input "checkbox" at bounding box center [170, 195] width 12 height 12
checkbox input "true"
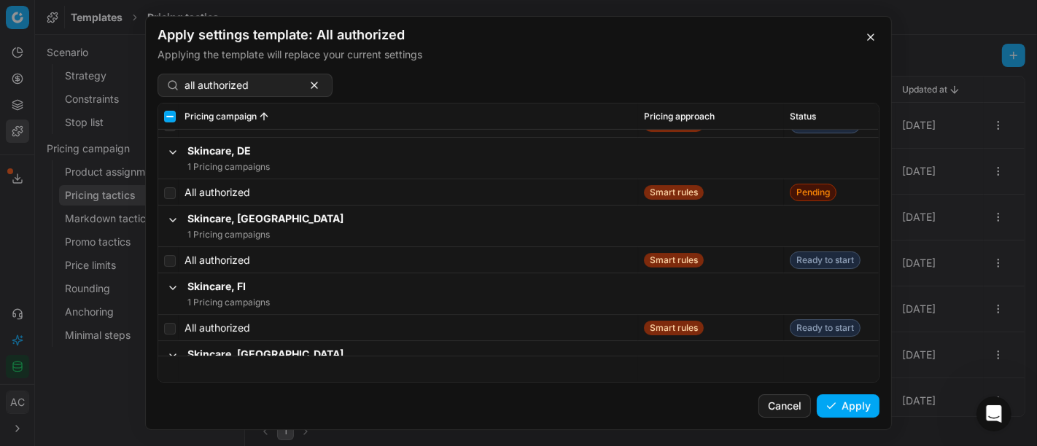
scroll to position [5320, 0]
click at [169, 188] on input "checkbox" at bounding box center [170, 193] width 12 height 12
checkbox input "true"
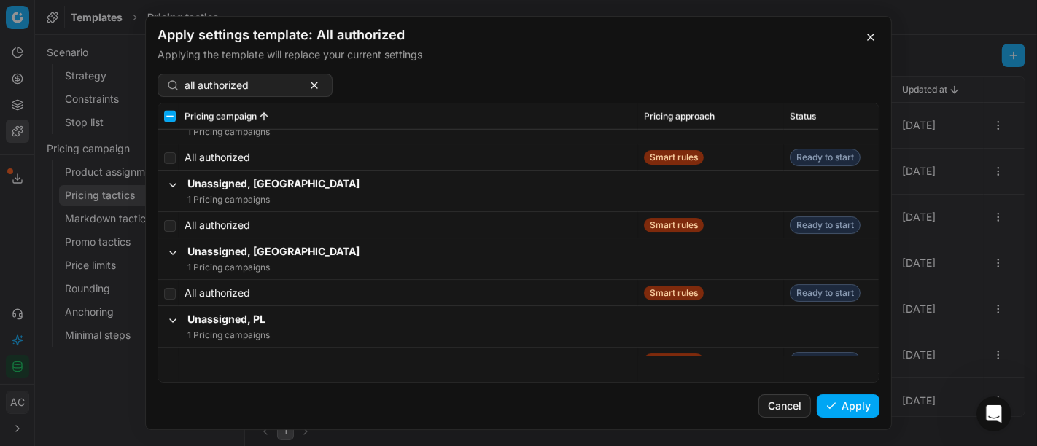
scroll to position [6268, 0]
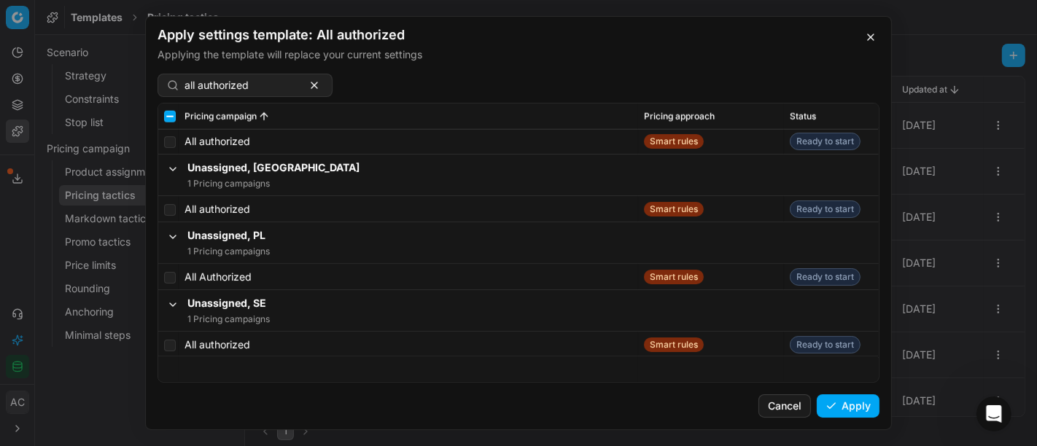
click at [846, 395] on button "Apply" at bounding box center [848, 406] width 63 height 23
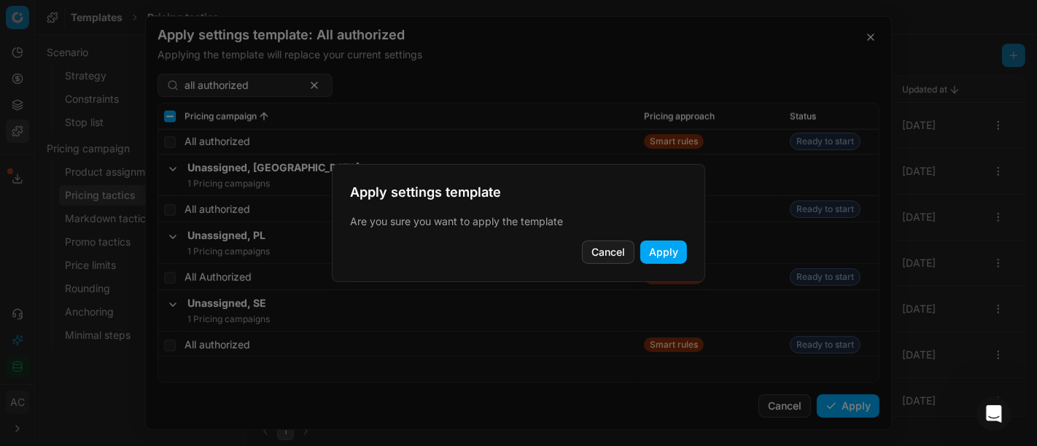
click at [663, 247] on button "Apply" at bounding box center [664, 252] width 47 height 23
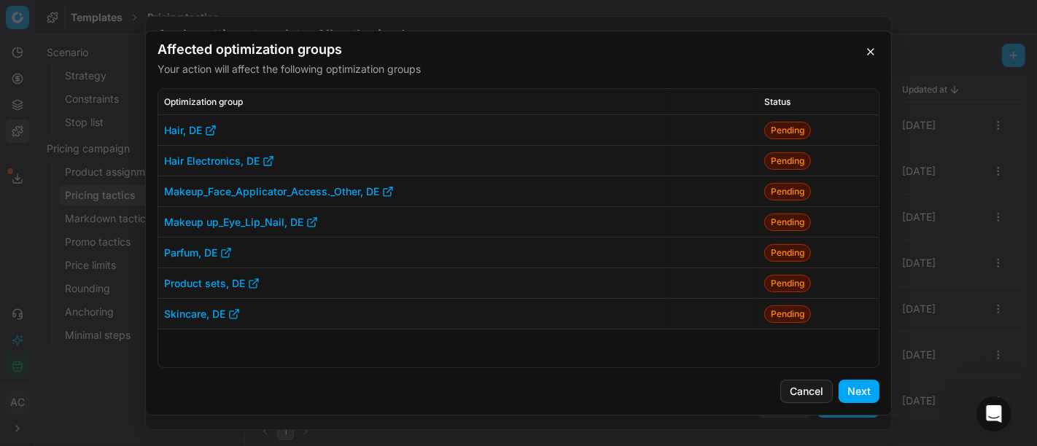
click at [871, 384] on button "Next" at bounding box center [859, 391] width 41 height 23
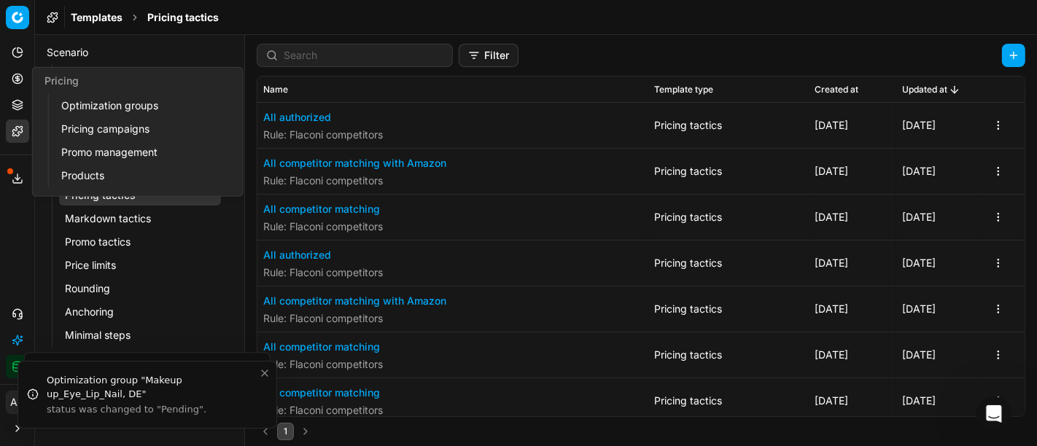
click at [12, 73] on icon at bounding box center [18, 79] width 12 height 12
click at [120, 109] on link "Optimization groups" at bounding box center [140, 106] width 170 height 20
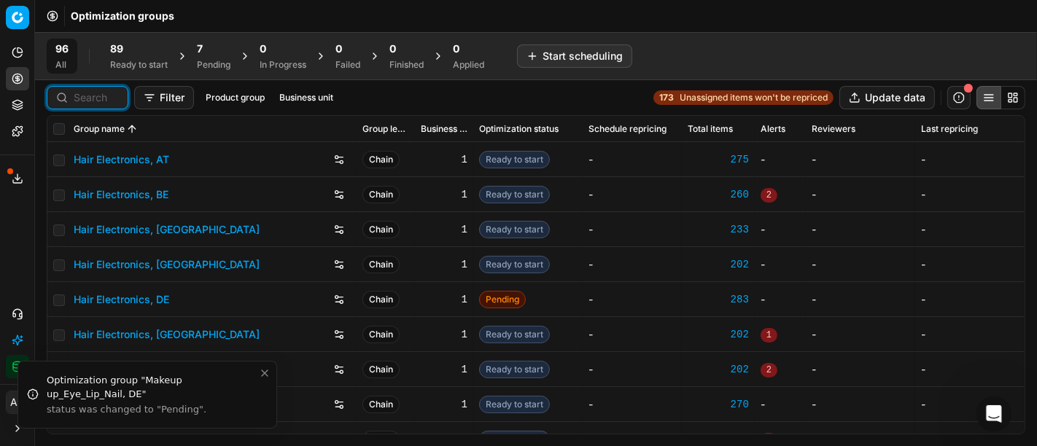
click at [88, 96] on input at bounding box center [96, 97] width 45 height 15
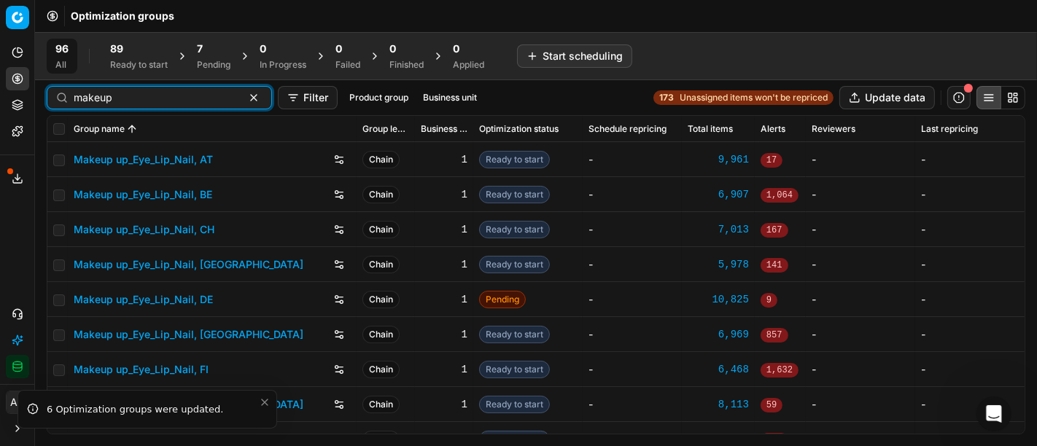
type input "makeup"
click at [183, 297] on link "Makeup up_Eye_Lip_Nail, DE" at bounding box center [143, 300] width 139 height 15
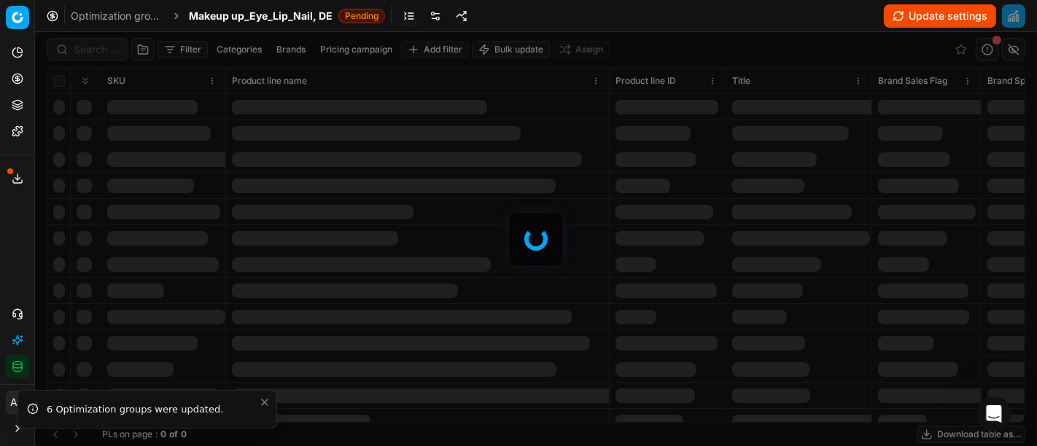
click at [436, 20] on link at bounding box center [435, 15] width 23 height 23
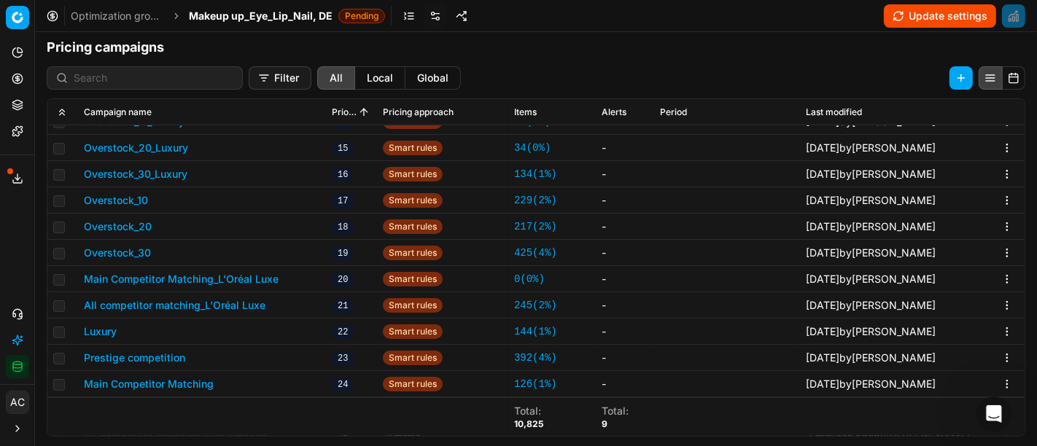
scroll to position [736, 0]
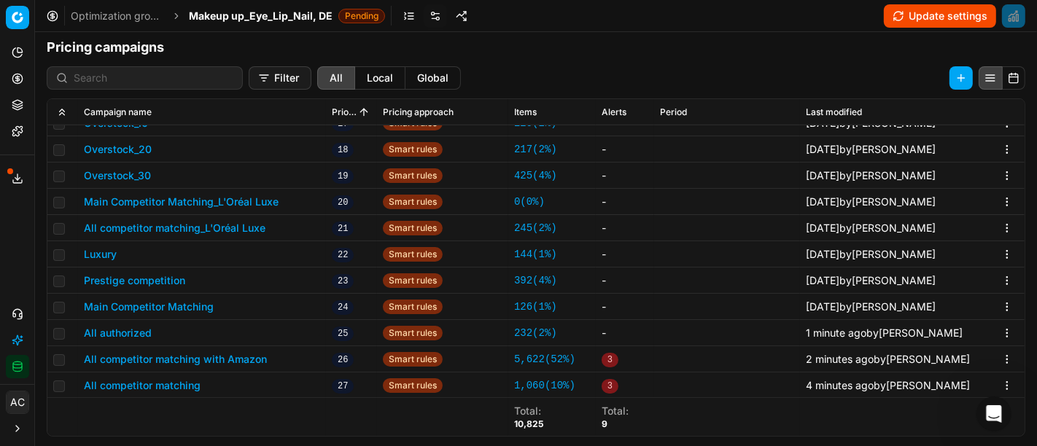
click at [196, 364] on button "All competitor matching with Amazon" at bounding box center [175, 359] width 183 height 15
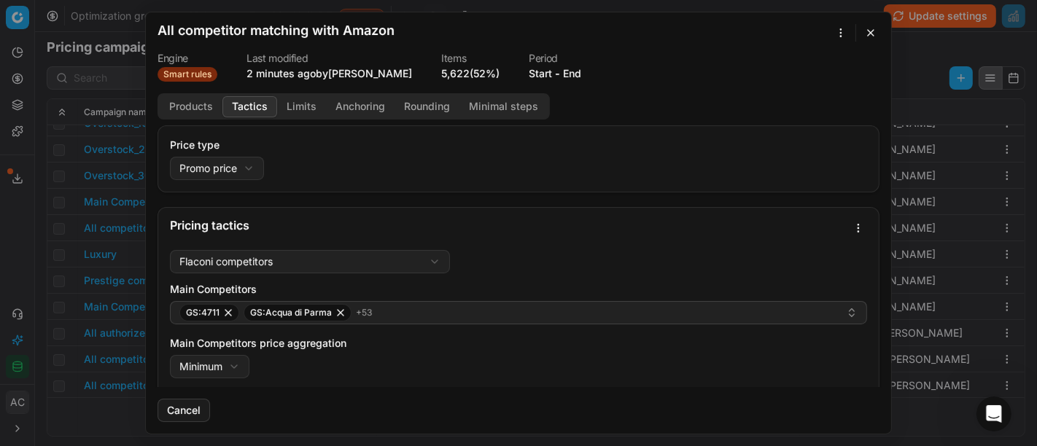
click at [260, 105] on button "Tactics" at bounding box center [250, 106] width 55 height 21
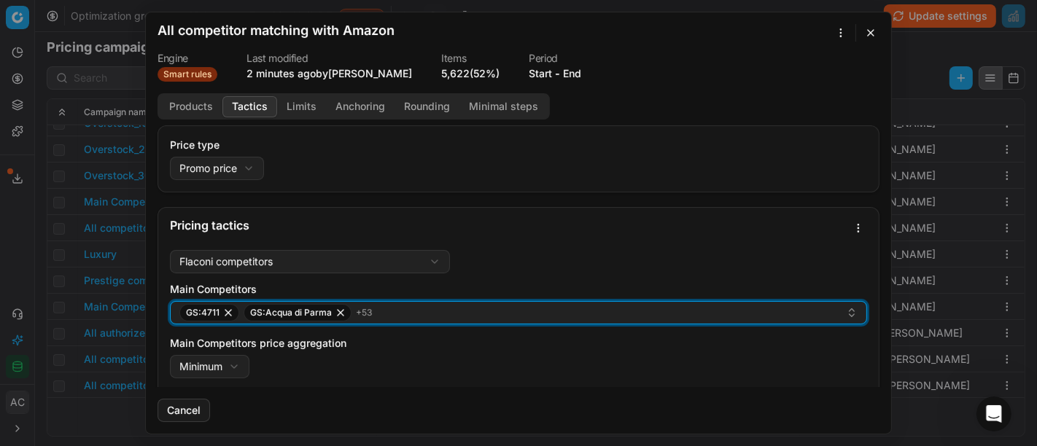
click at [508, 317] on div "GS:4711 GS:Acqua di Parma + 53" at bounding box center [512, 313] width 667 height 18
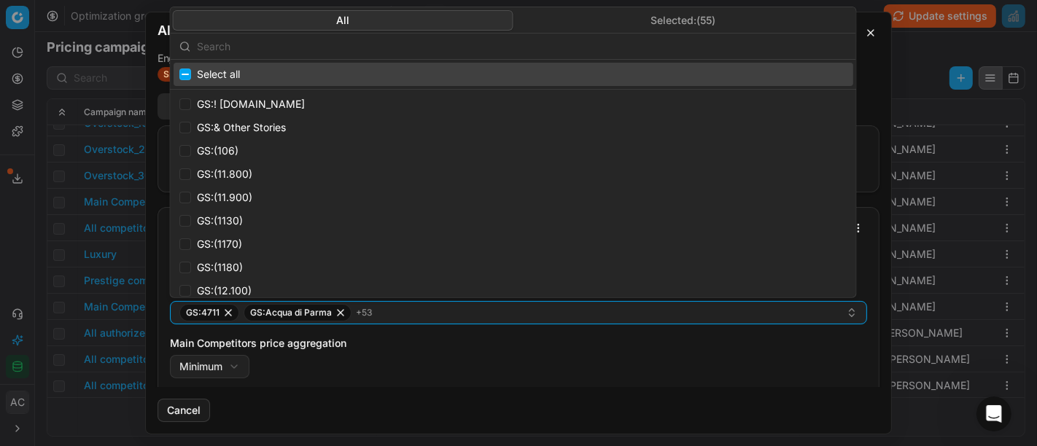
click at [473, 50] on input "text" at bounding box center [522, 45] width 651 height 29
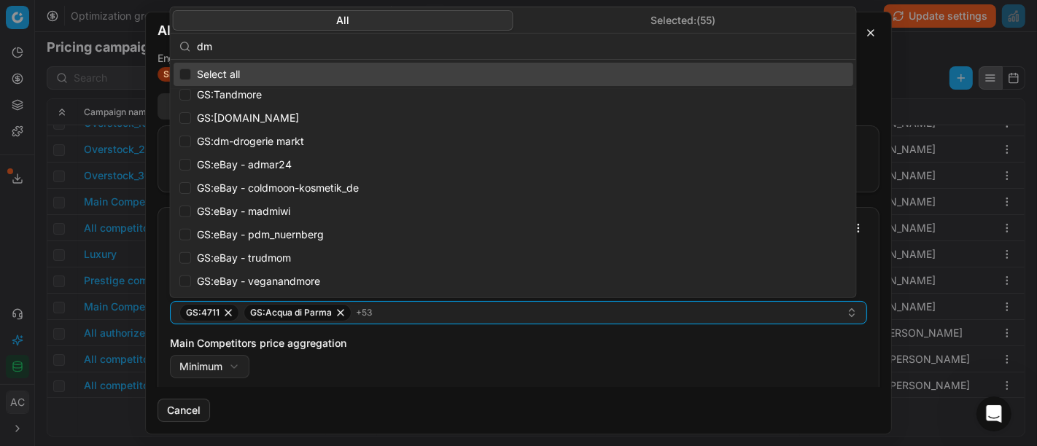
scroll to position [430, 0]
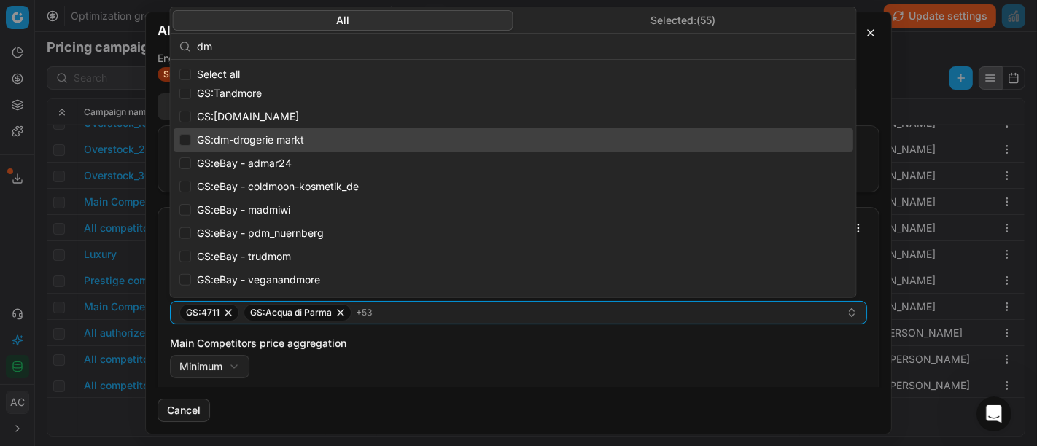
type input "dm"
click at [185, 137] on input "Suggestions" at bounding box center [185, 140] width 12 height 12
checkbox input "true"
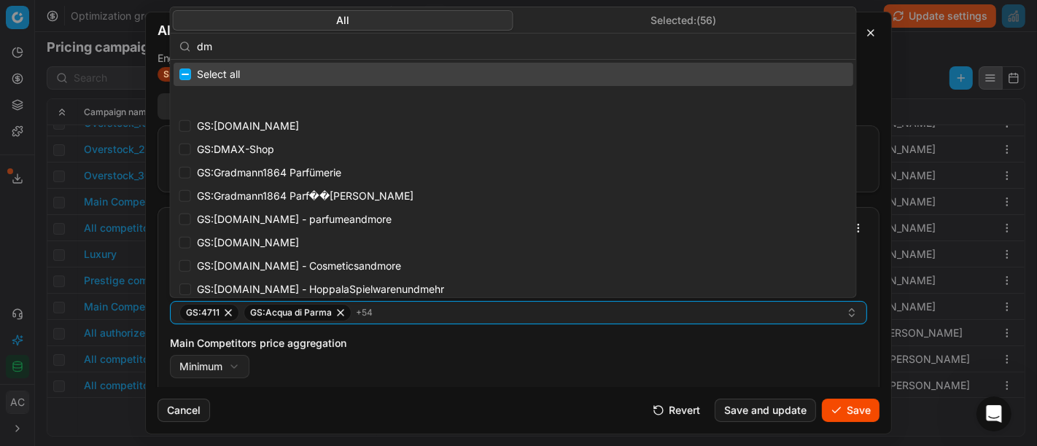
scroll to position [0, 0]
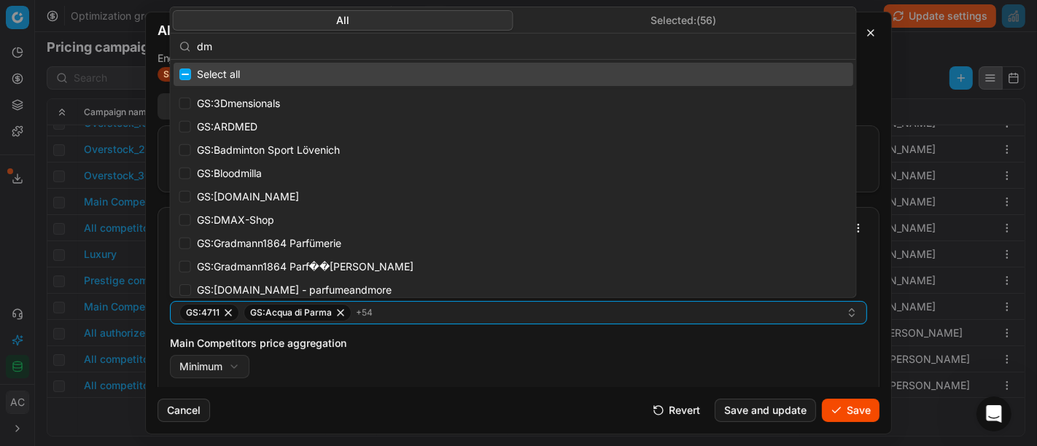
click at [275, 43] on input "dm" at bounding box center [522, 45] width 651 height 29
type input "d"
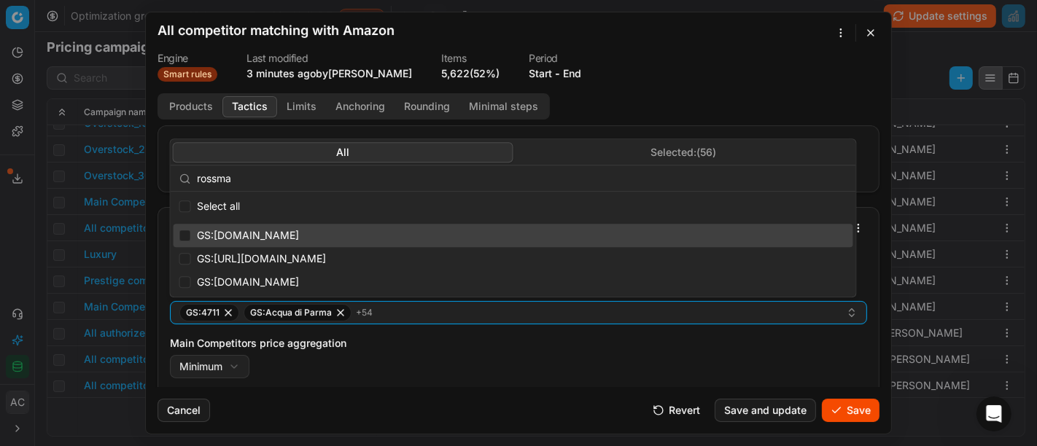
type input "rossma"
click at [183, 232] on input "Suggestions" at bounding box center [185, 236] width 12 height 12
checkbox input "true"
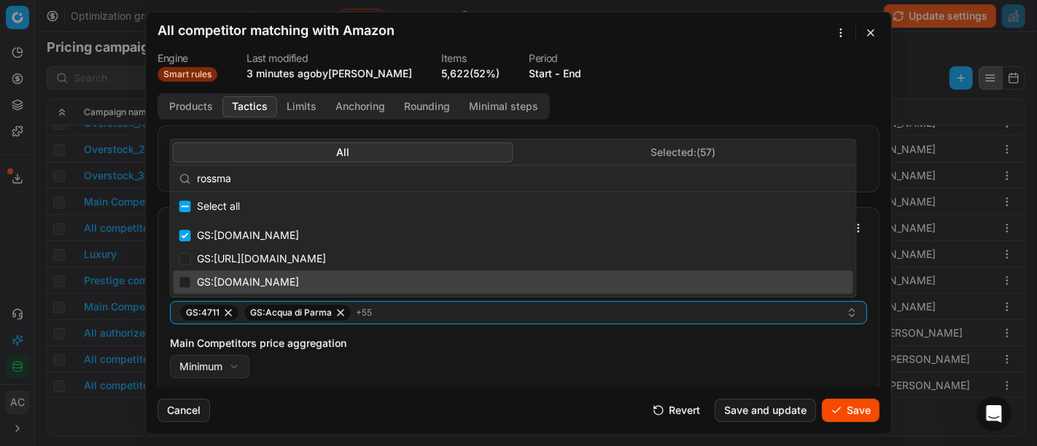
click at [181, 291] on div "GS:[DOMAIN_NAME]" at bounding box center [514, 282] width 680 height 23
checkbox input "true"
click at [799, 359] on div "Main Competitors price aggregation Minimum Minimum Maximum" at bounding box center [518, 357] width 697 height 42
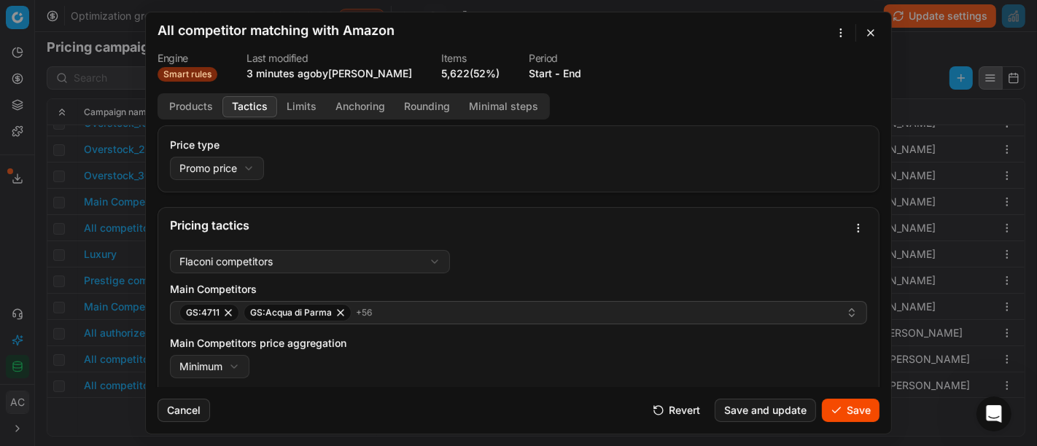
click at [844, 408] on button "Save" at bounding box center [851, 410] width 58 height 23
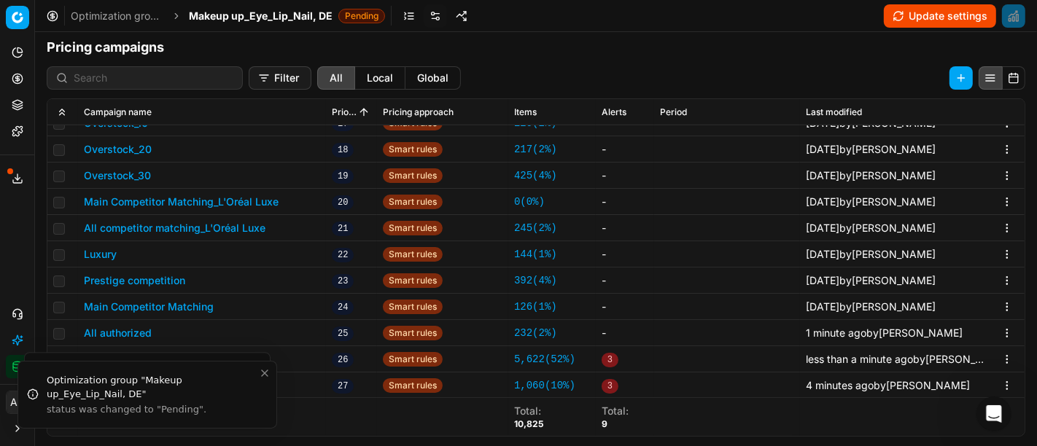
click at [293, 17] on span "Makeup up_Eye_Lip_Nail, DE" at bounding box center [261, 16] width 144 height 15
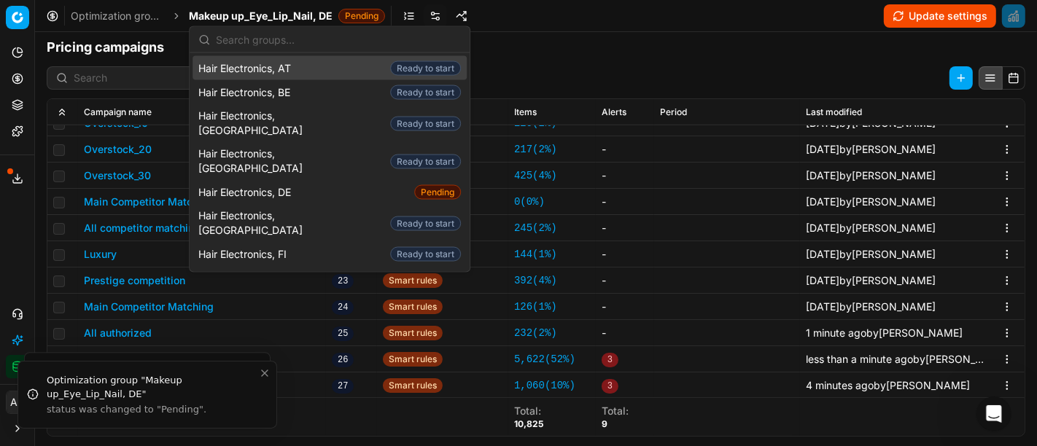
click at [290, 40] on input "text" at bounding box center [338, 39] width 245 height 29
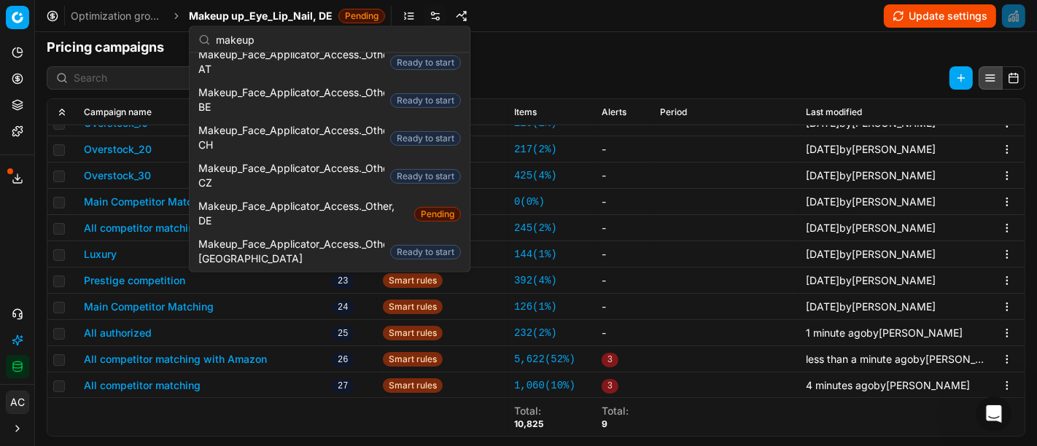
scroll to position [356, 0]
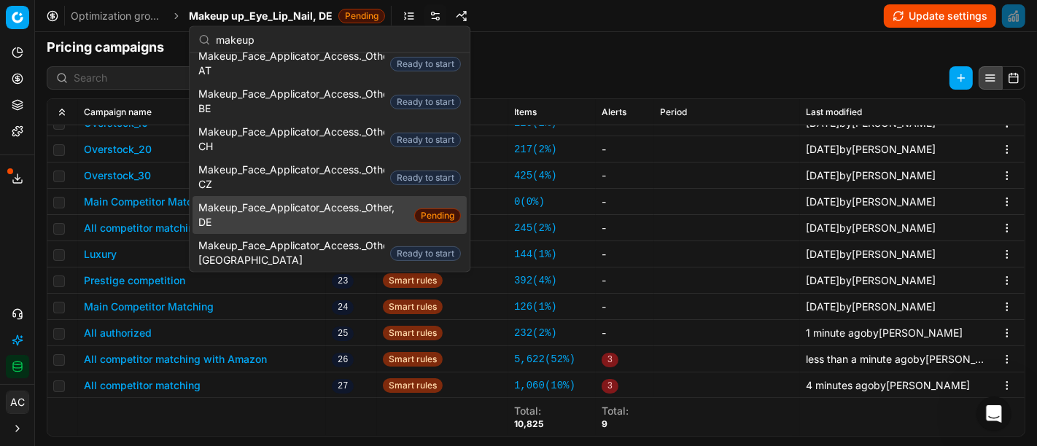
type input "makeup"
click at [314, 201] on span "Makeup_Face_Applicator_Access._Other, DE" at bounding box center [303, 215] width 210 height 29
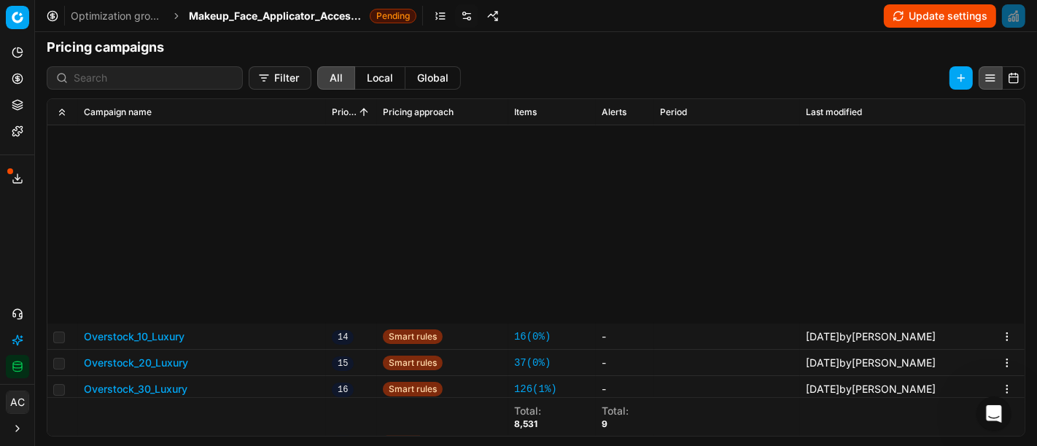
scroll to position [736, 0]
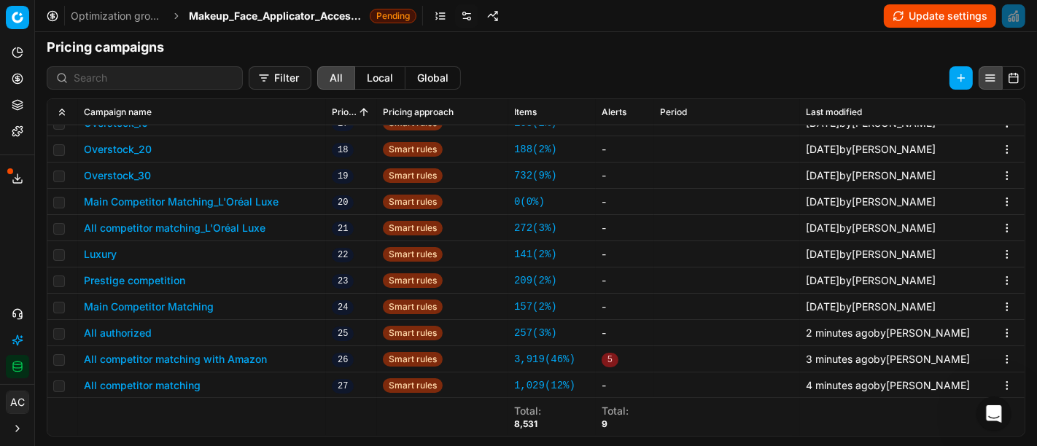
click at [245, 359] on button "All competitor matching with Amazon" at bounding box center [175, 359] width 183 height 15
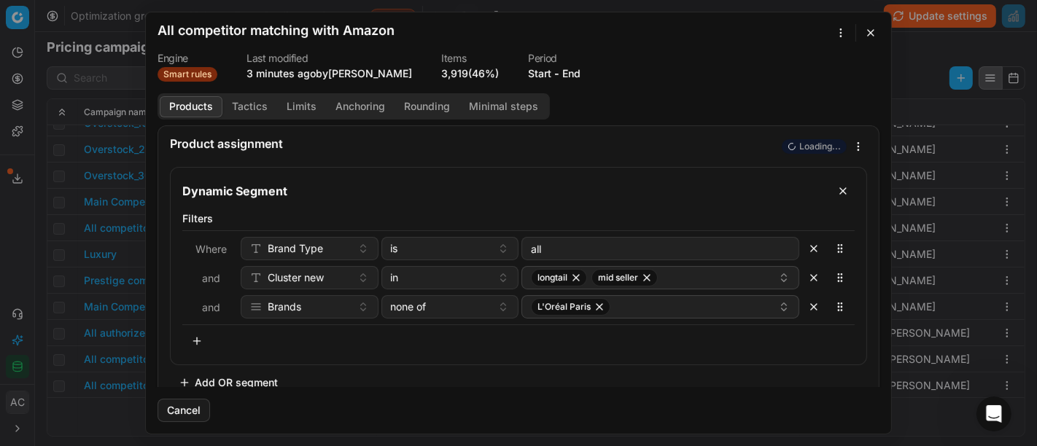
click at [254, 106] on button "Tactics" at bounding box center [250, 106] width 55 height 21
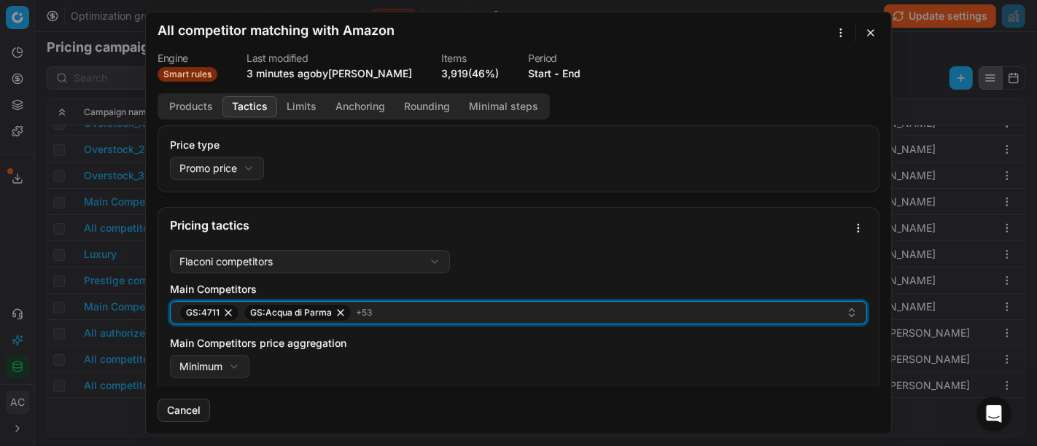
click at [423, 324] on button "GS:4711 GS:Acqua di Parma + 53" at bounding box center [518, 312] width 697 height 23
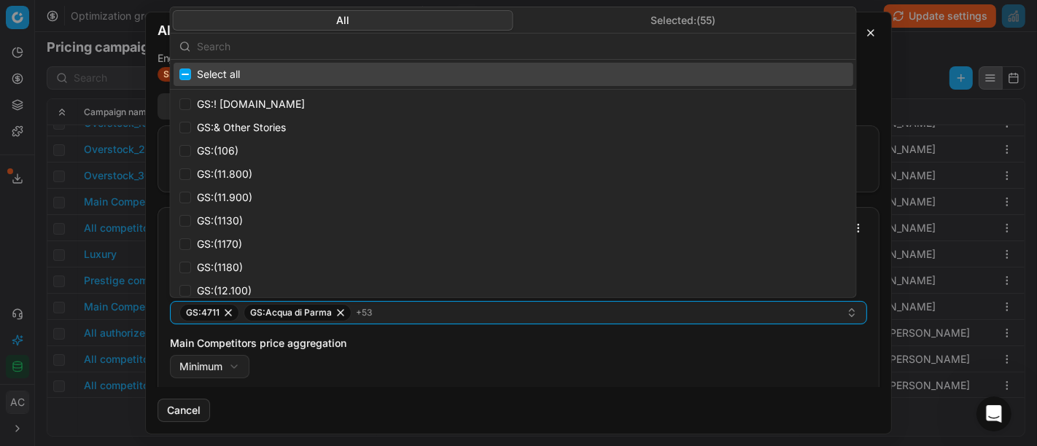
click at [377, 45] on input "text" at bounding box center [522, 45] width 651 height 29
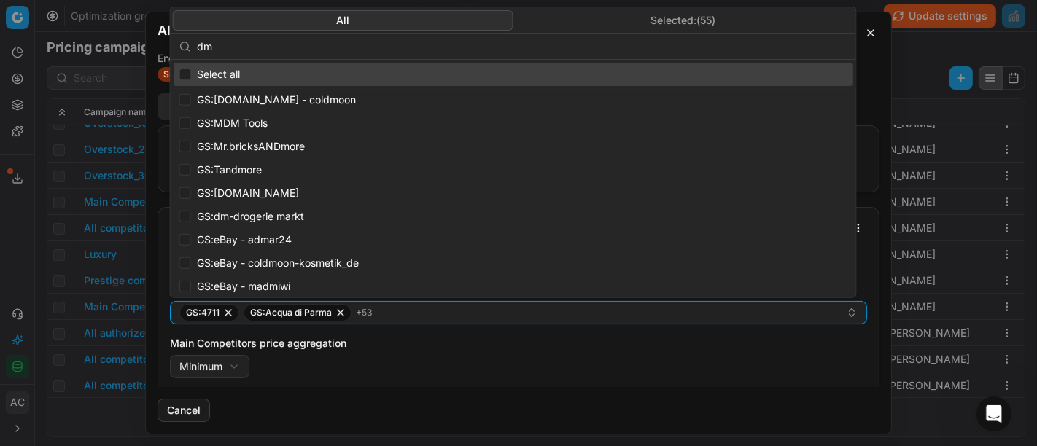
scroll to position [355, 0]
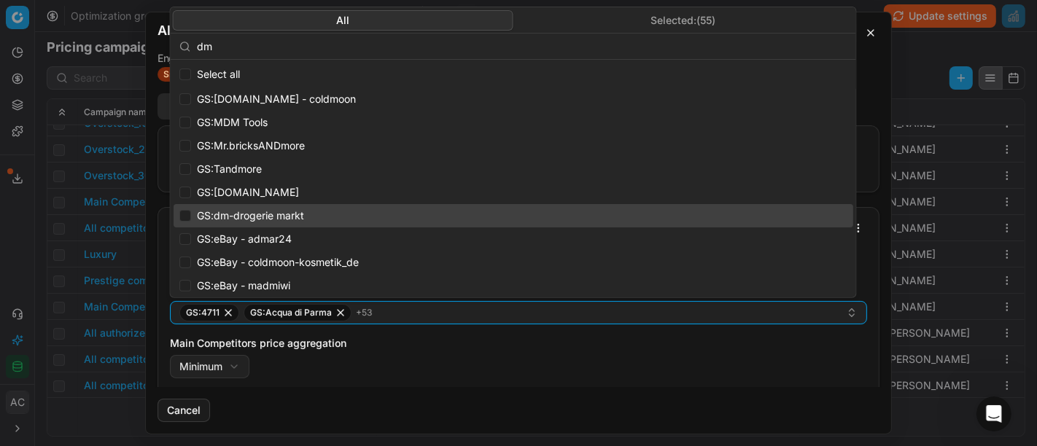
type input "dm"
click at [185, 212] on input "Suggestions" at bounding box center [185, 216] width 12 height 12
checkbox input "true"
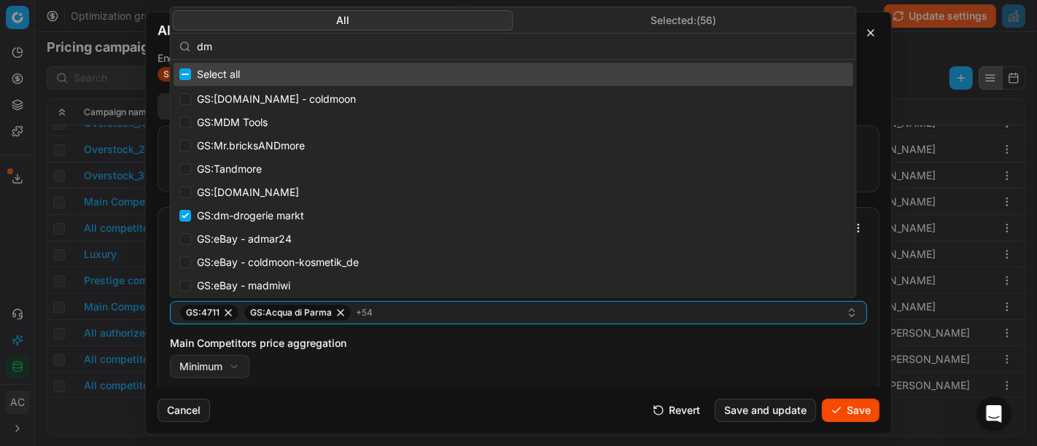
click at [274, 49] on input "dm" at bounding box center [522, 45] width 651 height 29
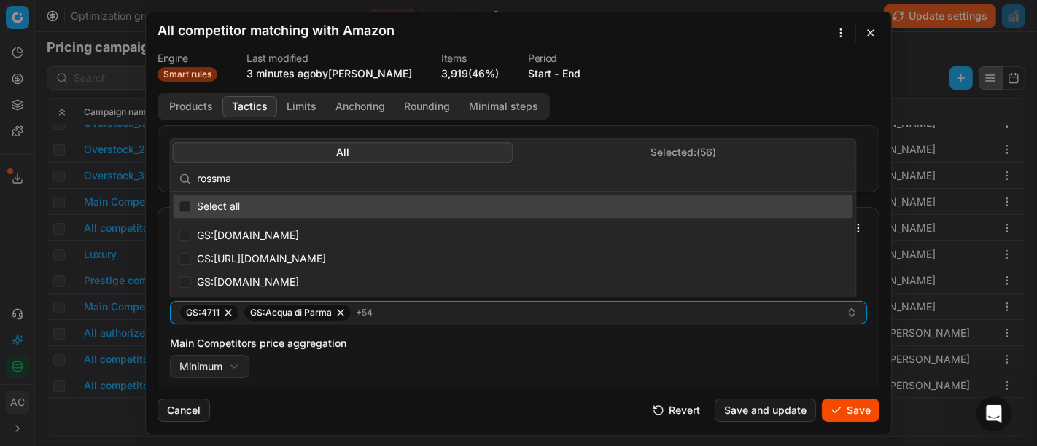
scroll to position [0, 0]
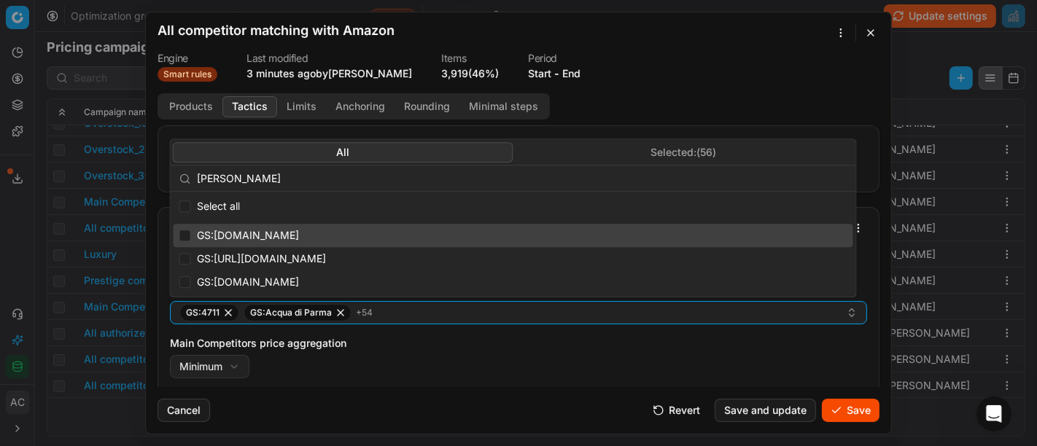
type input "[PERSON_NAME]"
click at [182, 234] on input "Suggestions" at bounding box center [185, 236] width 12 height 12
checkbox input "true"
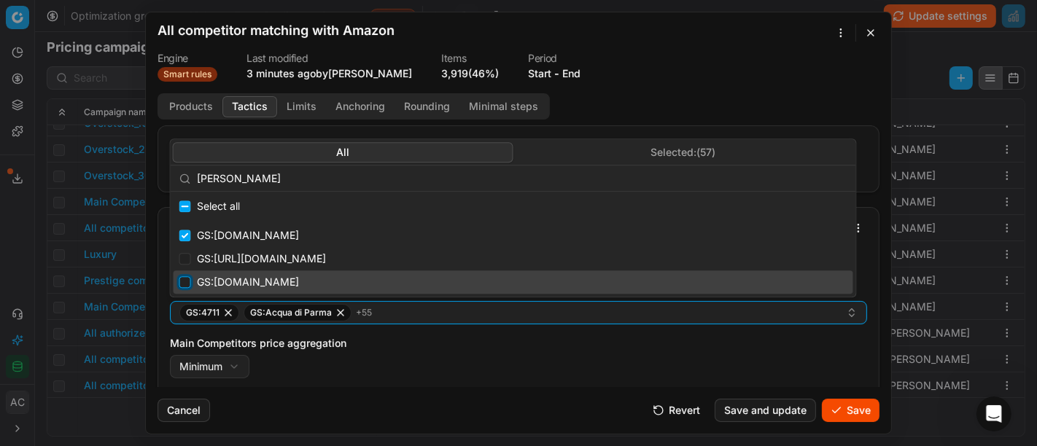
click at [181, 277] on input "Suggestions" at bounding box center [185, 282] width 12 height 12
checkbox input "true"
click at [846, 406] on button "Save" at bounding box center [851, 410] width 58 height 23
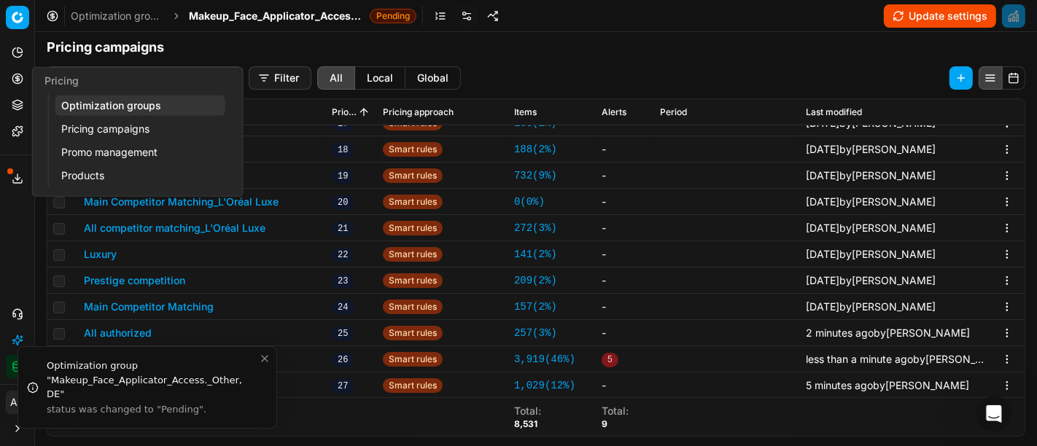
click at [12, 79] on icon at bounding box center [18, 79] width 12 height 12
click at [95, 104] on link "Optimization groups" at bounding box center [140, 106] width 170 height 20
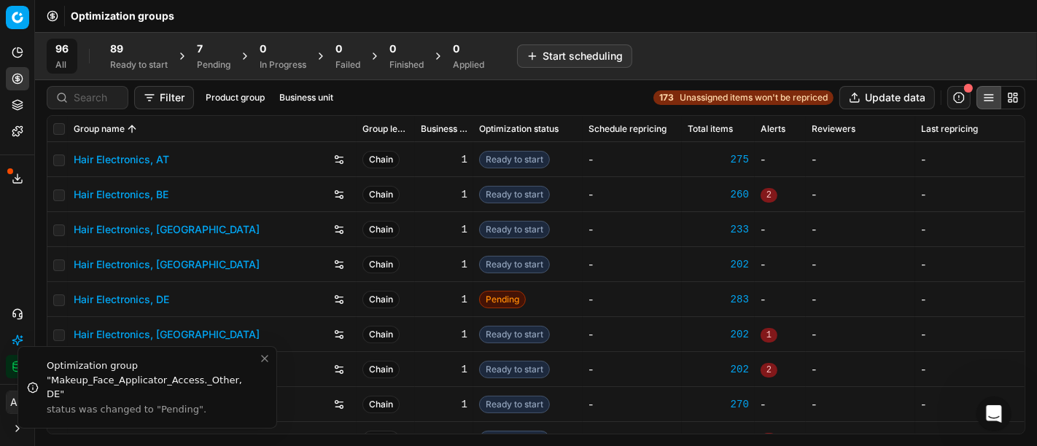
click at [198, 53] on span "7" at bounding box center [200, 49] width 6 height 15
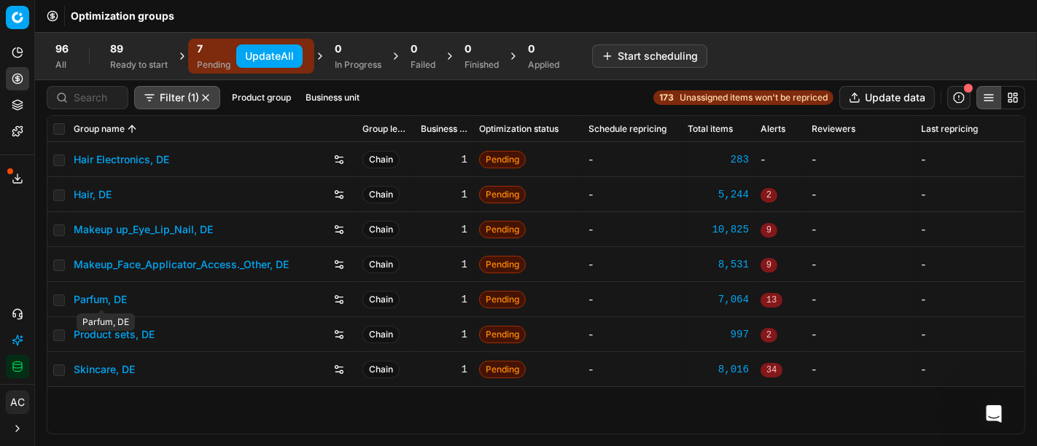
click at [115, 296] on link "Parfum, DE" at bounding box center [100, 300] width 53 height 15
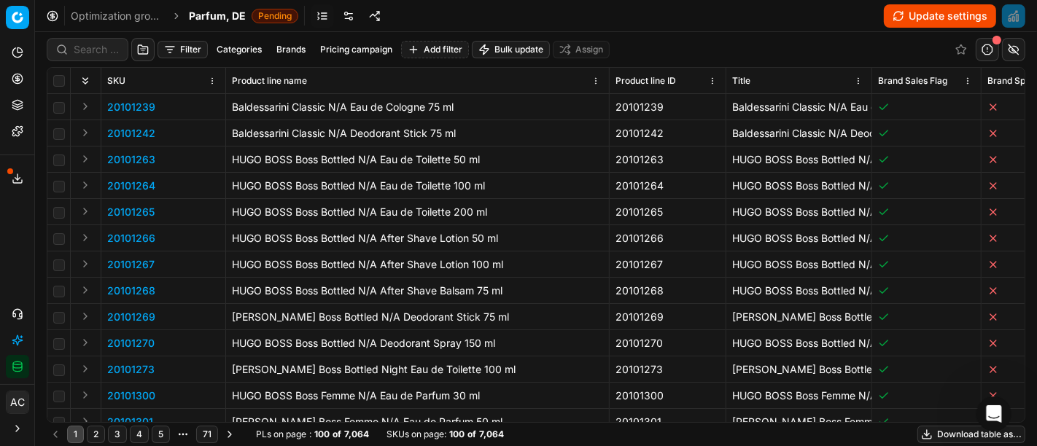
click at [346, 14] on link at bounding box center [348, 15] width 23 height 23
